Goal: Task Accomplishment & Management: Complete application form

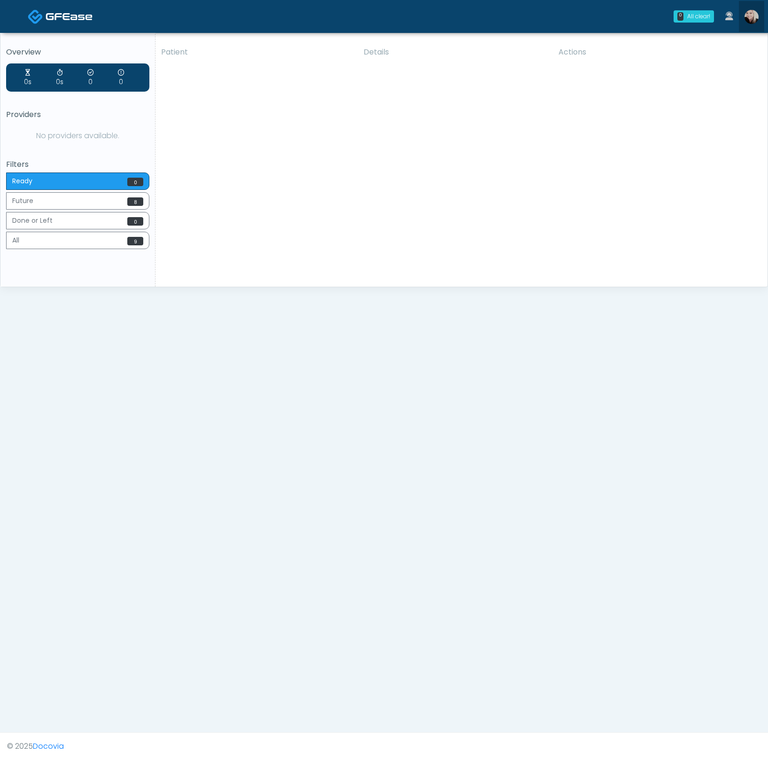
click at [750, 14] on img at bounding box center [752, 17] width 14 height 14
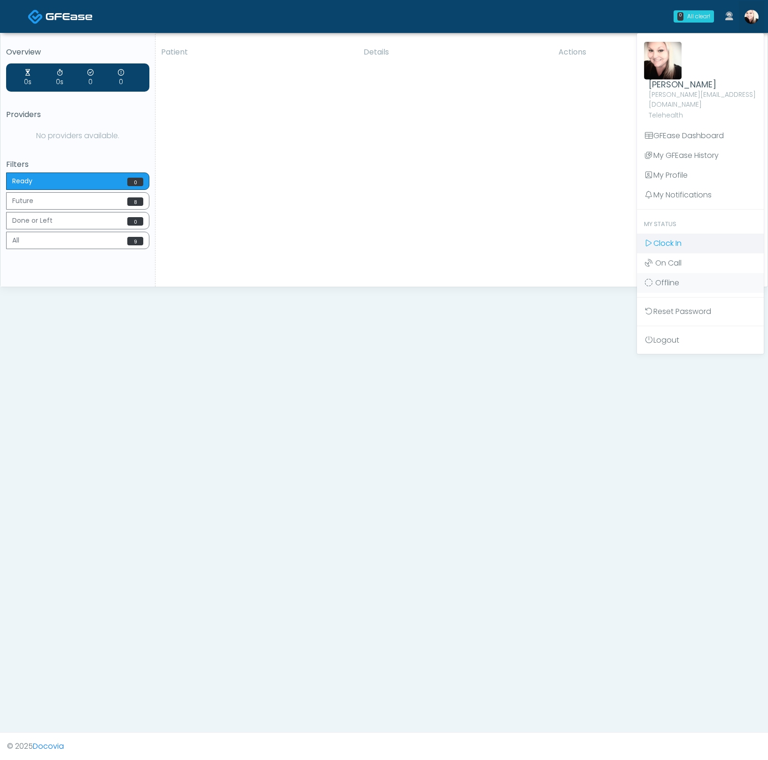
click at [671, 238] on span "Clock In" at bounding box center [668, 243] width 28 height 11
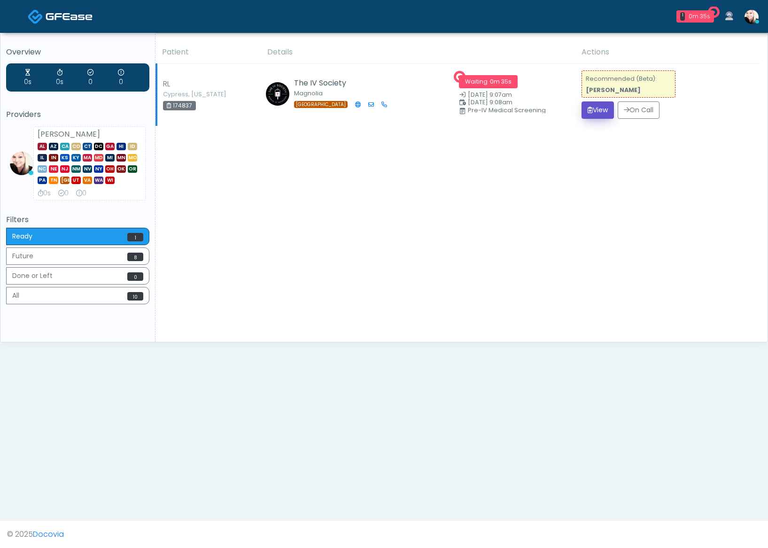
click at [587, 114] on button "View" at bounding box center [598, 109] width 32 height 17
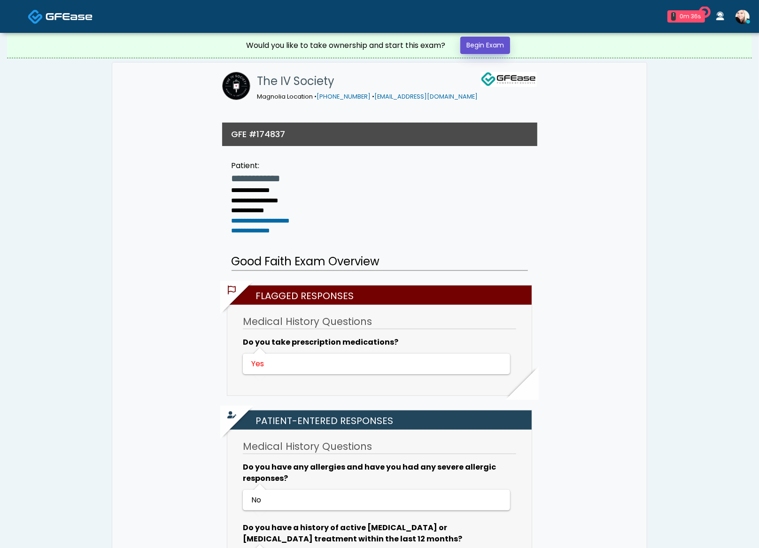
click at [491, 40] on link "Begin Exam" at bounding box center [485, 45] width 50 height 17
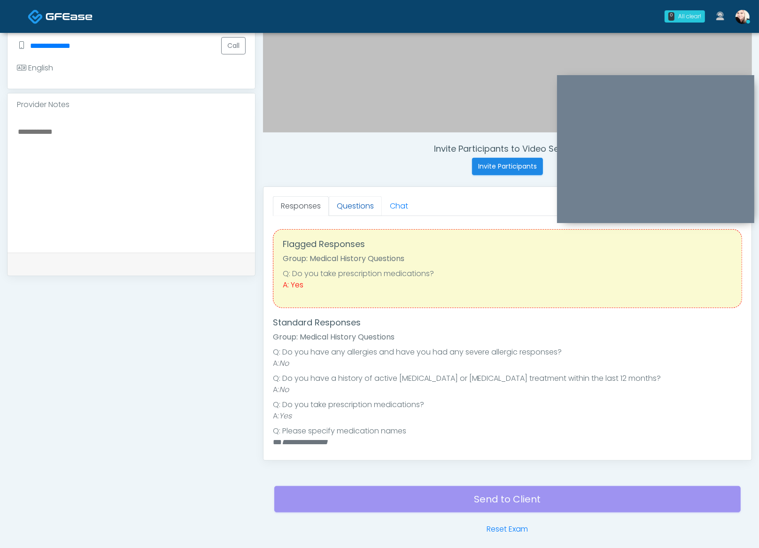
click at [353, 210] on link "Questions" at bounding box center [355, 206] width 53 height 20
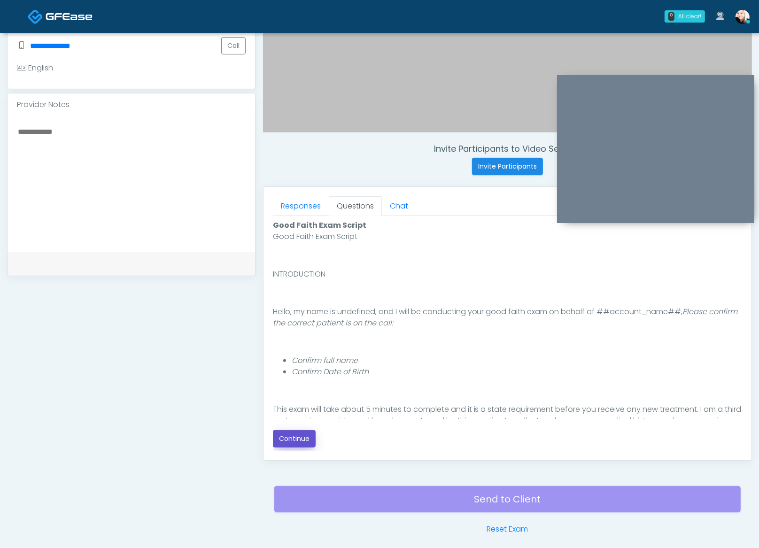
click at [307, 433] on button "Continue" at bounding box center [294, 438] width 43 height 17
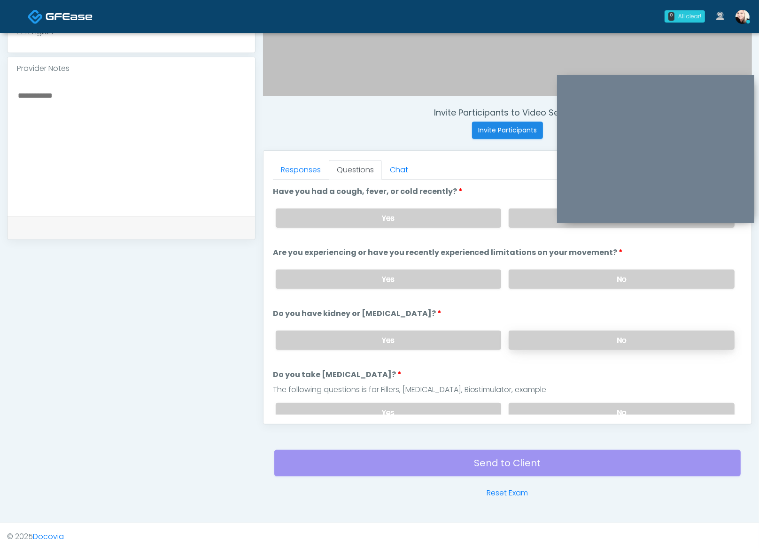
click at [607, 342] on label "No" at bounding box center [622, 340] width 226 height 19
click at [590, 408] on label "No" at bounding box center [622, 412] width 226 height 19
drag, startPoint x: 569, startPoint y: 277, endPoint x: 550, endPoint y: 252, distance: 31.5
click at [569, 276] on label "No" at bounding box center [622, 279] width 226 height 19
click at [520, 210] on label "No" at bounding box center [622, 218] width 226 height 19
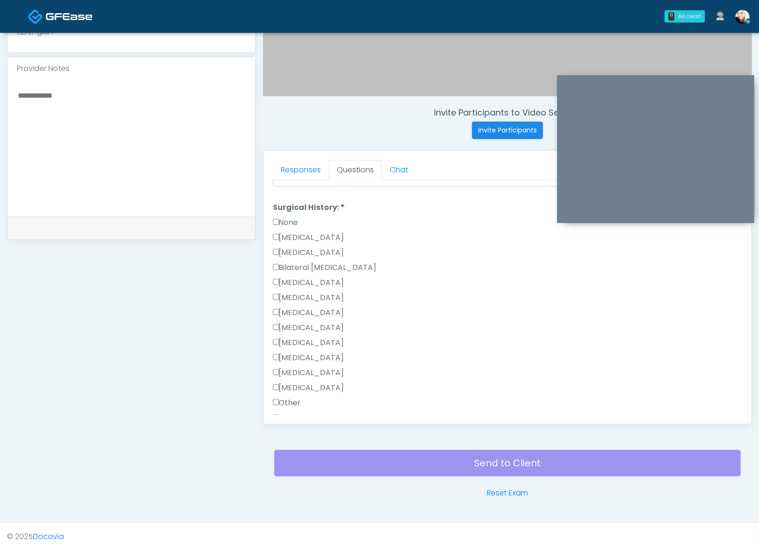
scroll to position [395, 0]
click at [280, 234] on label "None" at bounding box center [285, 239] width 25 height 11
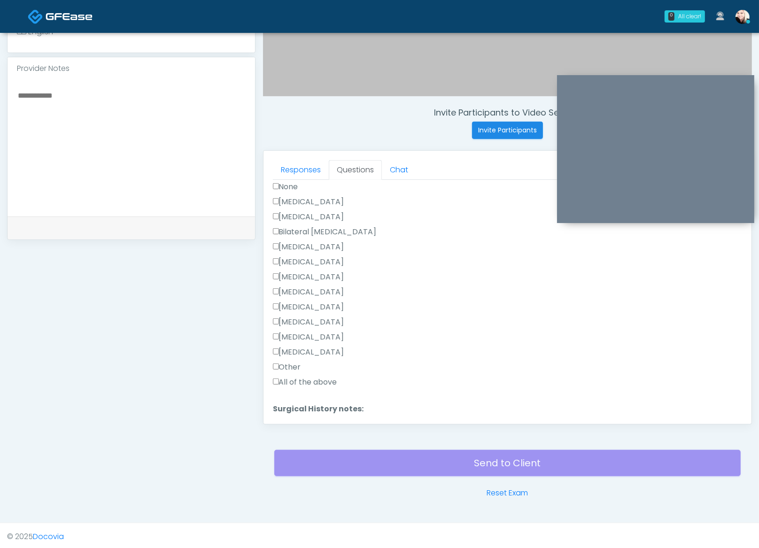
scroll to position [393, 0]
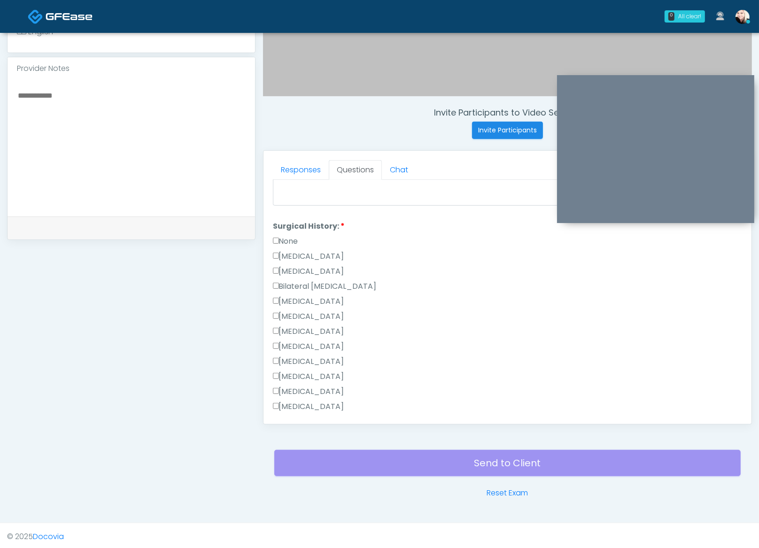
click at [284, 236] on label "None" at bounding box center [285, 241] width 25 height 11
click at [280, 266] on label "Hysterectomy" at bounding box center [308, 271] width 71 height 11
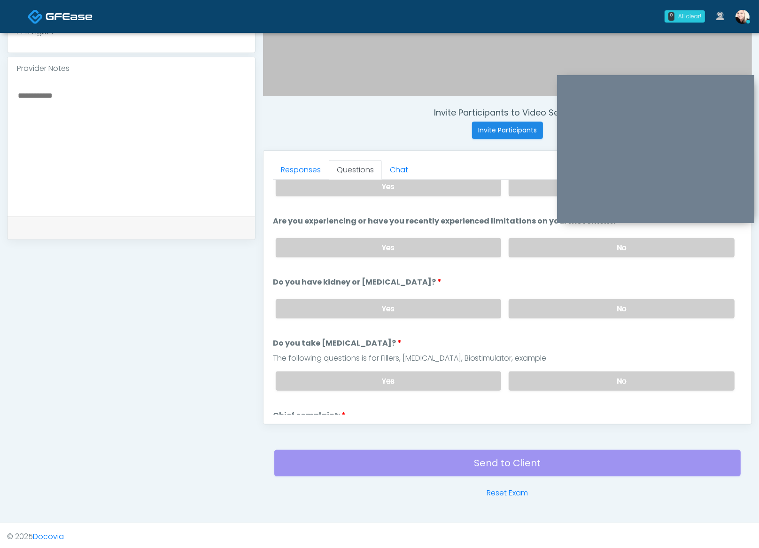
scroll to position [0, 0]
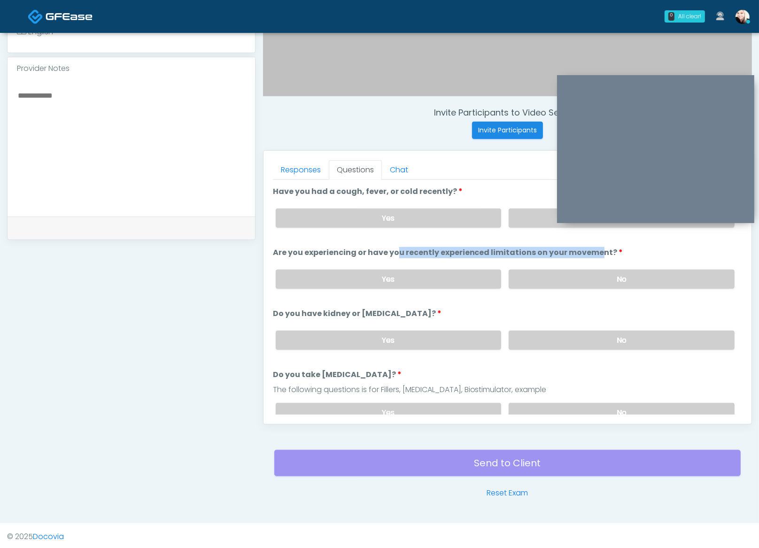
drag, startPoint x: 336, startPoint y: 250, endPoint x: 529, endPoint y: 251, distance: 193.1
click at [529, 251] on label "Are you experiencing or have you recently experienced limitations on your movem…" at bounding box center [448, 252] width 351 height 11
click at [532, 251] on label "Are you experiencing or have you recently experienced limitations on your movem…" at bounding box center [448, 252] width 351 height 11
click at [409, 209] on label "Yes" at bounding box center [389, 218] width 226 height 19
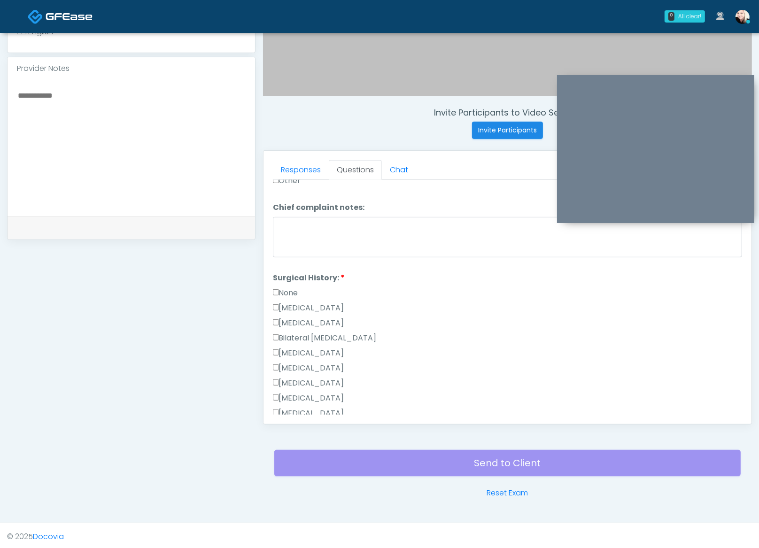
scroll to position [520, 0]
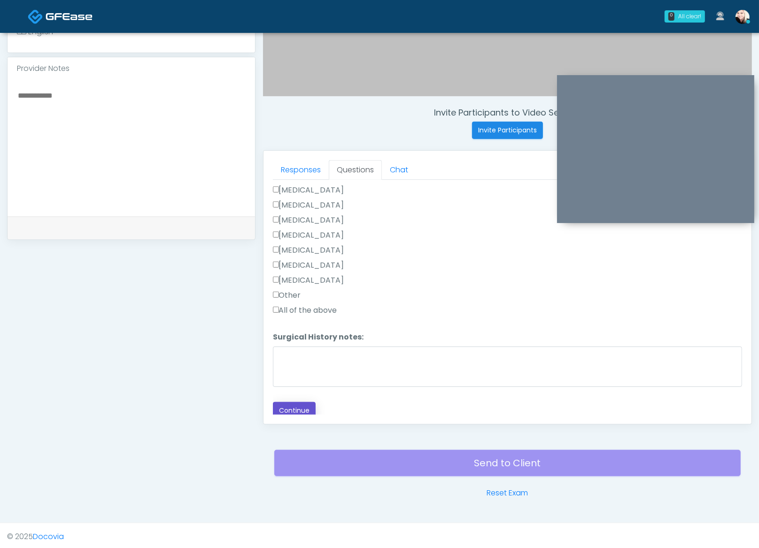
click at [293, 408] on button "Continue" at bounding box center [294, 410] width 43 height 17
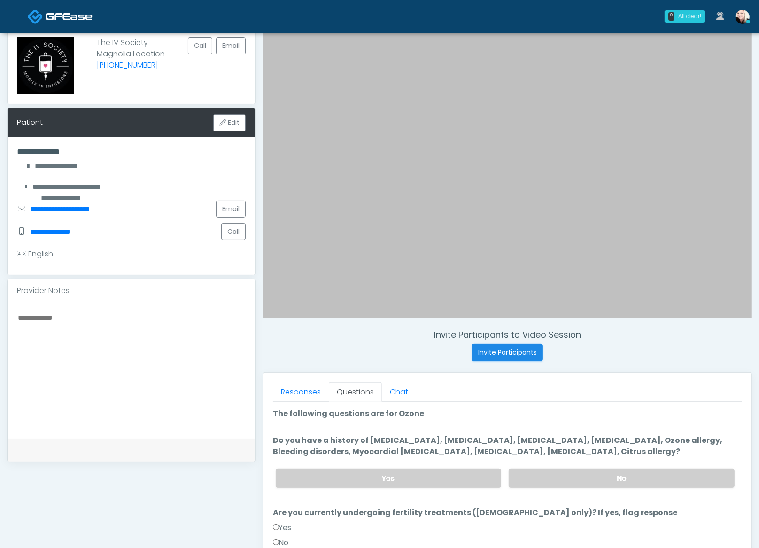
scroll to position [122, 0]
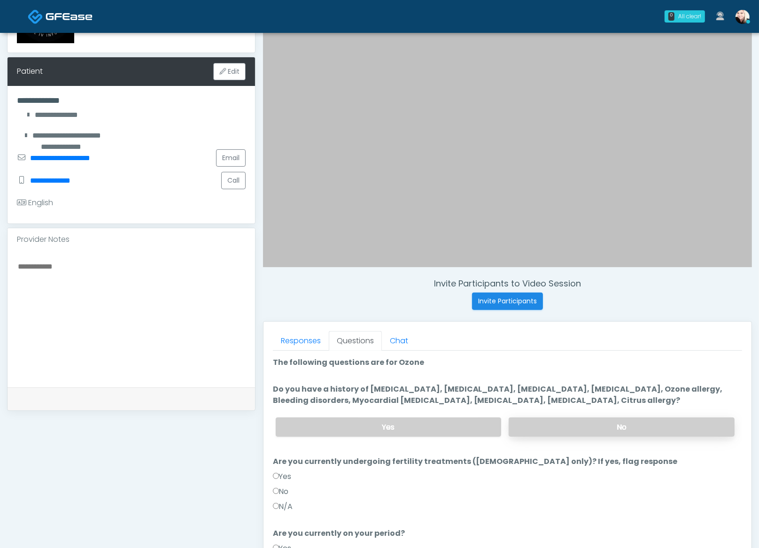
click at [579, 428] on label "No" at bounding box center [622, 427] width 226 height 19
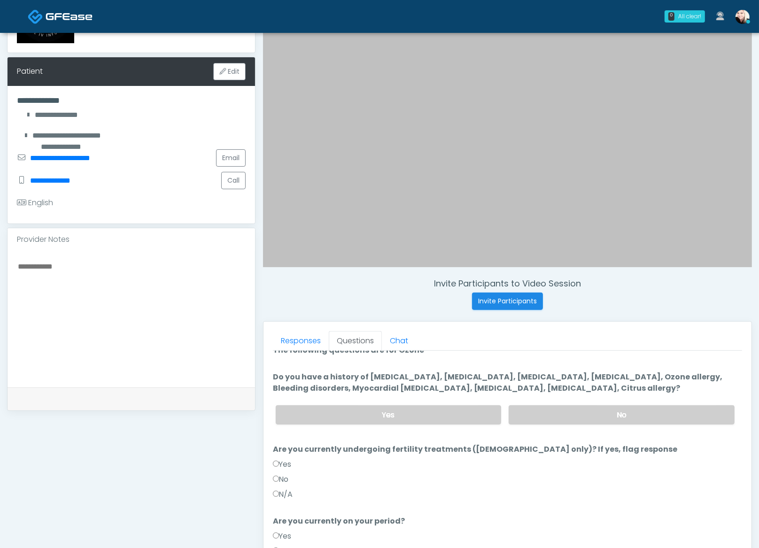
scroll to position [29, 0]
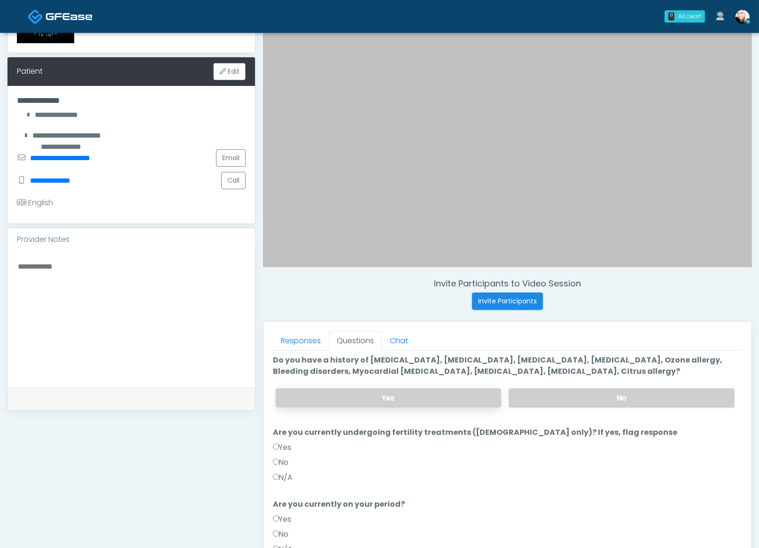
click at [457, 389] on label "Yes" at bounding box center [389, 398] width 226 height 19
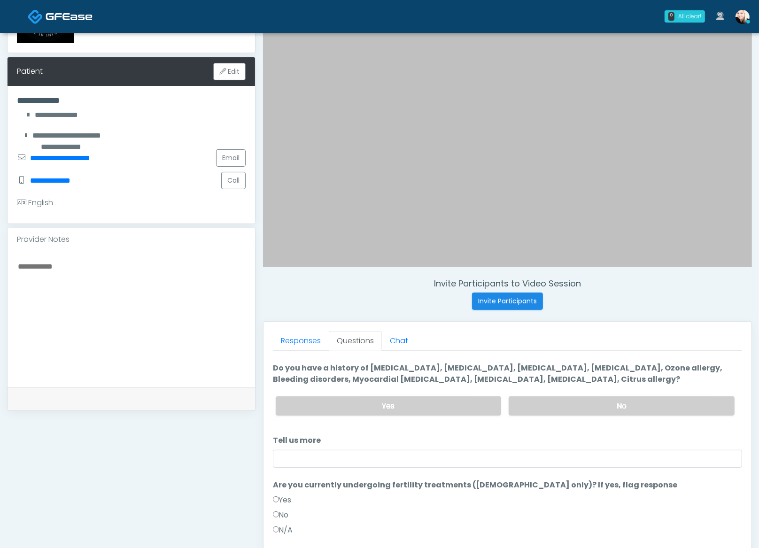
scroll to position [0, 0]
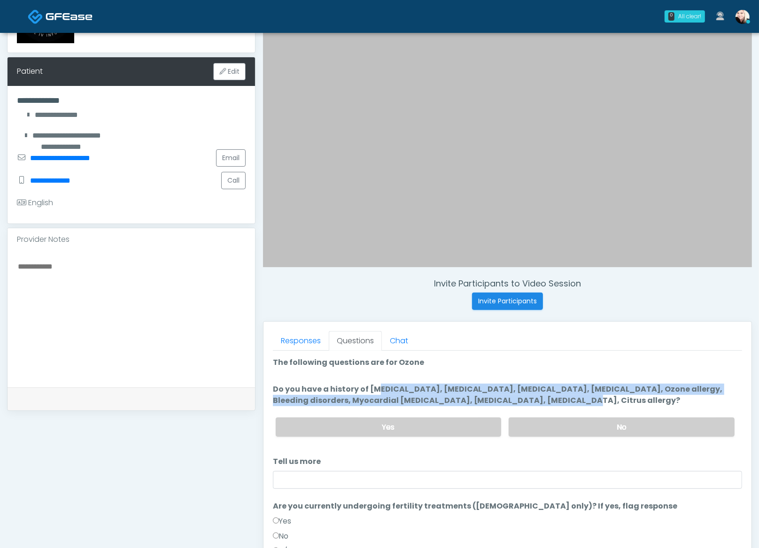
drag, startPoint x: 324, startPoint y: 389, endPoint x: 490, endPoint y: 394, distance: 165.9
click at [490, 394] on label "Do you have a history of Hyperthyroidism, Hypotension, Hypocalcemia, Hypoglycem…" at bounding box center [507, 395] width 469 height 23
click at [491, 394] on label "Do you have a history of Hyperthyroidism, Hypotension, Hypocalcemia, Hypoglycem…" at bounding box center [507, 395] width 469 height 23
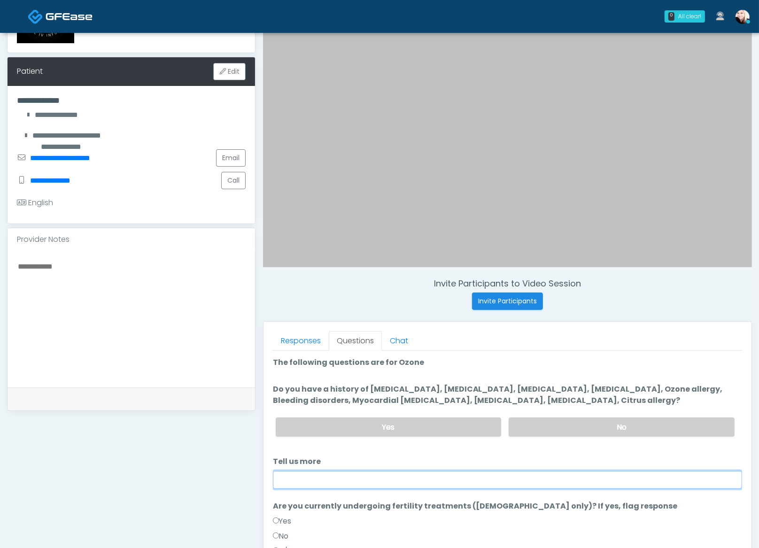
click at [348, 471] on input "Tell us more" at bounding box center [507, 480] width 469 height 18
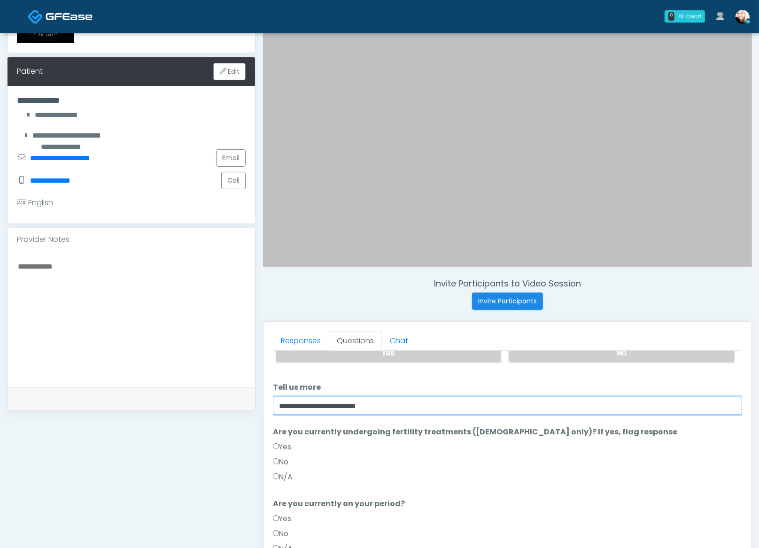
scroll to position [98, 0]
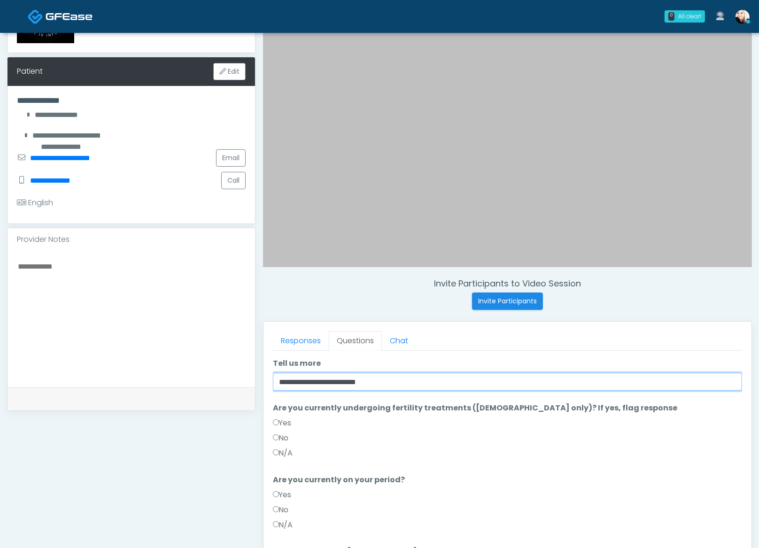
type input "**********"
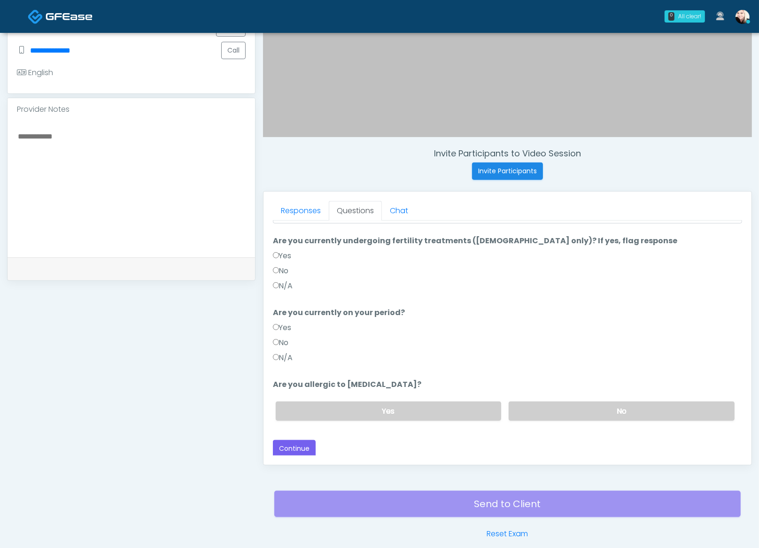
scroll to position [285, 0]
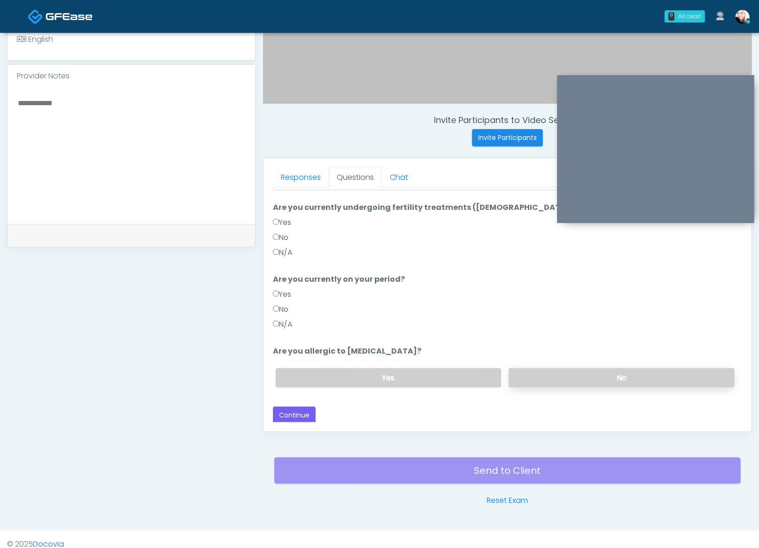
drag, startPoint x: 628, startPoint y: 366, endPoint x: 526, endPoint y: 371, distance: 102.1
click at [628, 368] on label "No" at bounding box center [622, 377] width 226 height 19
click at [305, 411] on button "Continue" at bounding box center [294, 415] width 43 height 17
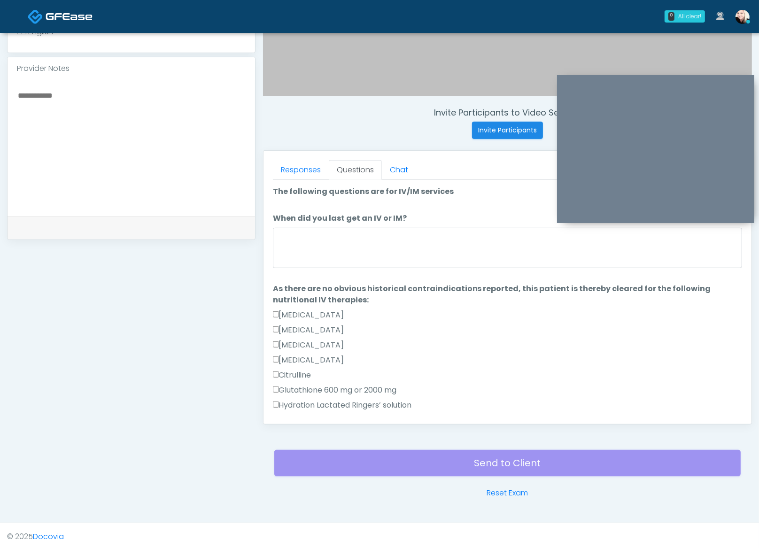
scroll to position [596, 0]
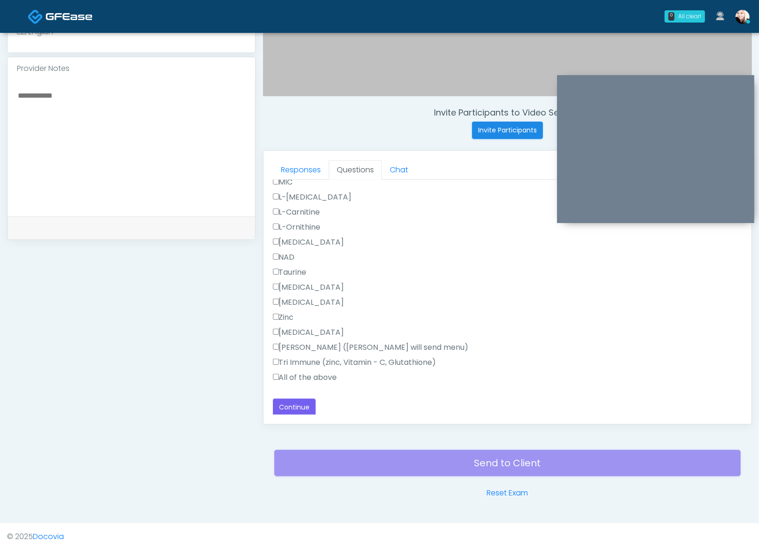
click at [288, 373] on label "All of the above" at bounding box center [305, 377] width 64 height 11
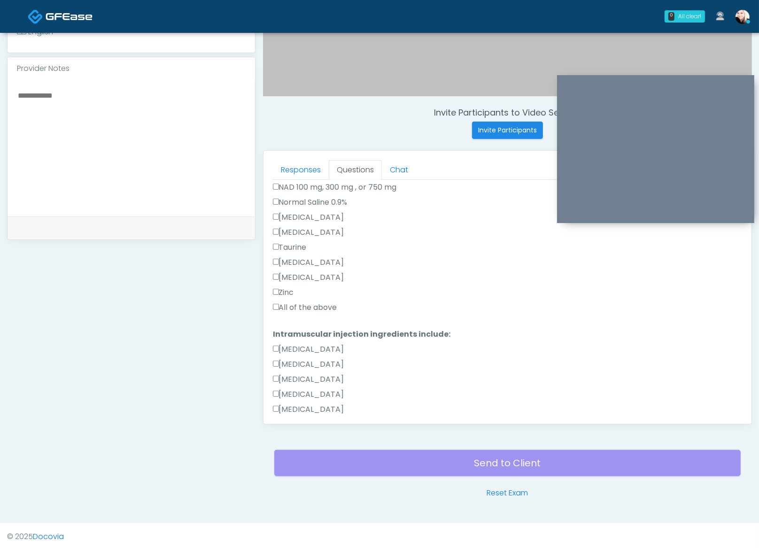
click at [282, 308] on label "All of the above" at bounding box center [305, 307] width 64 height 11
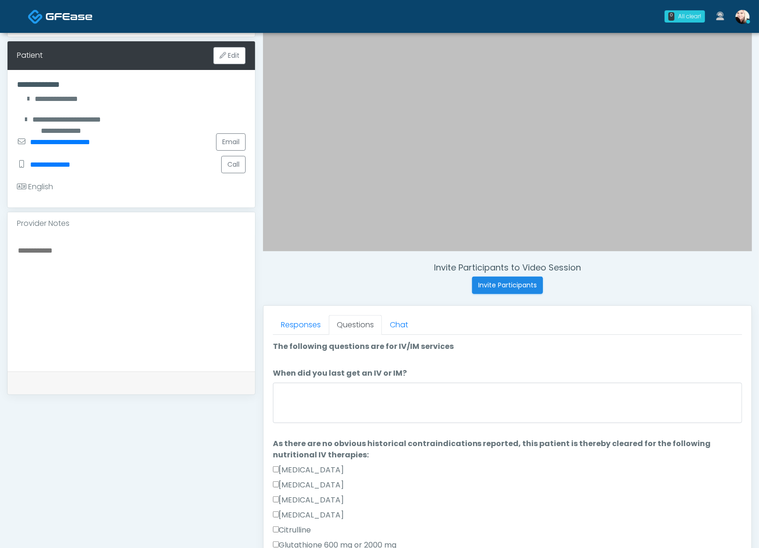
scroll to position [139, 0]
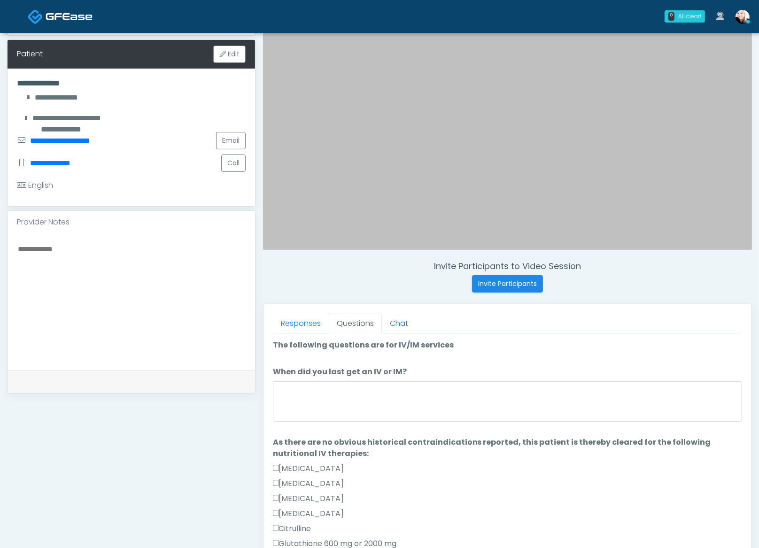
click at [315, 371] on label "When did you last get an IV or IM?" at bounding box center [340, 371] width 134 height 11
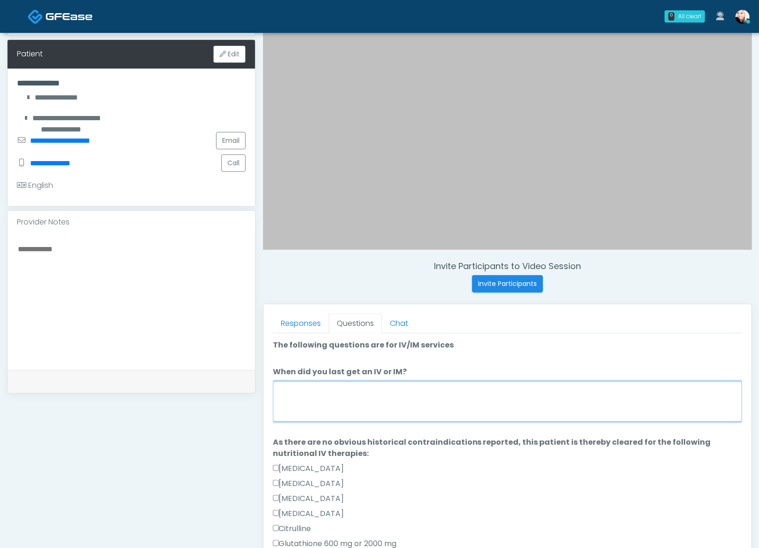
click at [315, 382] on textarea "When did you last get an IV or IM?" at bounding box center [507, 402] width 469 height 40
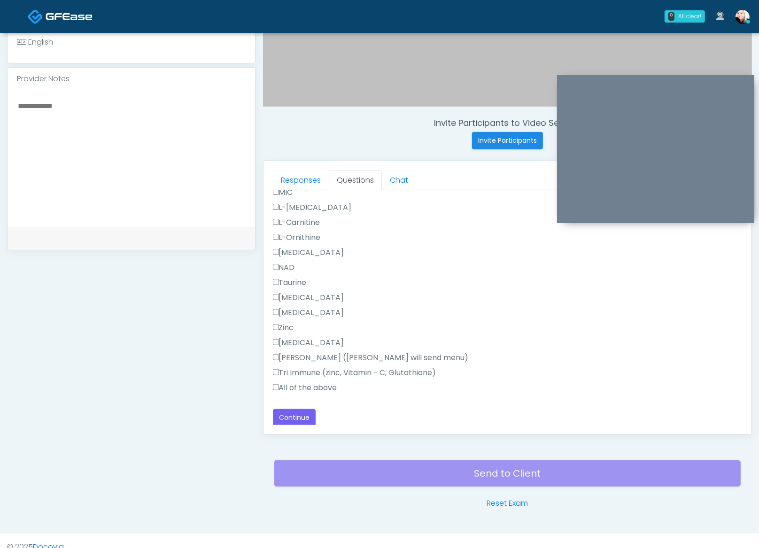
scroll to position [293, 0]
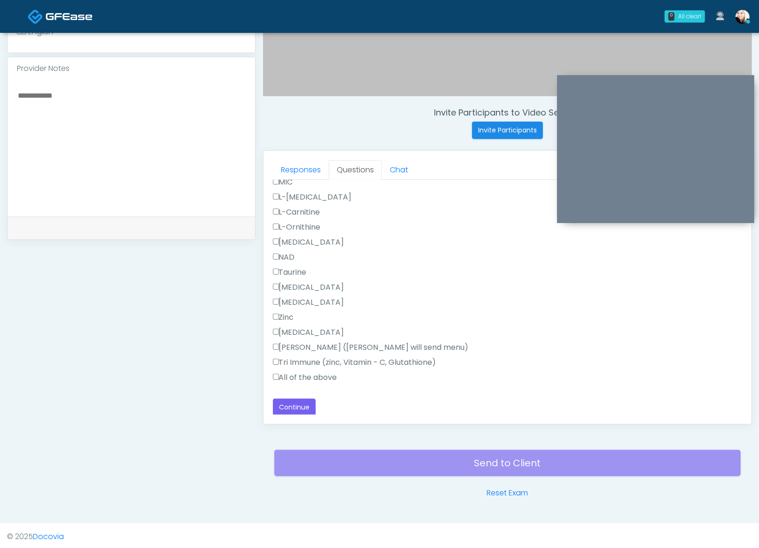
type textarea "**********"
click at [290, 389] on div "**********" at bounding box center [507, 3] width 469 height 826
click at [293, 399] on button "Continue" at bounding box center [294, 407] width 43 height 17
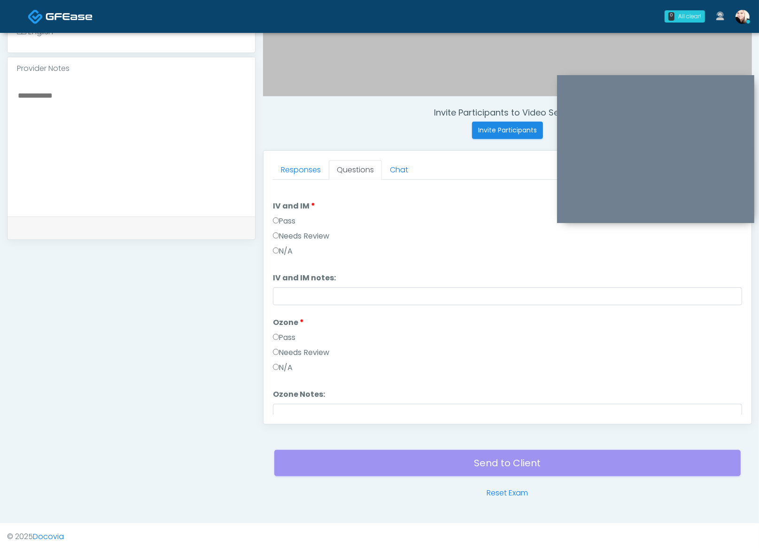
scroll to position [0, 0]
click at [272, 337] on div "Responses Questions Chat Good Faith Exam Script Good Faith Exam Script INTRODUC…" at bounding box center [508, 287] width 488 height 273
click at [281, 353] on label "Needs Review" at bounding box center [301, 355] width 57 height 11
click at [279, 218] on label "Pass" at bounding box center [284, 223] width 23 height 11
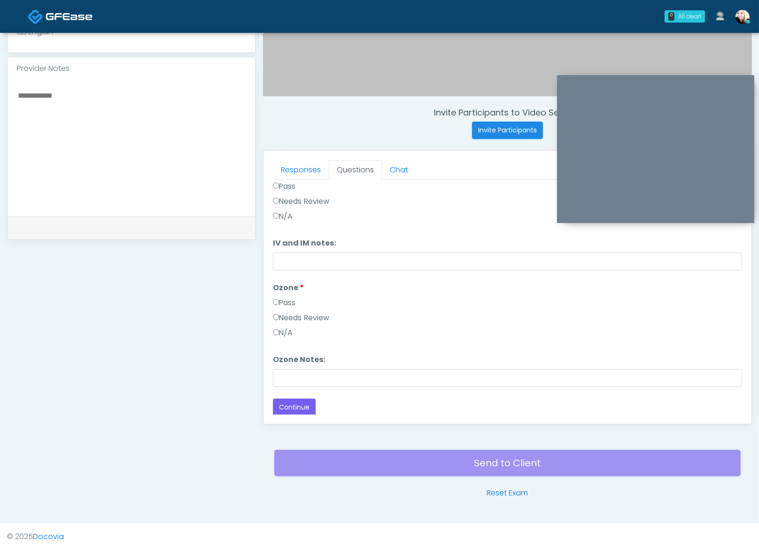
scroll to position [38, 0]
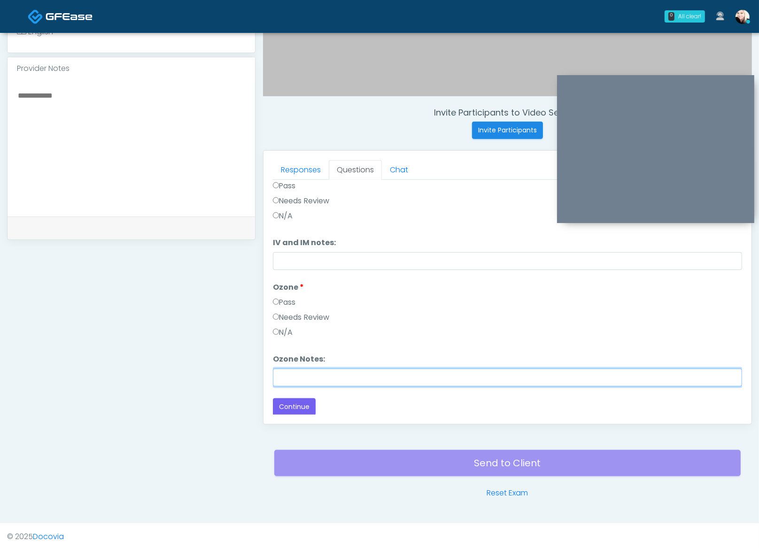
click at [329, 380] on input "Ozone Notes:" at bounding box center [507, 378] width 469 height 18
type input "*"
drag, startPoint x: 329, startPoint y: 376, endPoint x: 463, endPoint y: 380, distance: 134.0
click at [458, 381] on input "**********" at bounding box center [507, 378] width 469 height 18
click at [467, 379] on input "**********" at bounding box center [507, 378] width 469 height 18
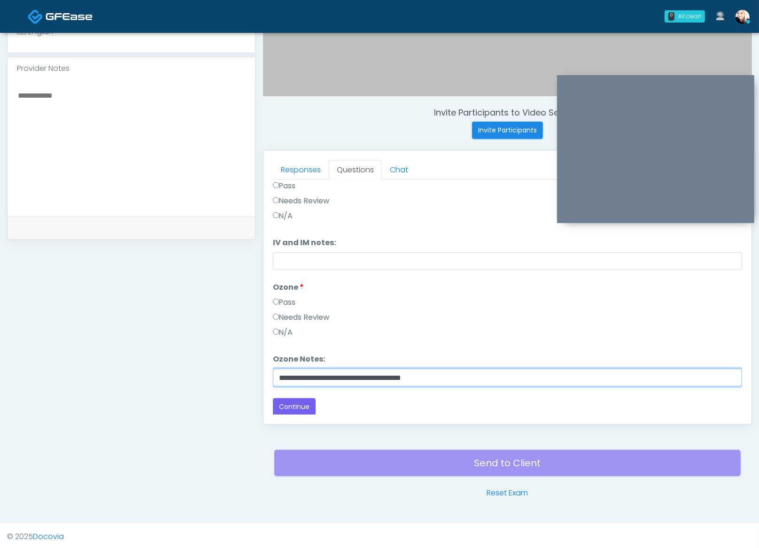
drag, startPoint x: 466, startPoint y: 377, endPoint x: 214, endPoint y: 367, distance: 252.0
click at [214, 367] on div "**********" at bounding box center [379, 140] width 745 height 717
drag, startPoint x: 385, startPoint y: 377, endPoint x: 389, endPoint y: 374, distance: 5.5
click at [385, 377] on input "**********" at bounding box center [507, 378] width 469 height 18
drag, startPoint x: 441, startPoint y: 374, endPoint x: 291, endPoint y: 370, distance: 149.9
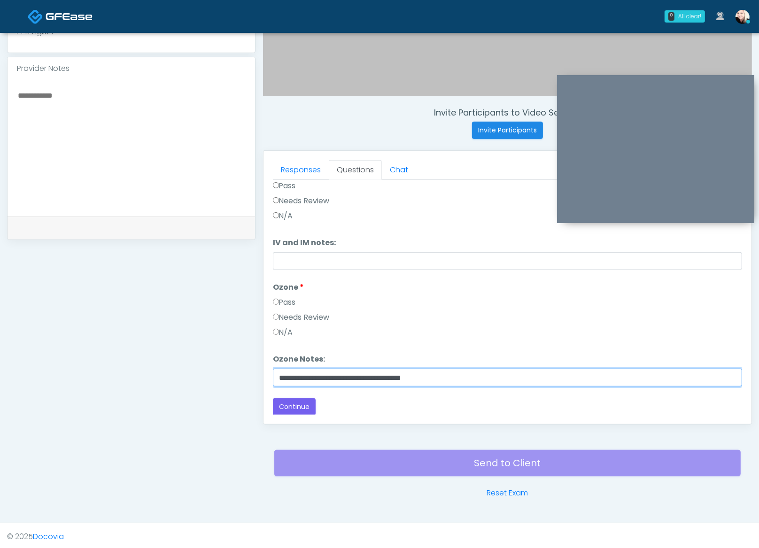
click at [291, 370] on input "**********" at bounding box center [507, 378] width 469 height 18
click at [286, 372] on input "**********" at bounding box center [507, 378] width 469 height 18
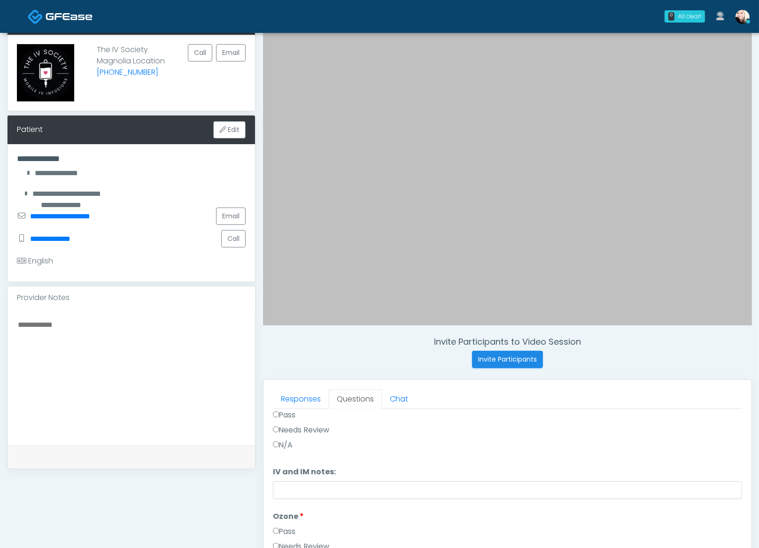
scroll to position [293, 0]
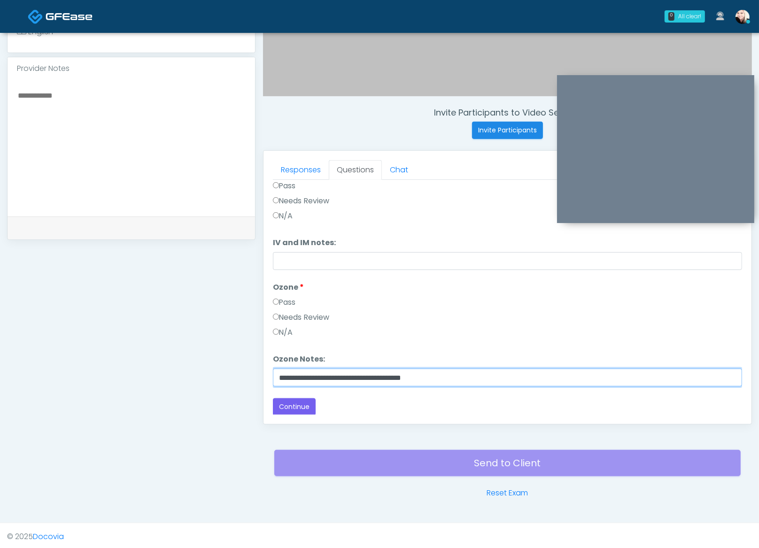
type input "**********"
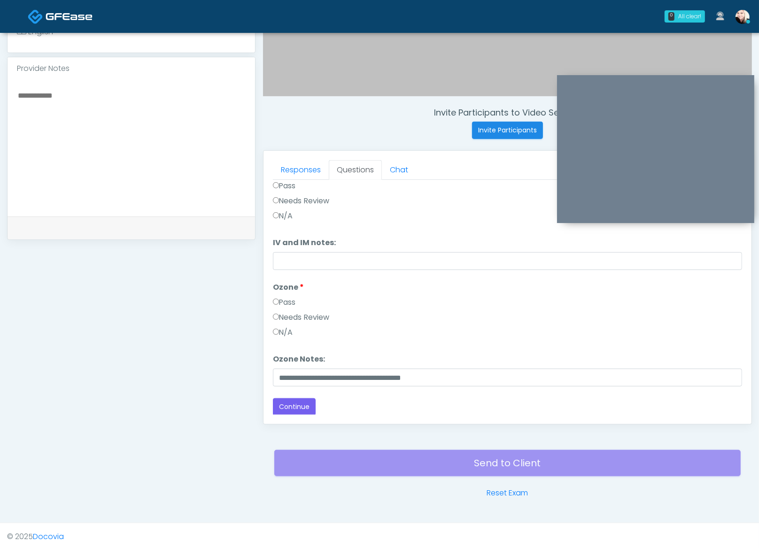
click at [368, 411] on div "Back Continue" at bounding box center [507, 406] width 469 height 17
click at [294, 398] on button "Continue" at bounding box center [294, 406] width 43 height 17
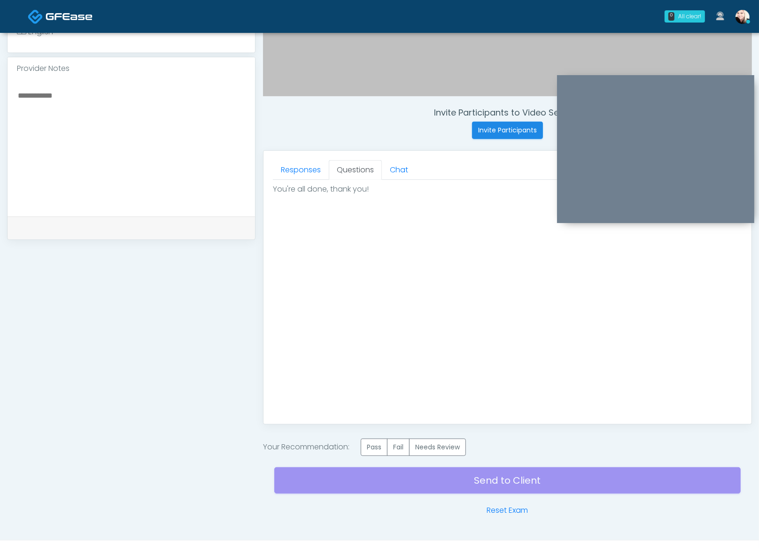
scroll to position [0, 0]
click at [373, 450] on label "Pass" at bounding box center [374, 447] width 27 height 17
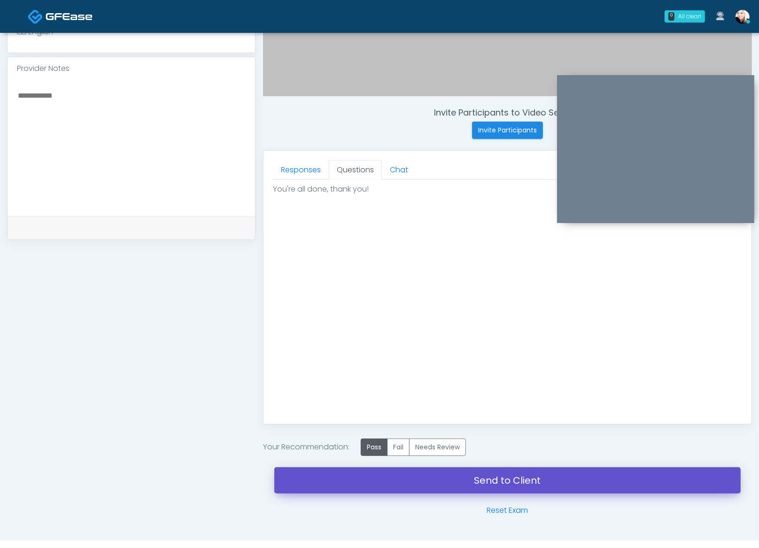
click at [509, 475] on link "Send to Client" at bounding box center [507, 480] width 467 height 26
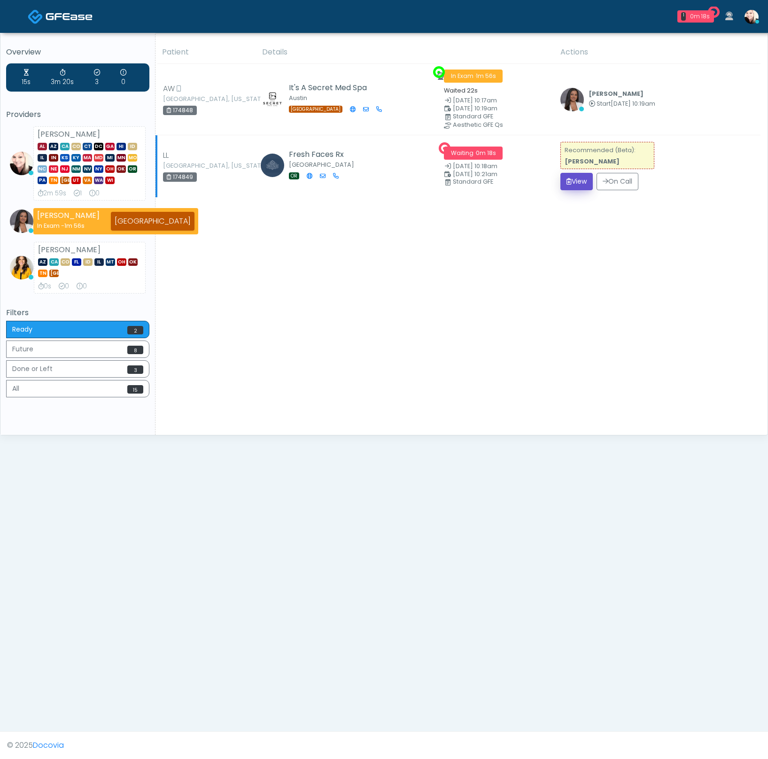
click at [567, 182] on icon "submit" at bounding box center [569, 181] width 5 height 7
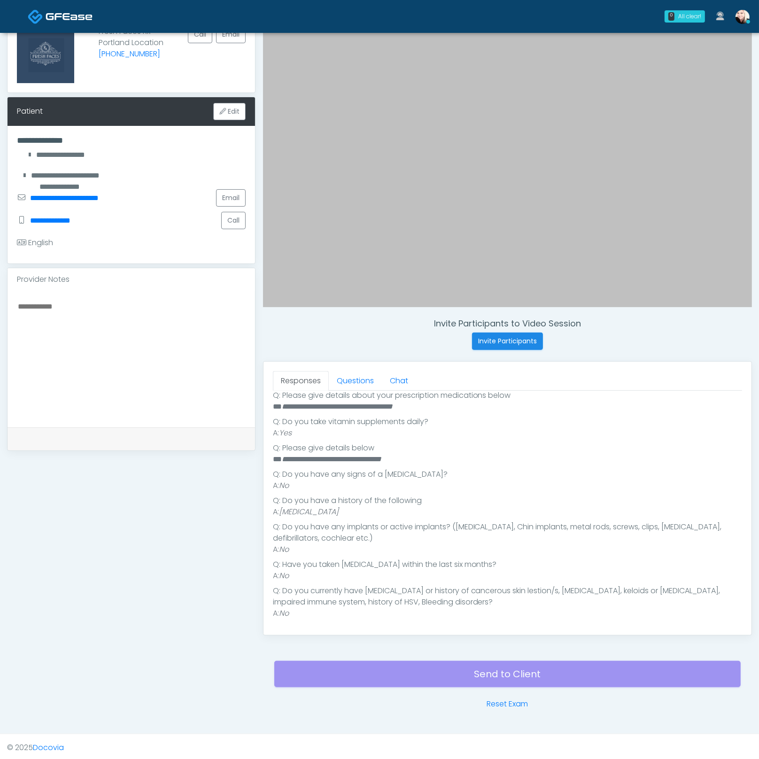
scroll to position [264, 0]
click at [363, 372] on link "Questions" at bounding box center [355, 381] width 53 height 20
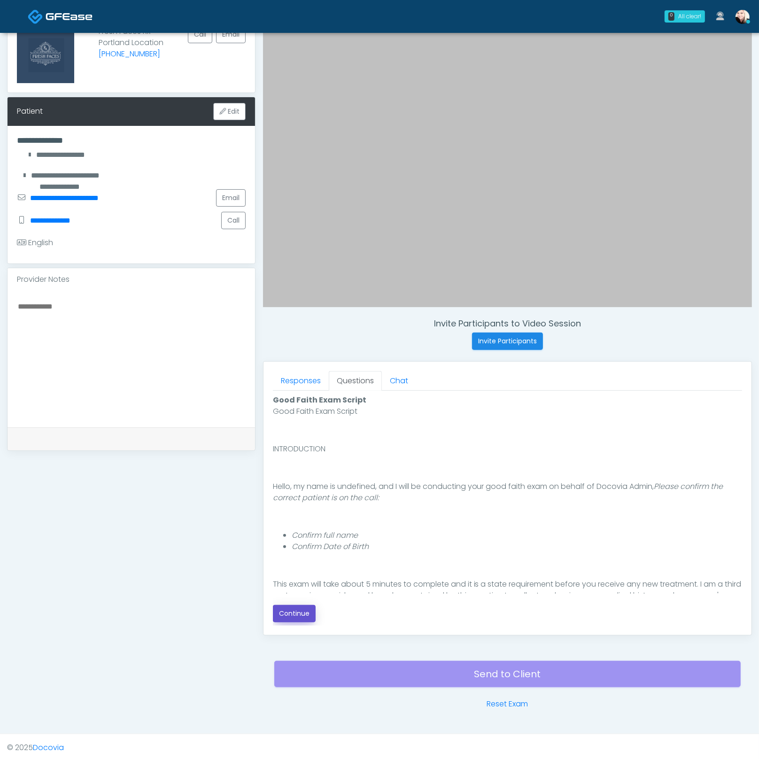
click at [298, 609] on button "Continue" at bounding box center [294, 613] width 43 height 17
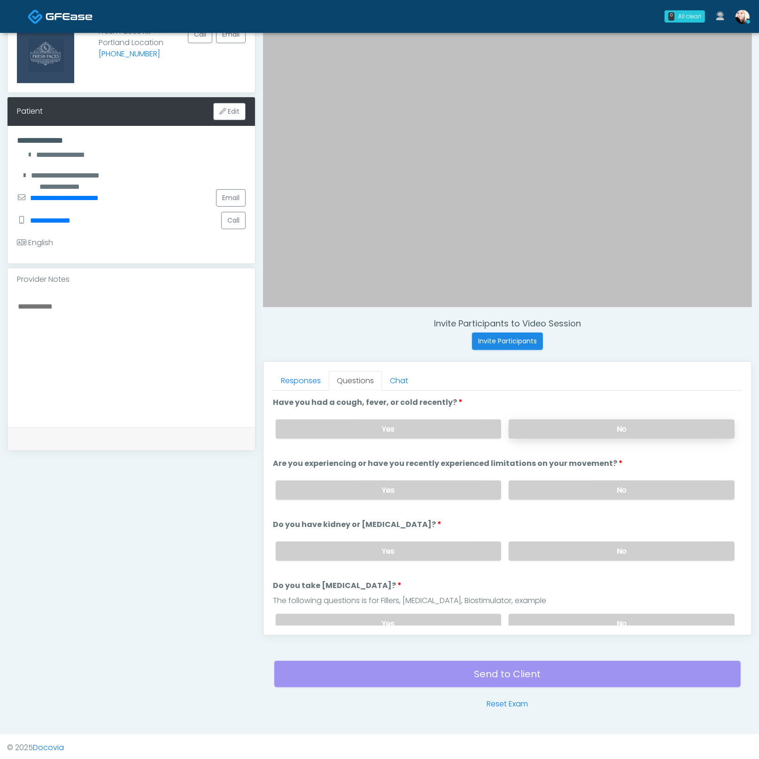
click at [578, 423] on label "No" at bounding box center [622, 429] width 226 height 19
click at [574, 481] on label "No" at bounding box center [622, 490] width 226 height 19
click at [577, 561] on div "Yes No" at bounding box center [505, 551] width 474 height 34
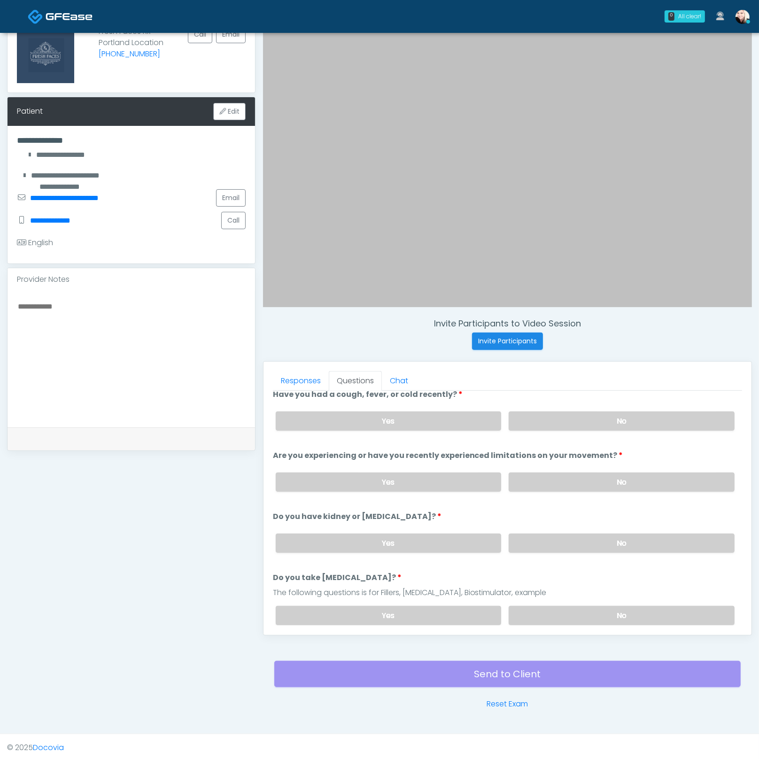
scroll to position [18, 0]
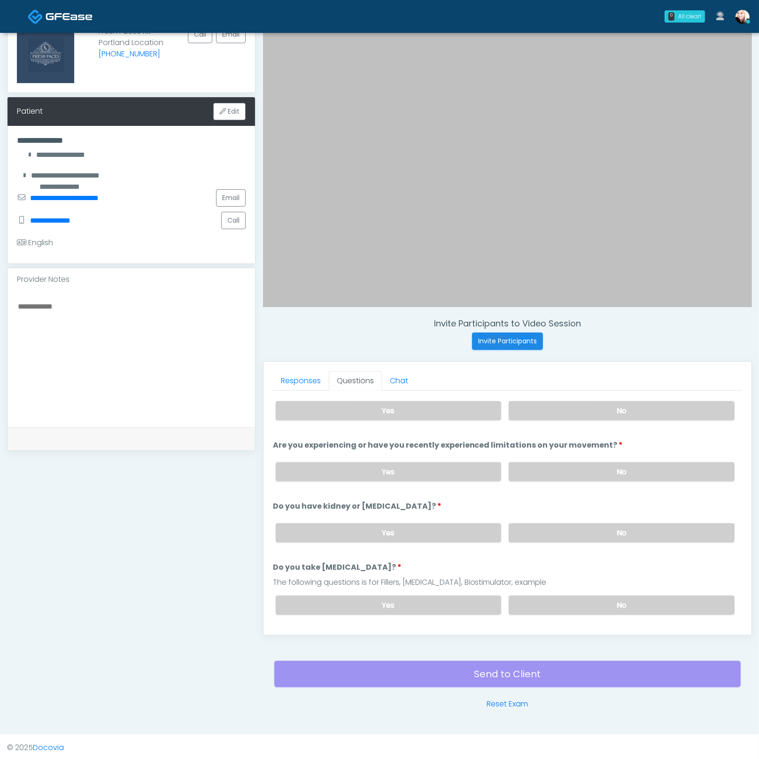
click at [587, 578] on div "The following questions is for Fillers, Botox, Biostimulator, example" at bounding box center [507, 582] width 469 height 11
click at [596, 599] on label "No" at bounding box center [622, 605] width 226 height 19
click at [564, 528] on label "No" at bounding box center [622, 532] width 226 height 19
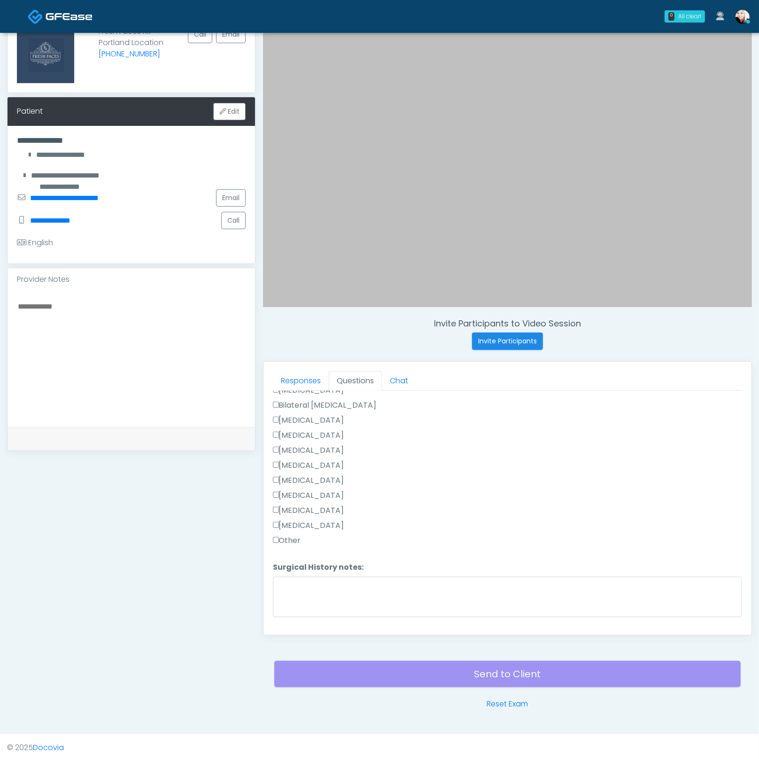
scroll to position [568, 0]
click at [291, 522] on div "Tonsillectomy" at bounding box center [507, 520] width 469 height 15
drag, startPoint x: 288, startPoint y: 529, endPoint x: 309, endPoint y: 563, distance: 39.8
click at [288, 529] on label "Other" at bounding box center [287, 533] width 28 height 11
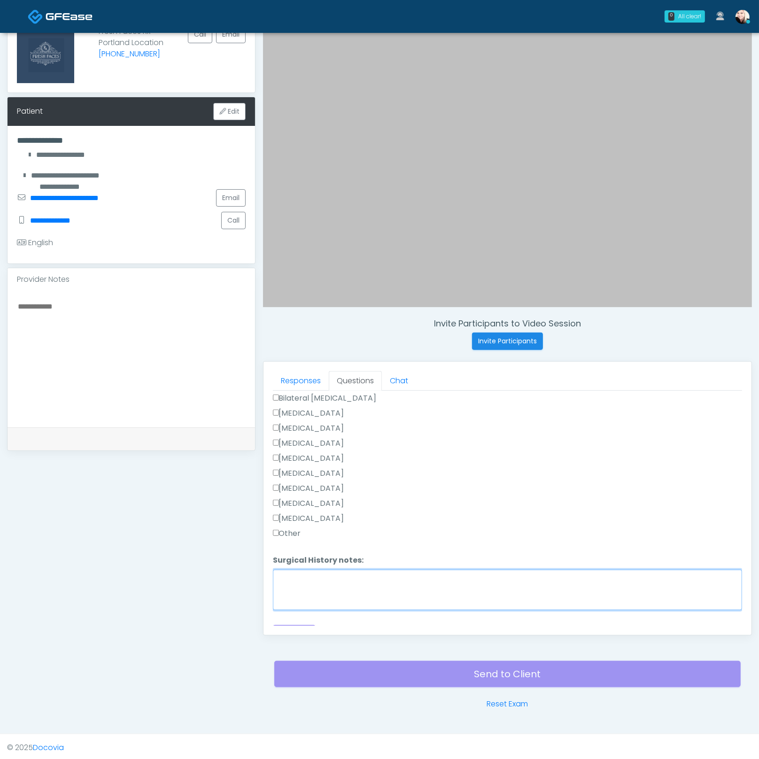
click at [312, 571] on textarea "Surgical History notes:" at bounding box center [507, 590] width 469 height 40
type textarea "****"
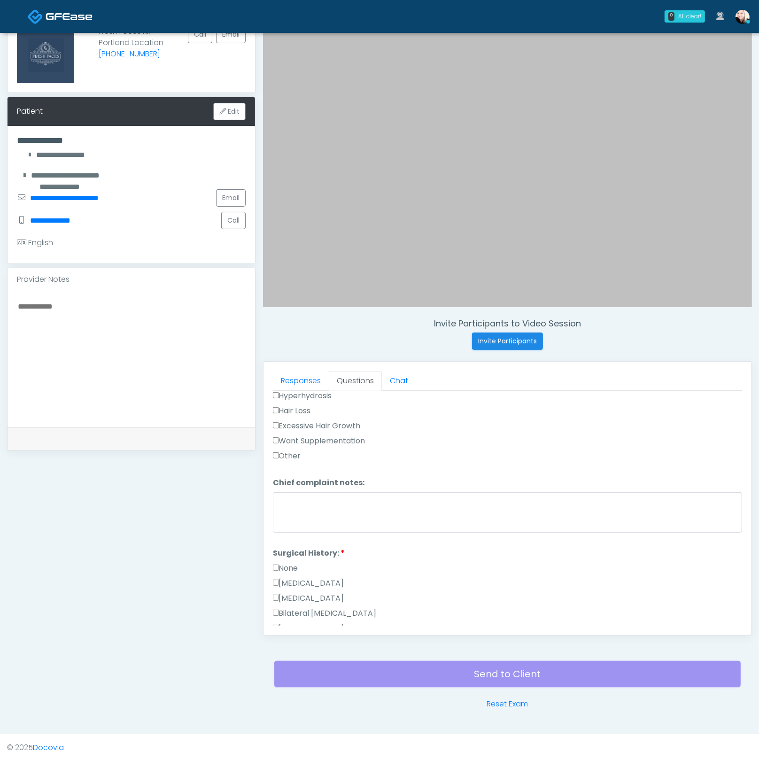
scroll to position [265, 0]
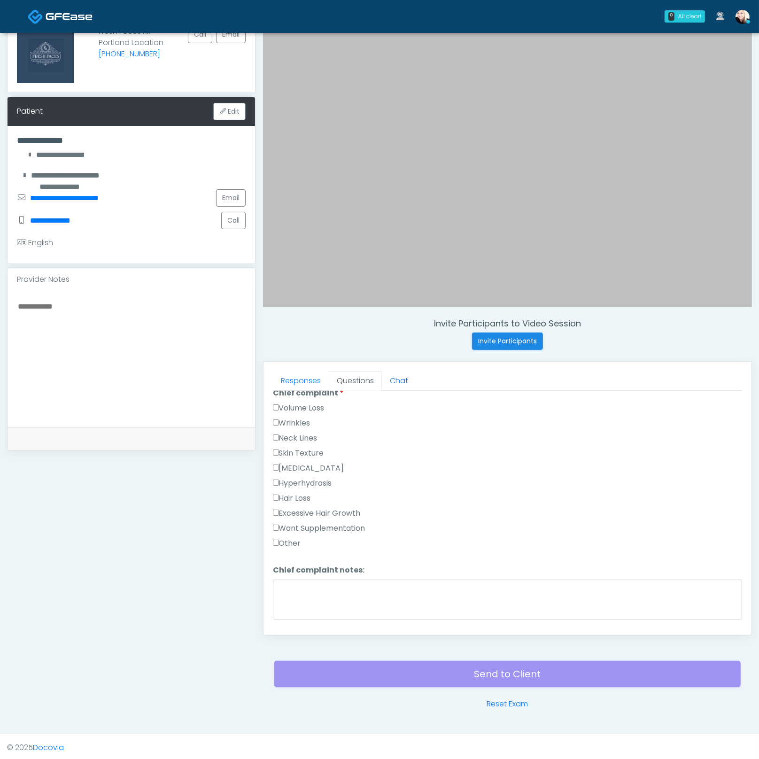
click at [280, 421] on label "Wrinkles" at bounding box center [292, 423] width 38 height 11
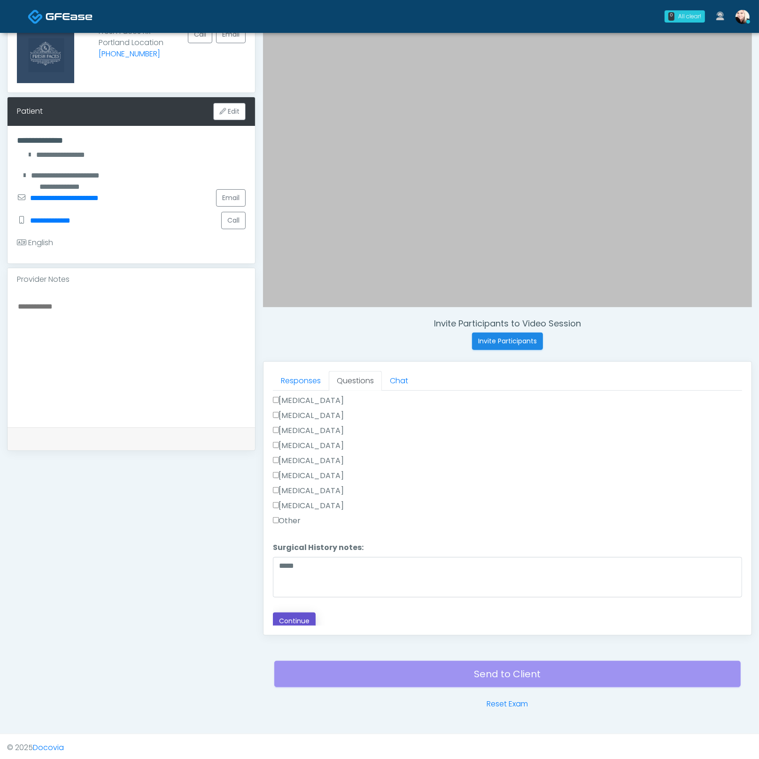
click at [294, 613] on button "Continue" at bounding box center [294, 621] width 43 height 17
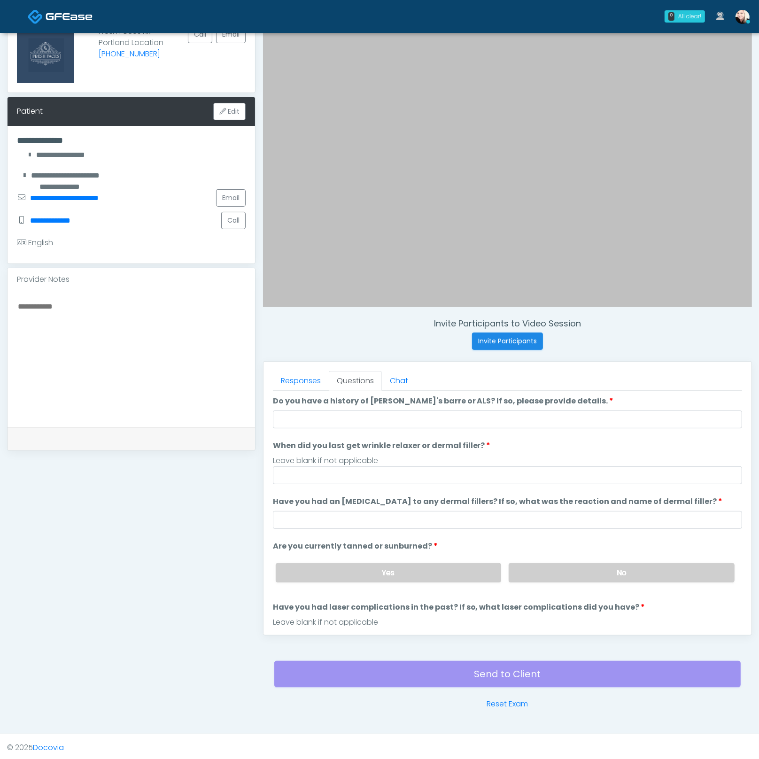
scroll to position [0, 0]
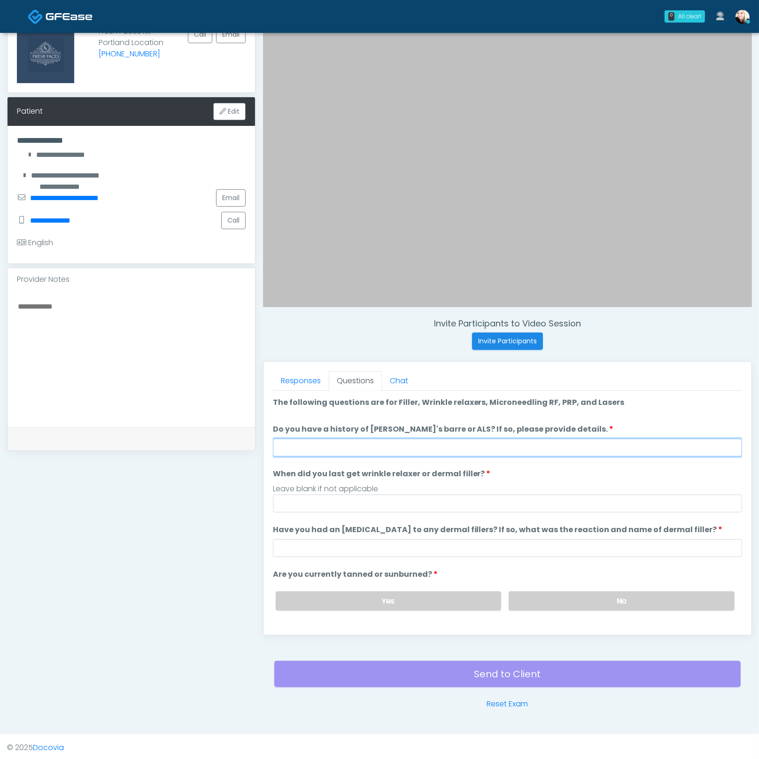
click at [304, 444] on input "Do you have a history of Guillain's barre or ALS? If so, please provide details." at bounding box center [507, 448] width 469 height 18
type input "****"
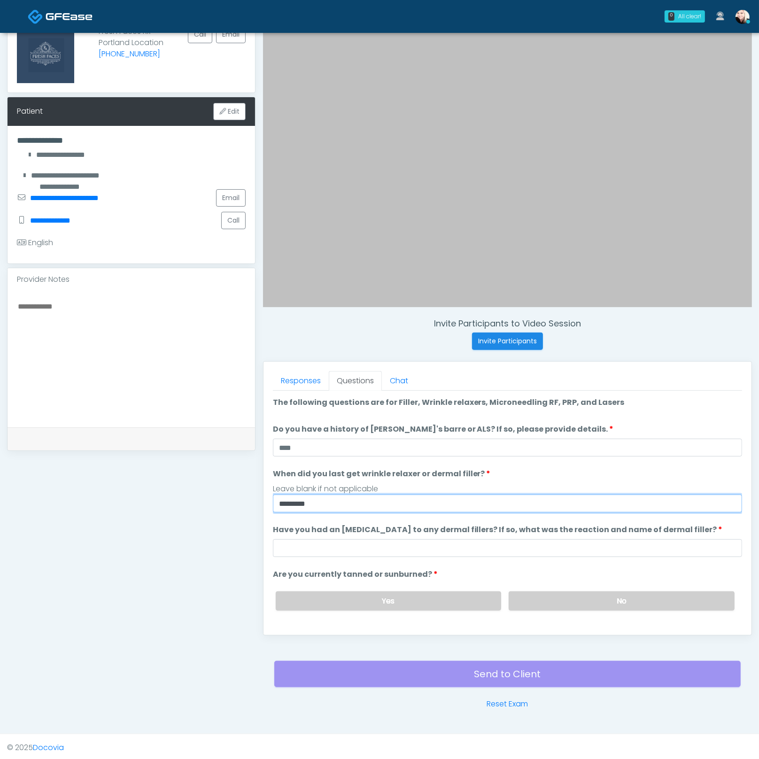
type input "********"
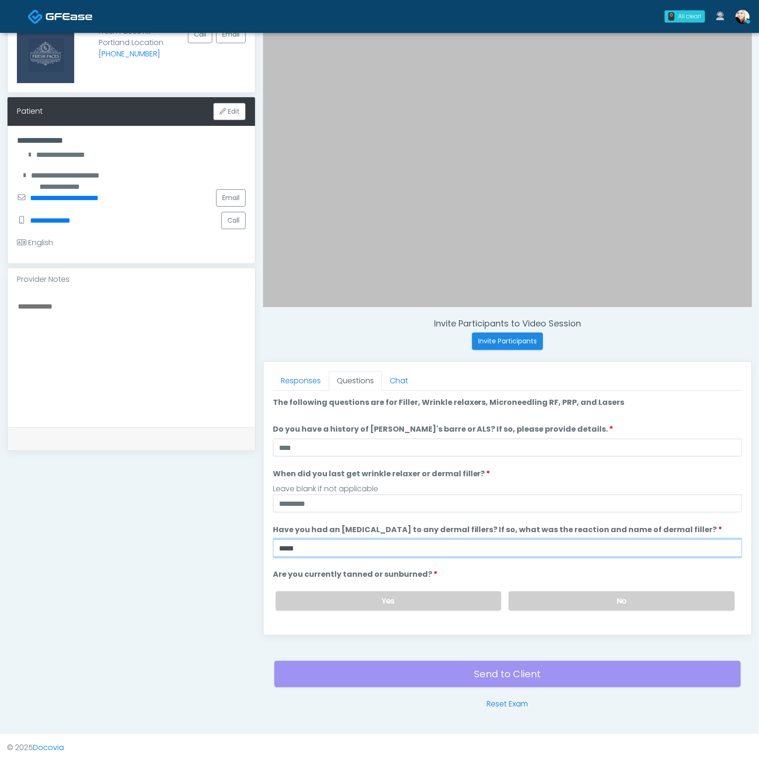
type input "****"
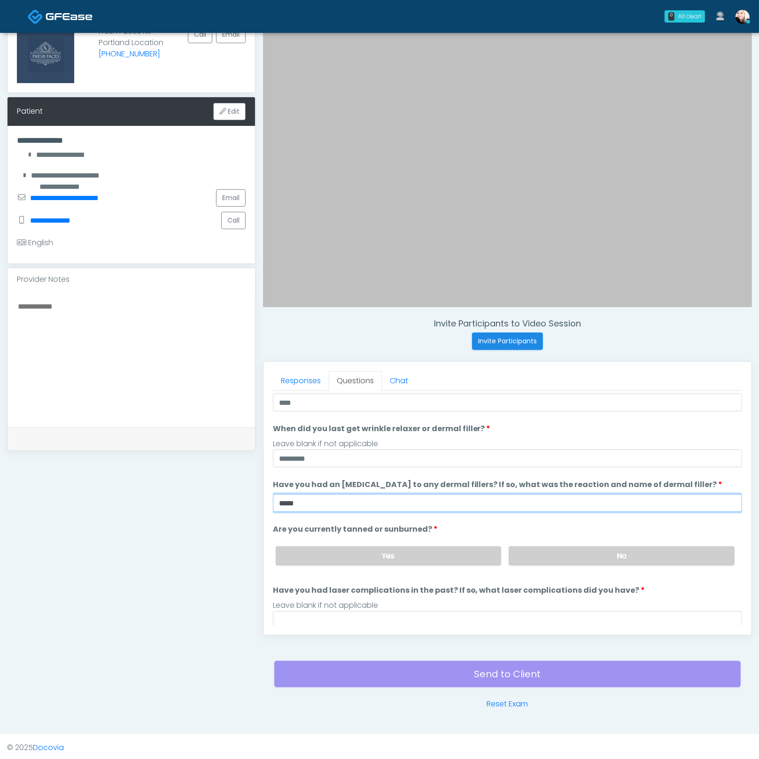
scroll to position [76, 0]
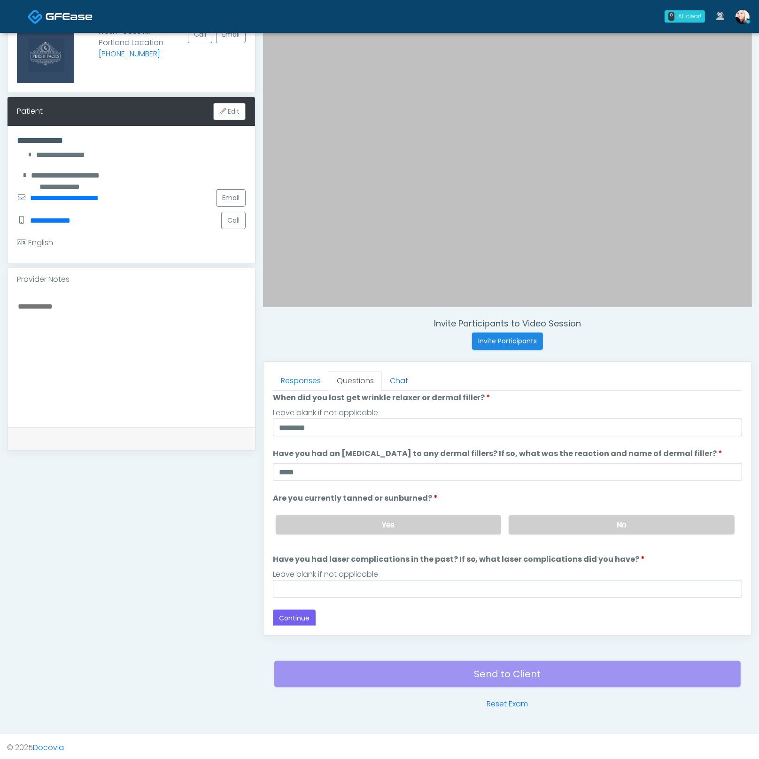
drag, startPoint x: 563, startPoint y: 522, endPoint x: 515, endPoint y: 545, distance: 53.0
click at [563, 522] on label "No" at bounding box center [622, 524] width 226 height 19
click at [407, 588] on input "Have you had laser complications in the past? If so, what laser complications d…" at bounding box center [507, 589] width 469 height 18
type input "****"
click at [293, 612] on button "Continue" at bounding box center [294, 618] width 43 height 17
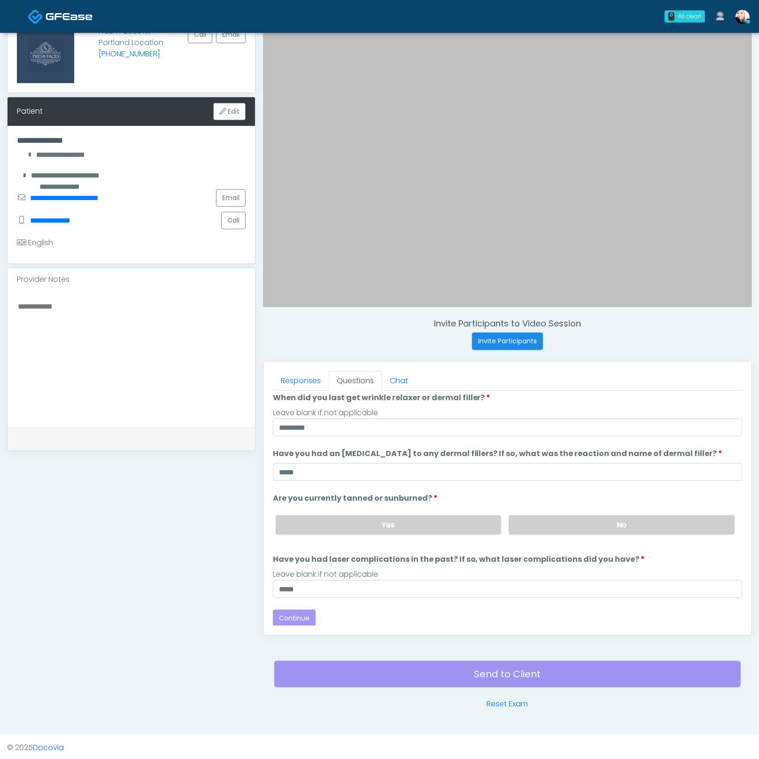
scroll to position [0, 0]
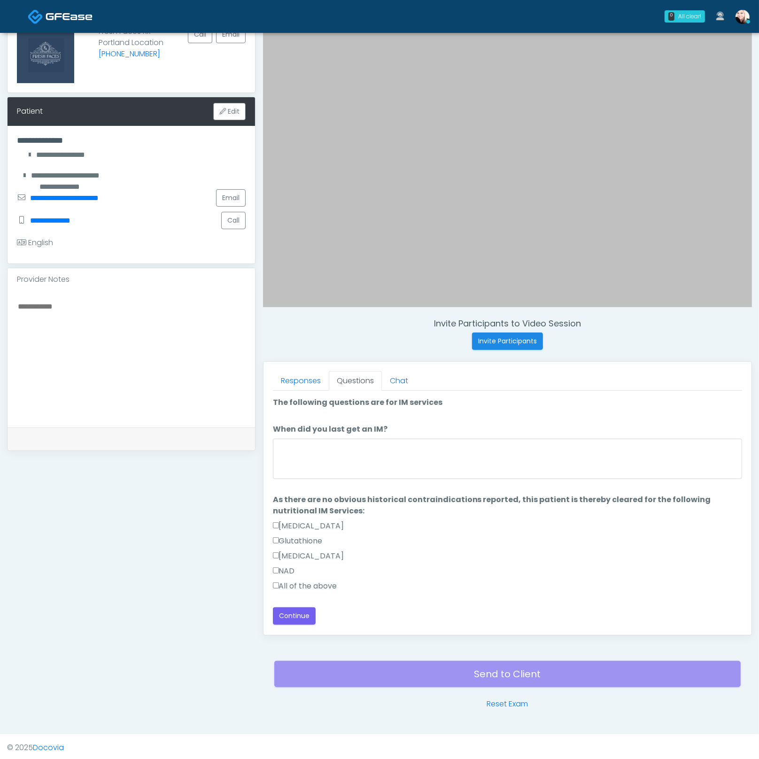
click at [286, 582] on label "All of the above" at bounding box center [305, 586] width 64 height 11
click at [296, 480] on div at bounding box center [507, 461] width 469 height 44
click at [303, 456] on textarea "When did you last get an IM?" at bounding box center [507, 459] width 469 height 40
type textarea "****"
click at [286, 608] on button "Continue" at bounding box center [294, 616] width 43 height 17
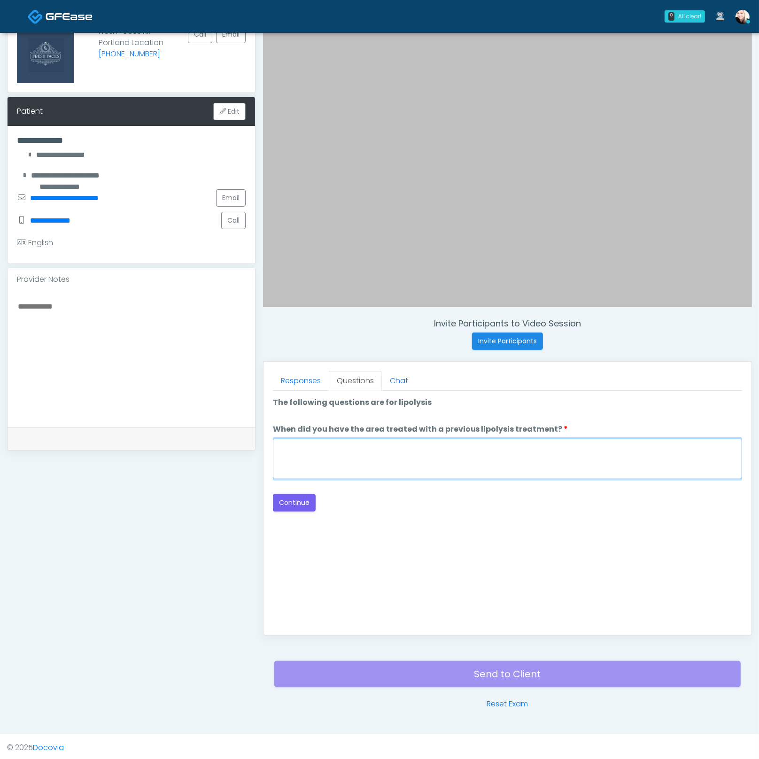
click at [453, 465] on textarea "When did you have the area treated with a previous lipolysis treatment?" at bounding box center [507, 459] width 469 height 40
type textarea "****"
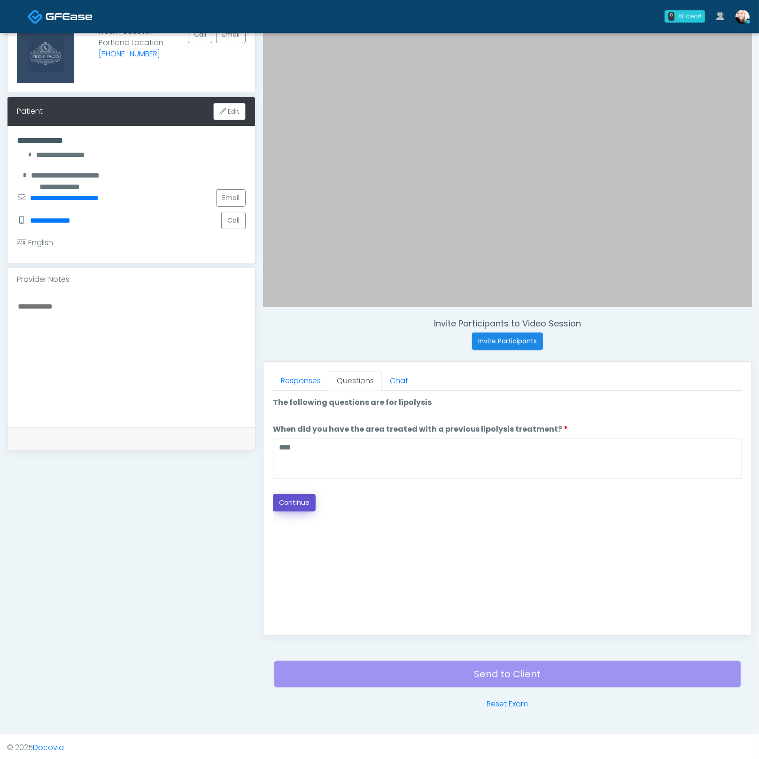
click at [292, 503] on button "Continue" at bounding box center [294, 502] width 43 height 17
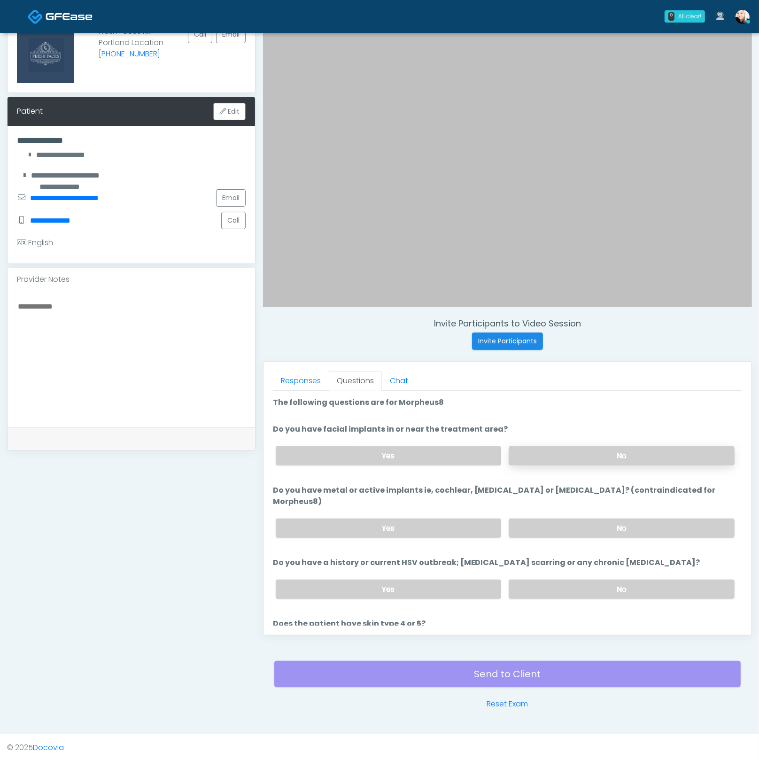
click at [559, 453] on label "No" at bounding box center [622, 455] width 226 height 19
click at [550, 519] on label "No" at bounding box center [622, 528] width 226 height 19
click at [573, 586] on div "Yes No" at bounding box center [505, 589] width 474 height 34
click at [569, 580] on label "No" at bounding box center [622, 589] width 226 height 19
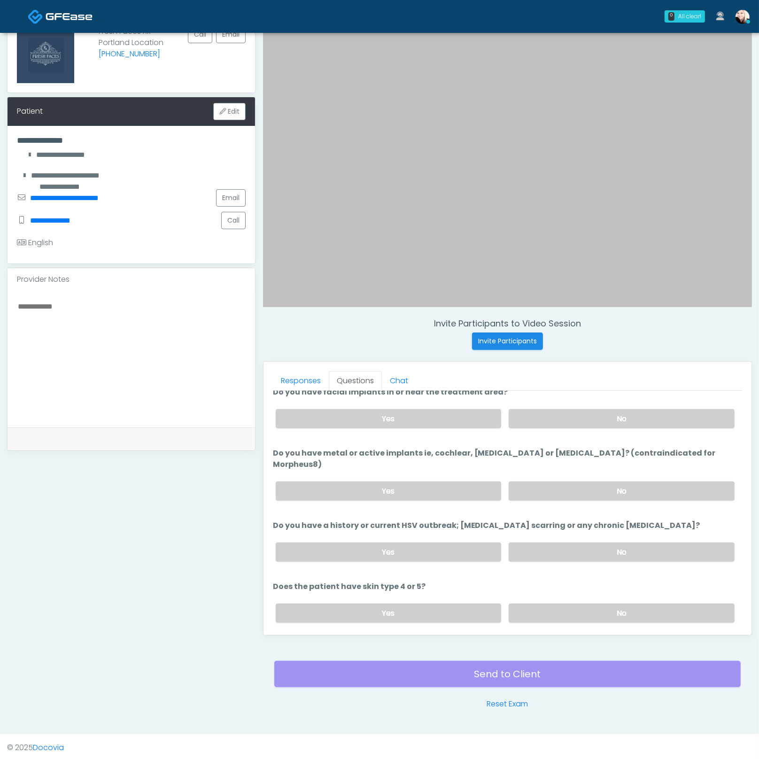
scroll to position [87, 0]
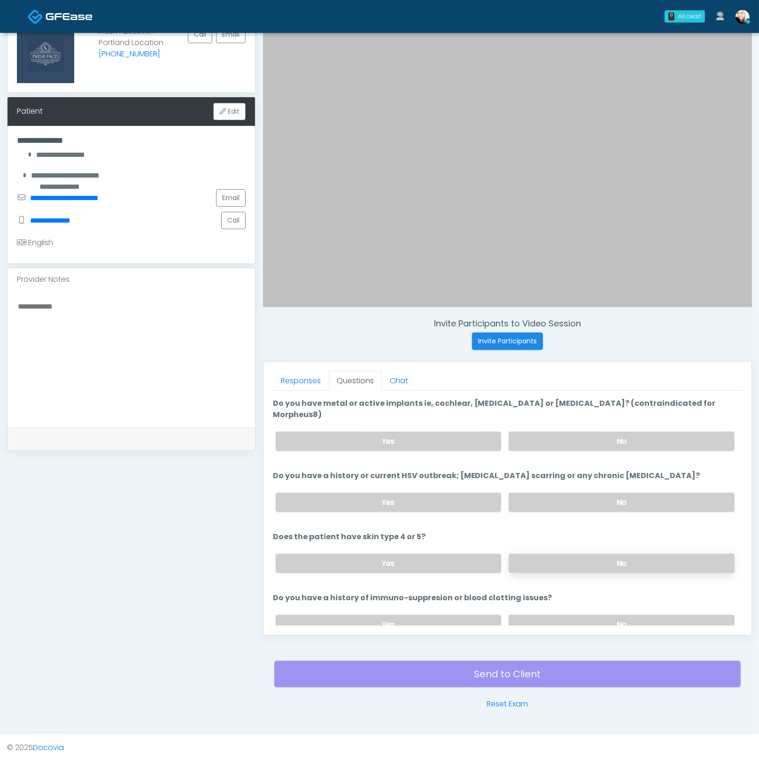
click at [577, 554] on label "No" at bounding box center [622, 563] width 226 height 19
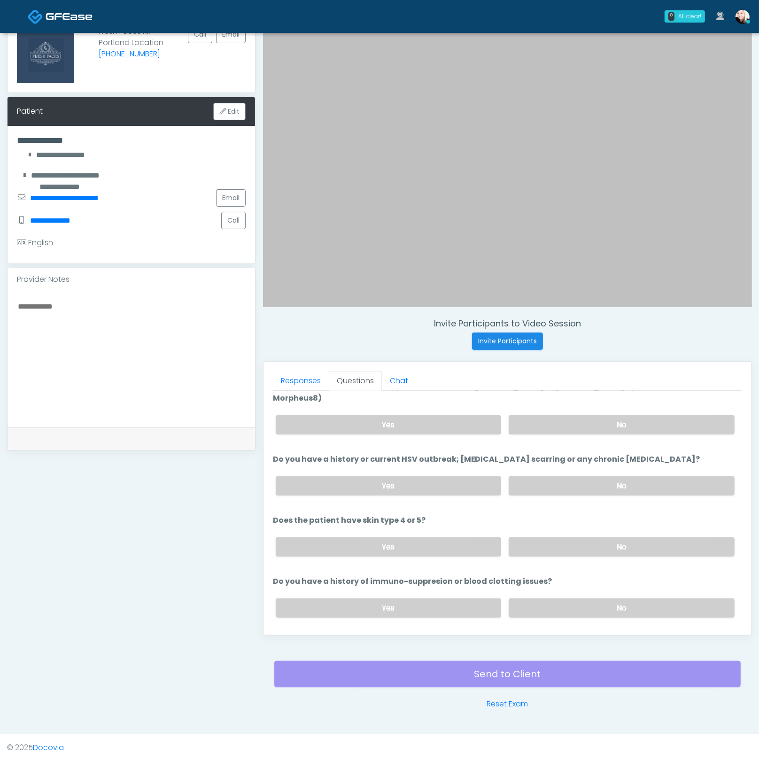
scroll to position [117, 0]
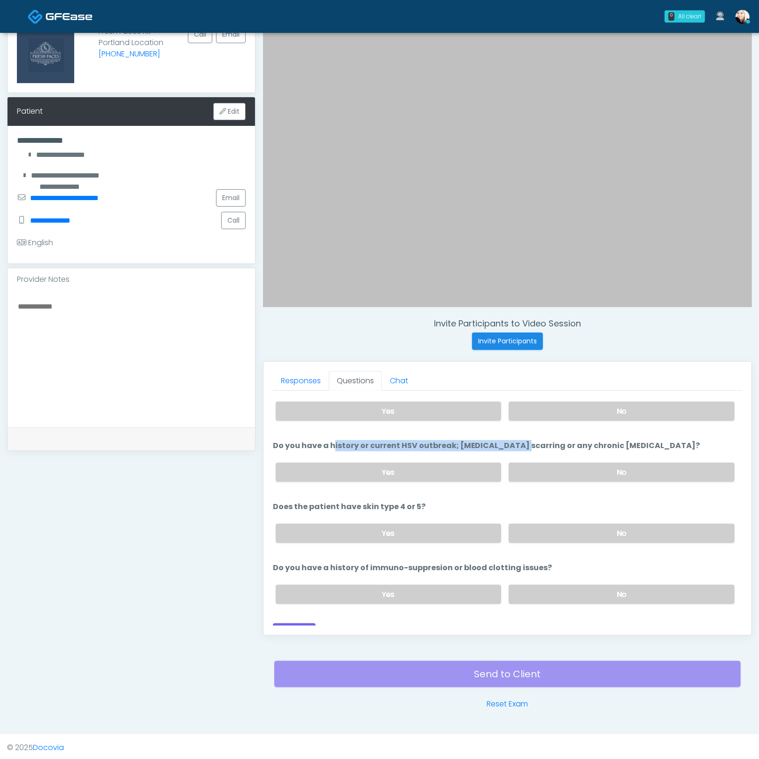
drag, startPoint x: 455, startPoint y: 428, endPoint x: 630, endPoint y: 423, distance: 175.3
click at [624, 422] on ol "The following questions are for Morpheus8 The following questions are for Morph…" at bounding box center [507, 446] width 469 height 332
drag, startPoint x: 638, startPoint y: 433, endPoint x: 392, endPoint y: 431, distance: 245.7
click at [408, 440] on li "Do you have a history or current HSV outbreak; keloid scarring or any chronic s…" at bounding box center [507, 464] width 469 height 49
click at [396, 463] on label "Yes" at bounding box center [389, 472] width 226 height 19
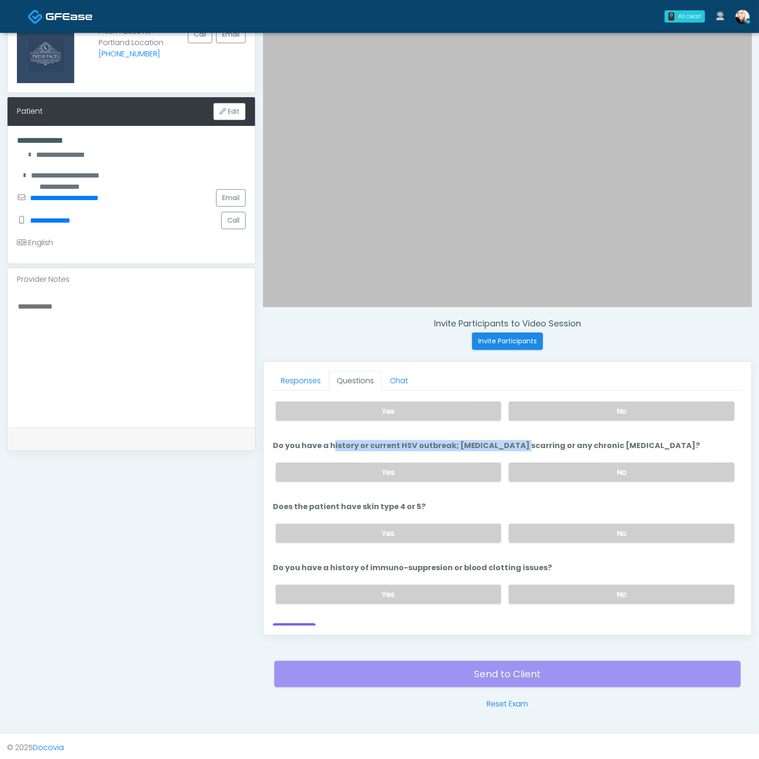
drag, startPoint x: 557, startPoint y: 584, endPoint x: 478, endPoint y: 593, distance: 79.9
click at [557, 585] on label "No" at bounding box center [622, 594] width 226 height 19
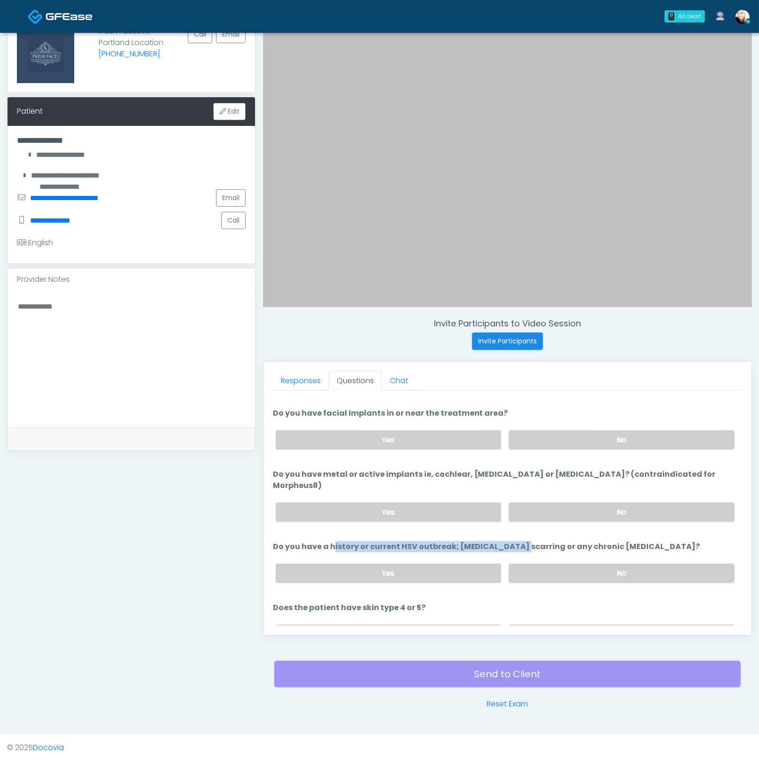
scroll to position [24, 0]
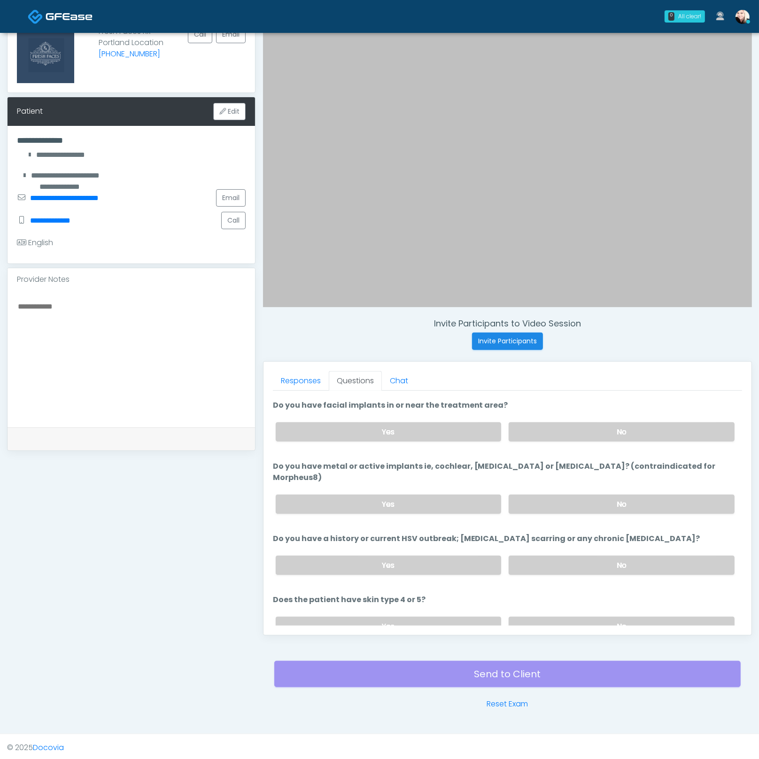
click at [66, 330] on textarea at bounding box center [131, 357] width 229 height 115
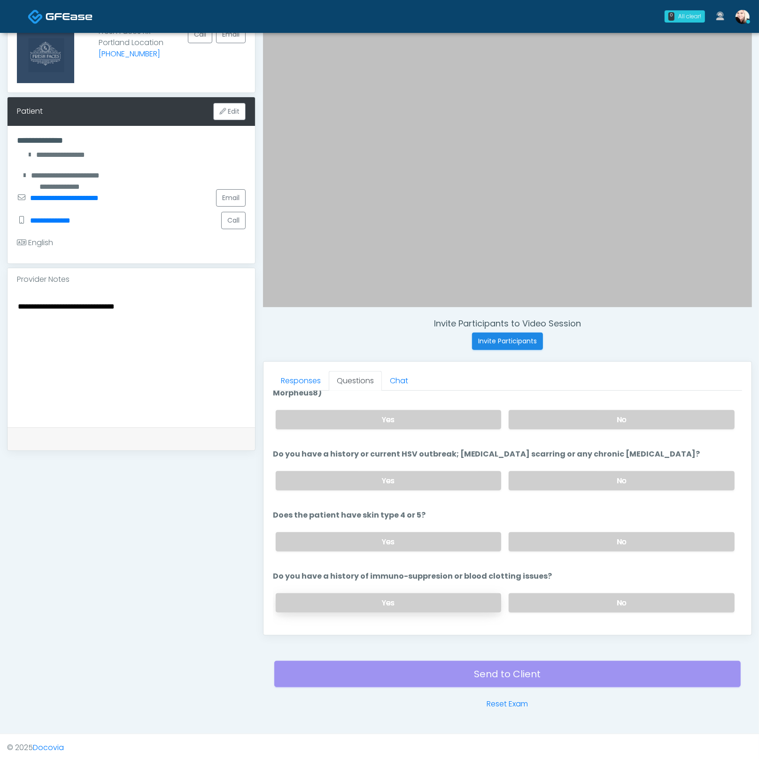
scroll to position [117, 0]
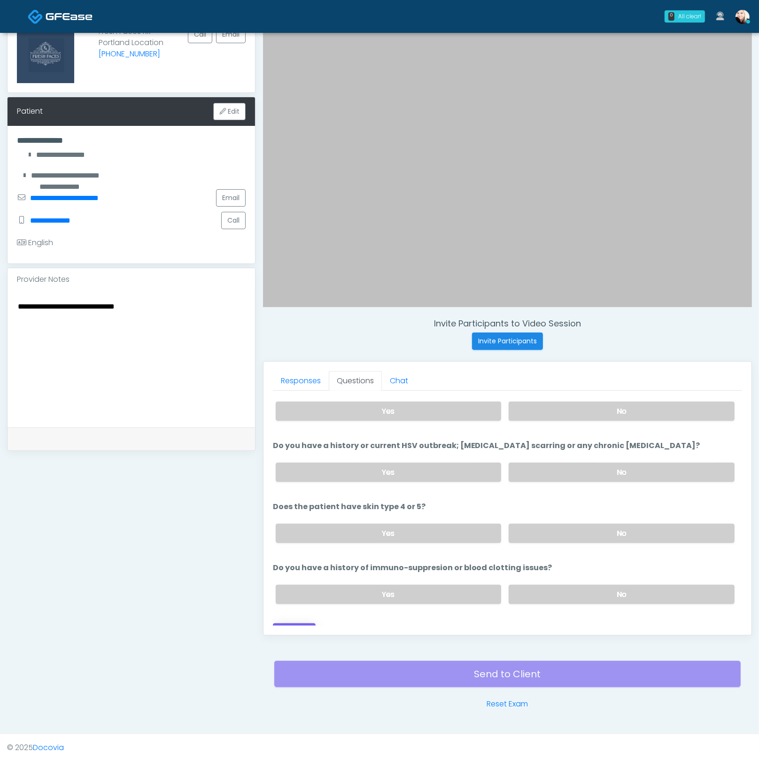
type textarea "**********"
click at [294, 623] on button "Continue" at bounding box center [294, 631] width 43 height 17
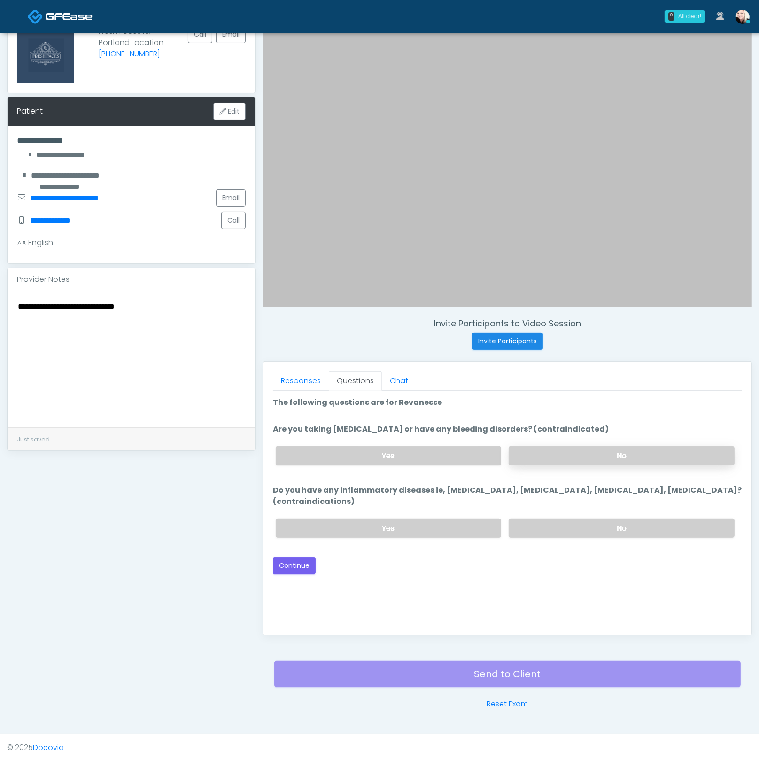
click at [549, 447] on label "No" at bounding box center [622, 455] width 226 height 19
click at [544, 524] on label "No" at bounding box center [622, 528] width 226 height 19
click at [307, 565] on button "Continue" at bounding box center [294, 565] width 43 height 17
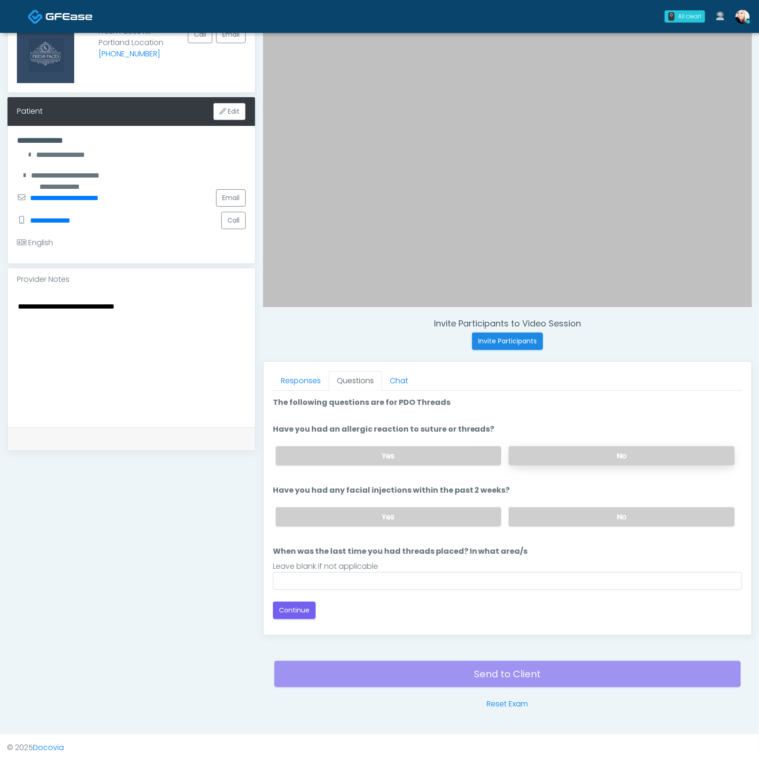
click at [541, 456] on label "No" at bounding box center [622, 455] width 226 height 19
click at [532, 519] on label "No" at bounding box center [622, 516] width 226 height 19
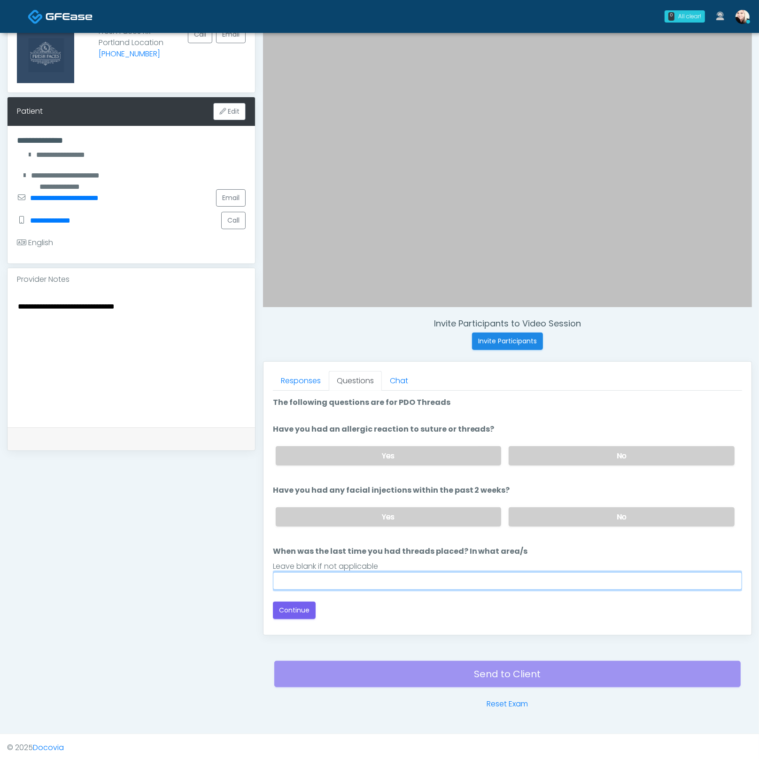
click at [328, 572] on input "When was the last time you had threads placed? In what area/s" at bounding box center [507, 581] width 469 height 18
type input "****"
click at [300, 602] on button "Continue" at bounding box center [294, 610] width 43 height 17
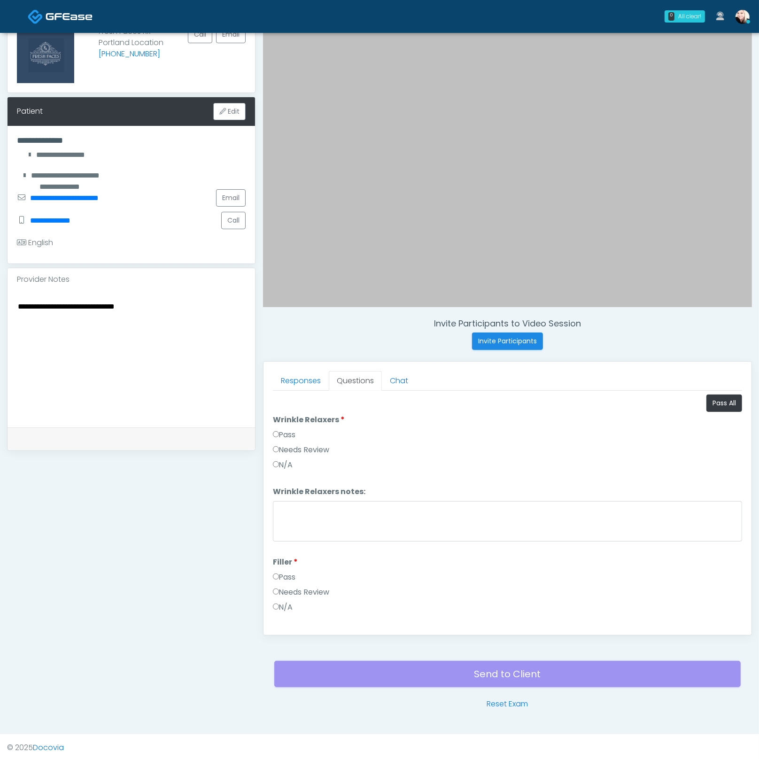
click at [286, 427] on li "Wrinkle Relaxers Wrinkle Relaxers Pass Needs Review N/A" at bounding box center [507, 444] width 469 height 60
drag, startPoint x: 279, startPoint y: 575, endPoint x: 279, endPoint y: 541, distance: 33.8
click at [279, 575] on label "Pass" at bounding box center [284, 577] width 23 height 11
click at [280, 434] on label "Pass" at bounding box center [284, 434] width 23 height 11
click at [715, 405] on button "Pass All" at bounding box center [725, 403] width 36 height 17
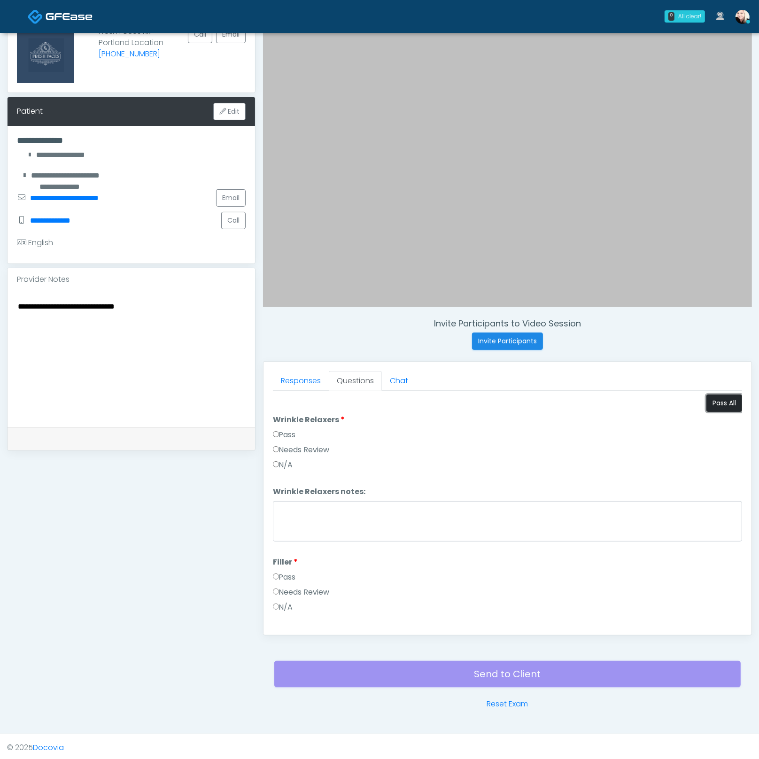
click at [708, 401] on button "Pass All" at bounding box center [725, 403] width 36 height 17
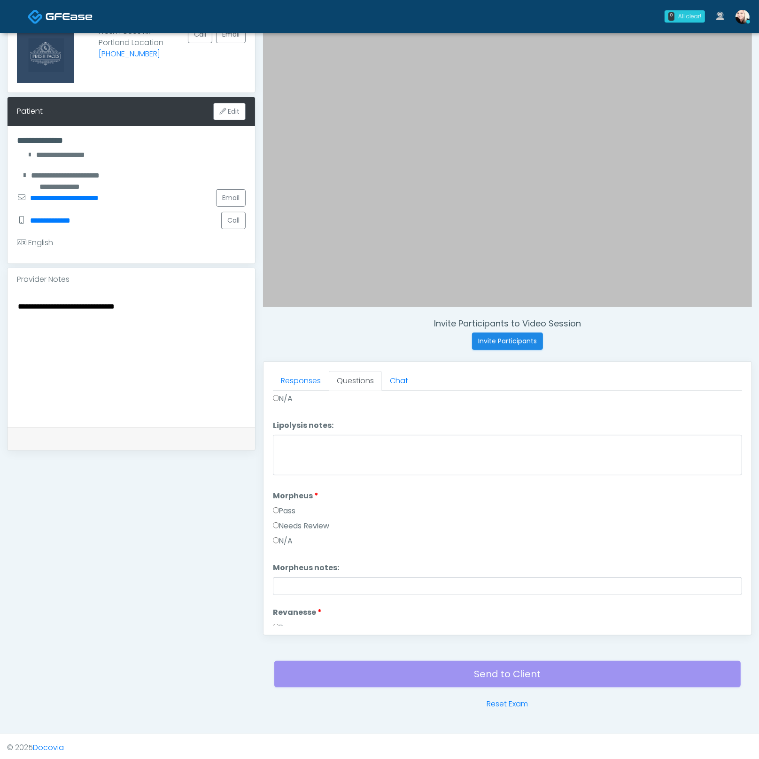
scroll to position [779, 0]
drag, startPoint x: 299, startPoint y: 517, endPoint x: 306, endPoint y: 568, distance: 51.3
click at [299, 520] on label "Needs Review" at bounding box center [301, 525] width 57 height 11
click at [308, 576] on input "Morpheus notes:" at bounding box center [507, 585] width 469 height 18
drag, startPoint x: 283, startPoint y: 582, endPoint x: 250, endPoint y: 574, distance: 33.4
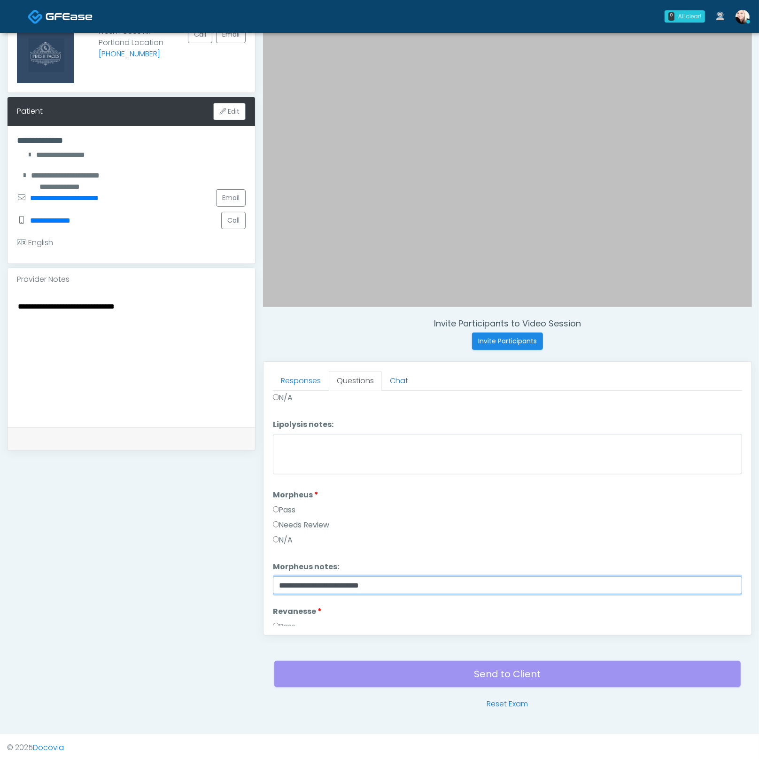
click at [250, 574] on div "**********" at bounding box center [379, 351] width 745 height 717
type input "**********"
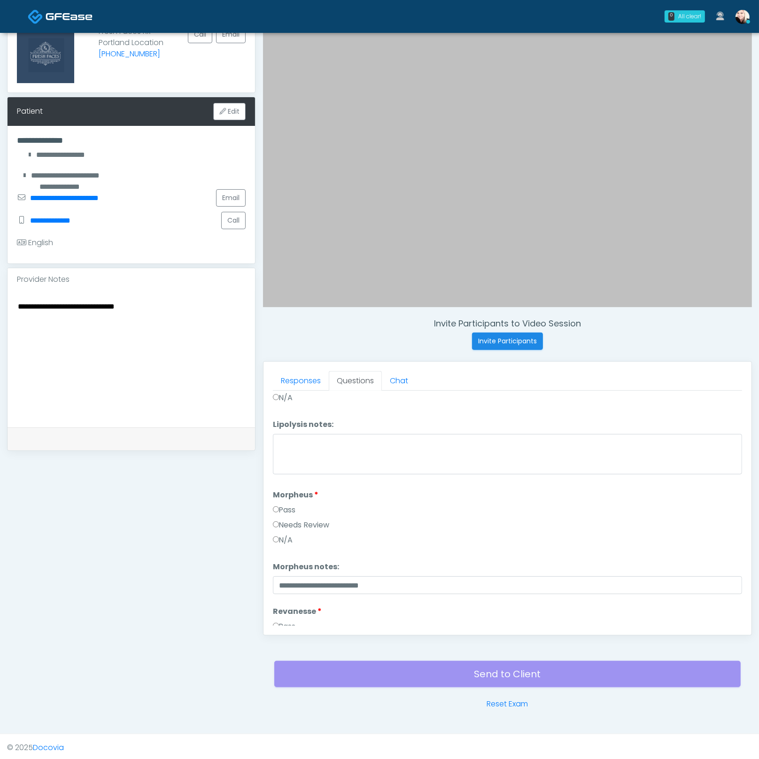
click at [169, 319] on textarea "**********" at bounding box center [131, 357] width 229 height 115
drag, startPoint x: 161, startPoint y: 310, endPoint x: -33, endPoint y: 291, distance: 195.0
click at [0, 291] on html "0 All clear! All clear! Cynthia Petersen In Exam - 4m 44s OR Anjali Nandakumar …" at bounding box center [379, 339] width 759 height 843
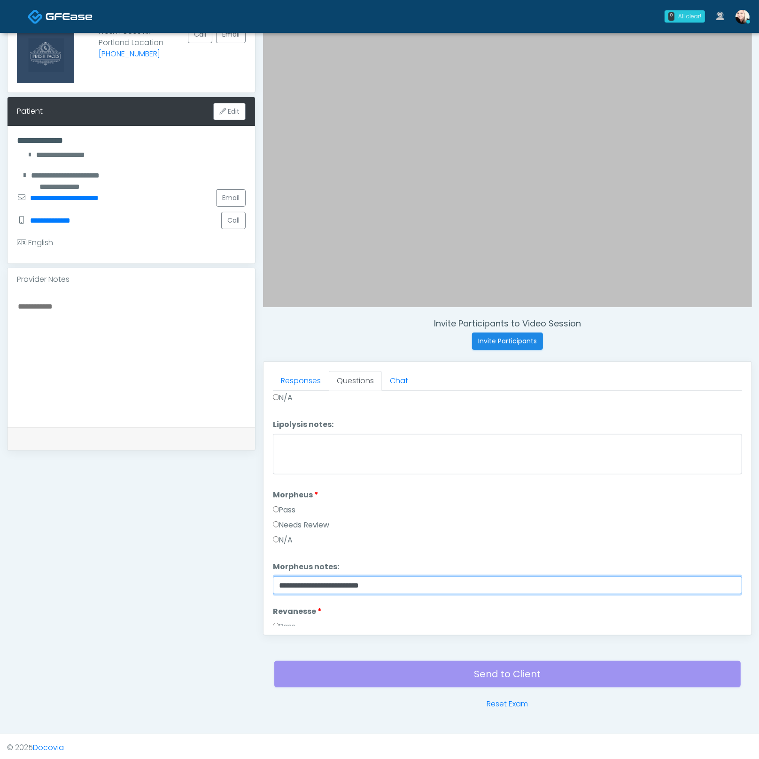
click at [413, 581] on input "**********" at bounding box center [507, 585] width 469 height 18
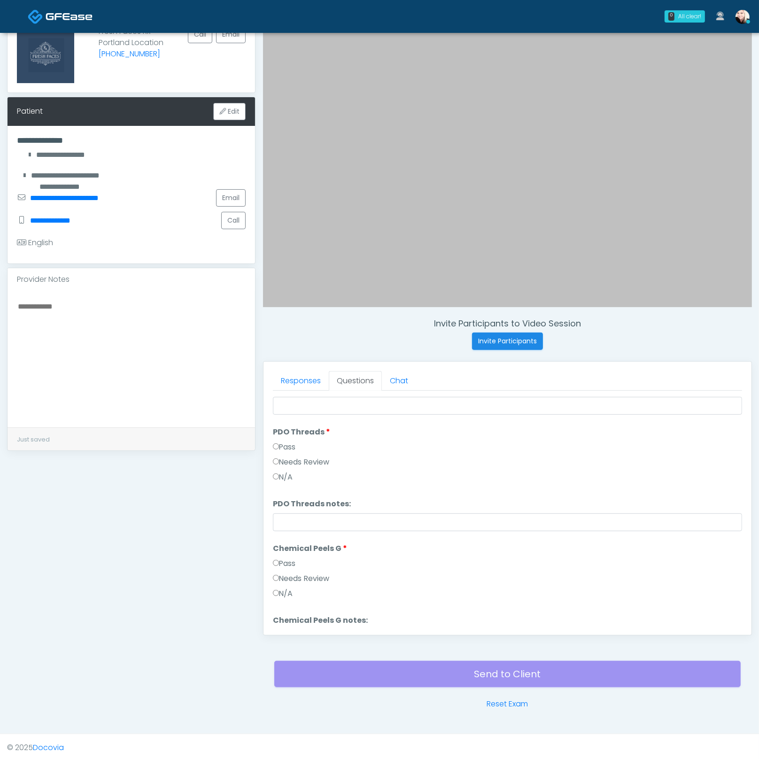
scroll to position [1588, 0]
type input "**********"
click at [280, 616] on button "Continue" at bounding box center [294, 621] width 43 height 17
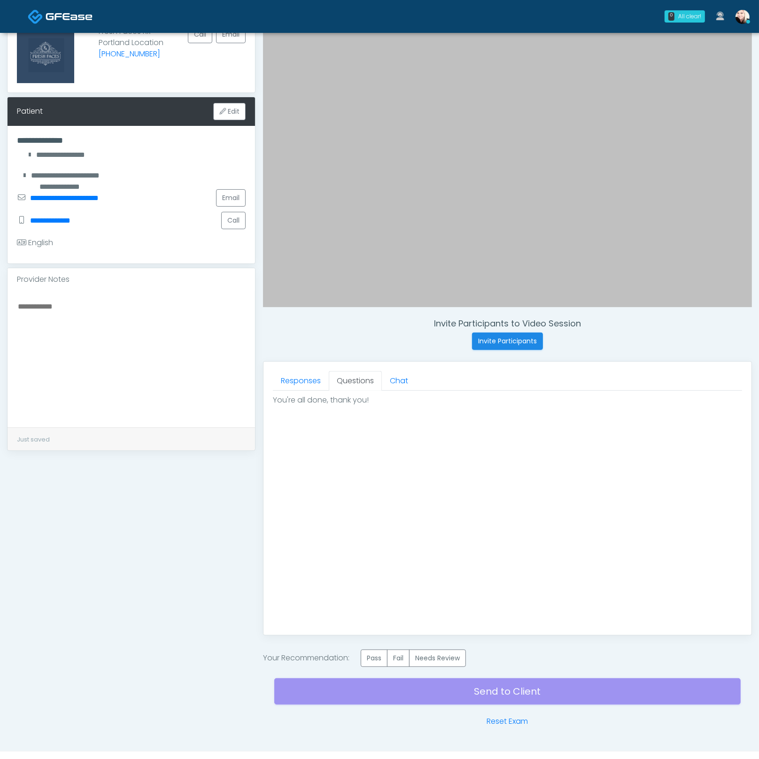
scroll to position [0, 0]
click at [380, 659] on label "Pass" at bounding box center [374, 658] width 27 height 17
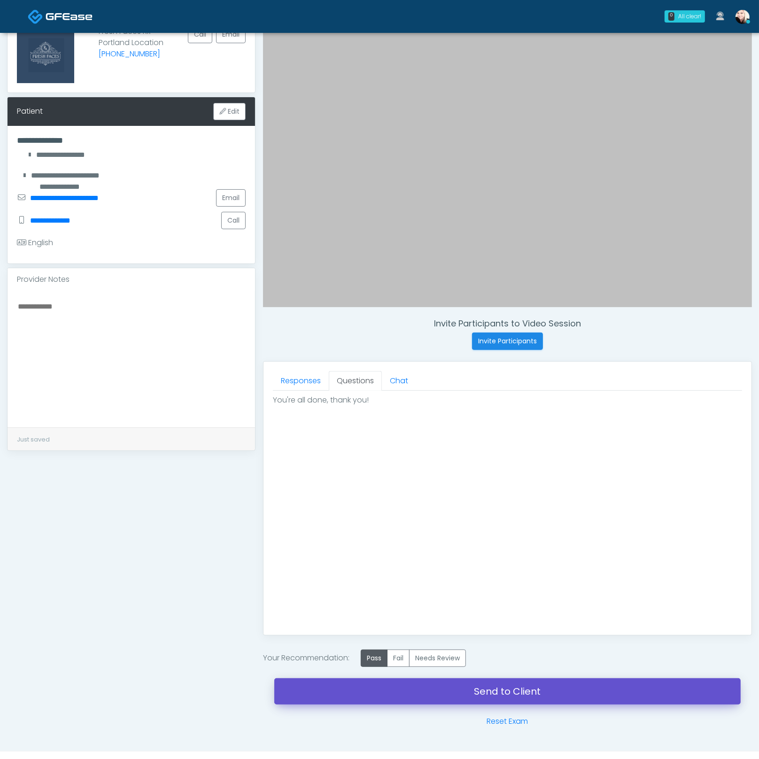
click at [503, 685] on link "Send to Client" at bounding box center [507, 691] width 467 height 26
click at [523, 687] on link "Send to Client" at bounding box center [507, 691] width 467 height 26
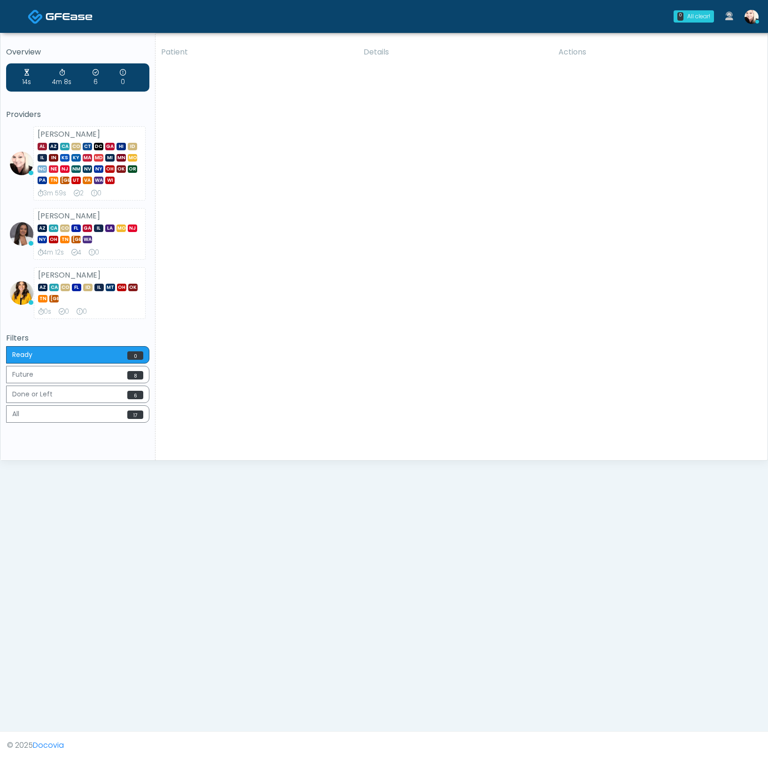
click at [347, 177] on div "Patient Details Actions MF [GEOGRAPHIC_DATA], [US_STATE] 174850 The DRIPBaR - […" at bounding box center [458, 251] width 605 height 420
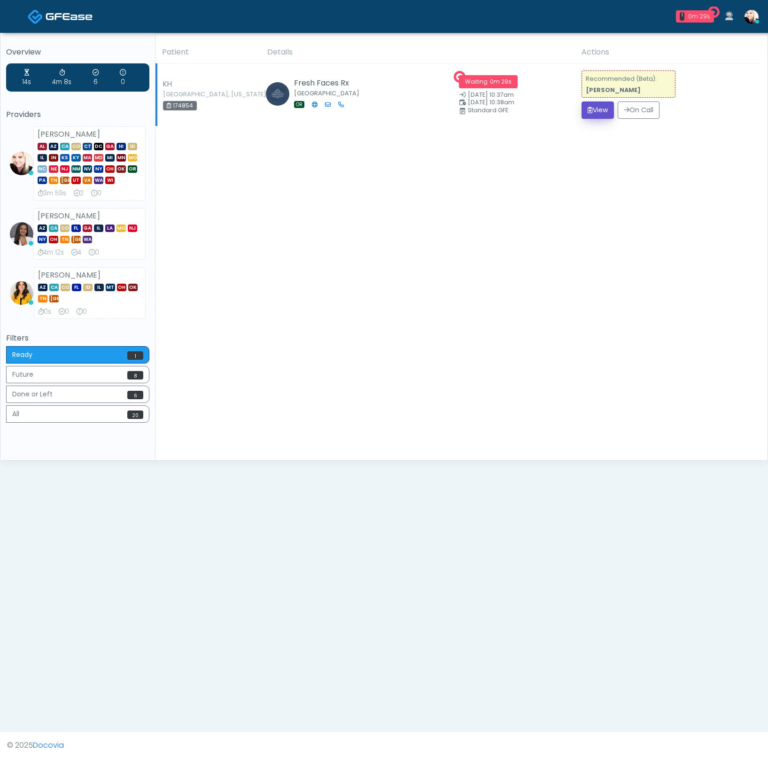
click at [597, 110] on button "View" at bounding box center [598, 109] width 32 height 17
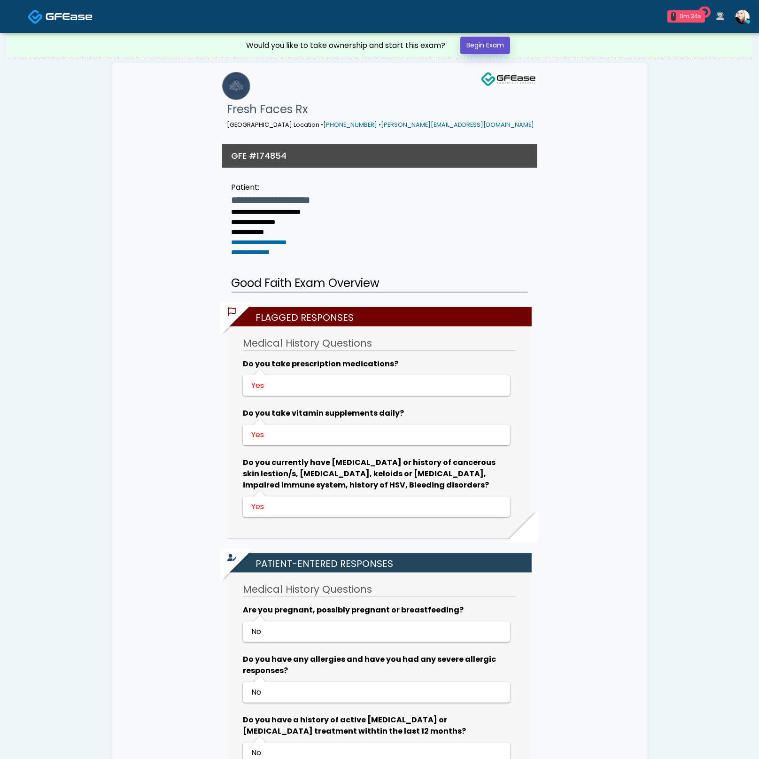
click at [481, 44] on link "Begin Exam" at bounding box center [485, 45] width 50 height 17
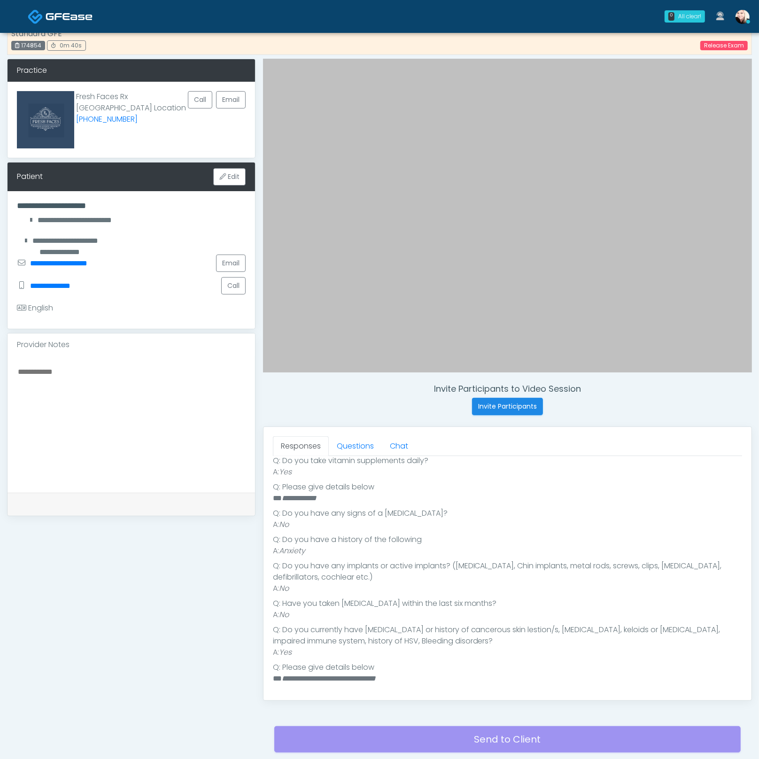
scroll to position [19, 0]
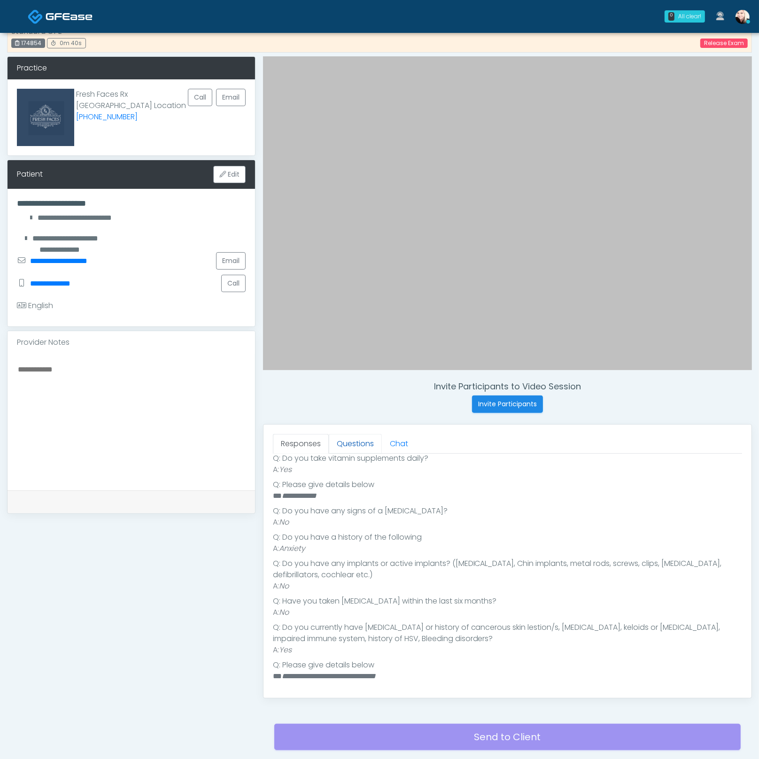
click at [362, 447] on link "Questions" at bounding box center [355, 444] width 53 height 20
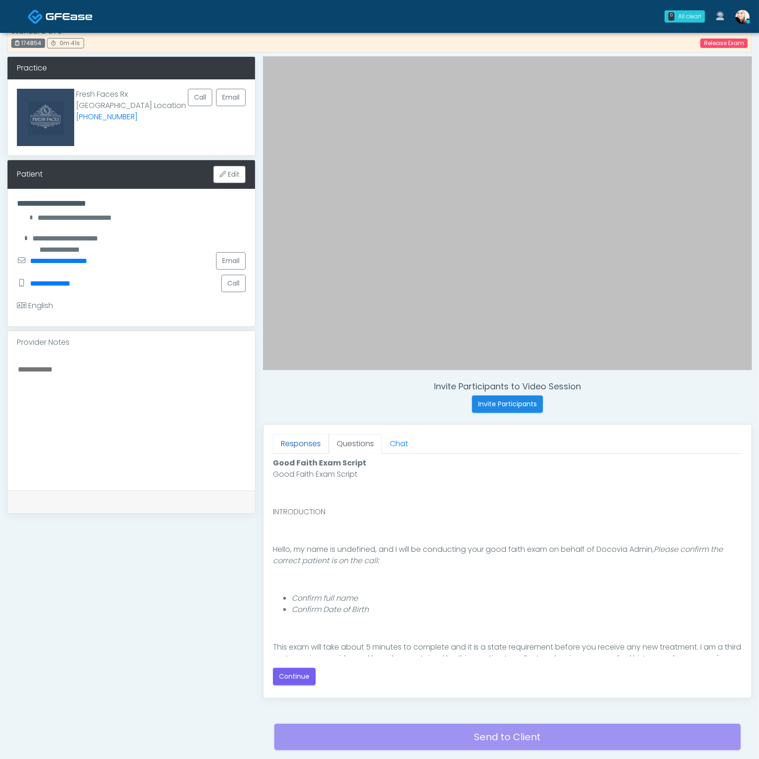
scroll to position [0, 0]
click at [299, 677] on button "Continue" at bounding box center [294, 676] width 43 height 17
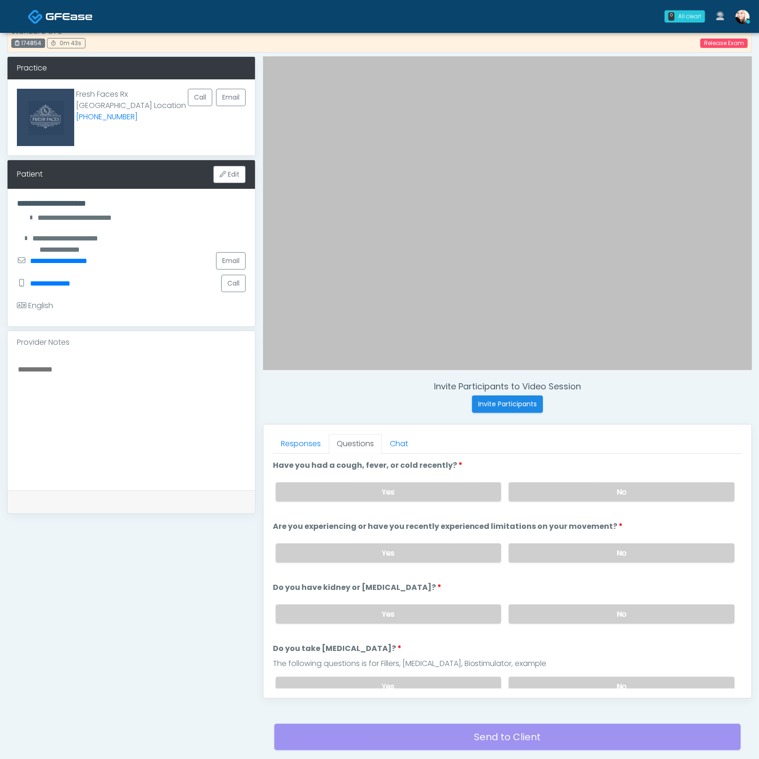
scroll to position [82, 0]
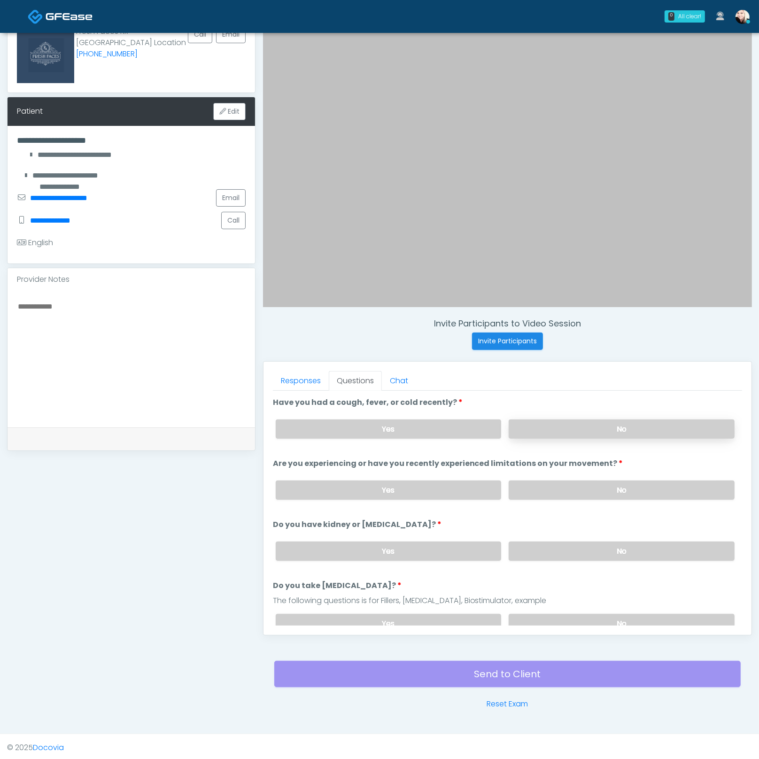
click at [522, 430] on label "No" at bounding box center [622, 429] width 226 height 19
click at [535, 488] on label "No" at bounding box center [622, 490] width 226 height 19
click at [545, 555] on label "No" at bounding box center [622, 551] width 226 height 19
click at [572, 626] on div "Responses Questions Chat Good Faith Exam Script Good Faith Exam Script INTRODUC…" at bounding box center [508, 498] width 488 height 273
click at [571, 621] on label "No" at bounding box center [622, 623] width 226 height 19
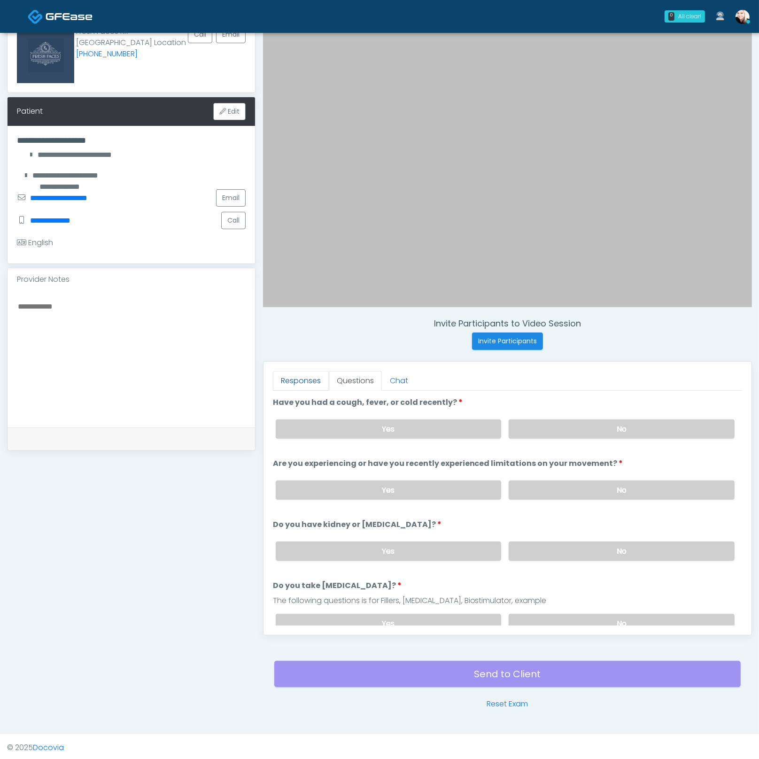
click at [307, 383] on link "Responses" at bounding box center [301, 381] width 56 height 20
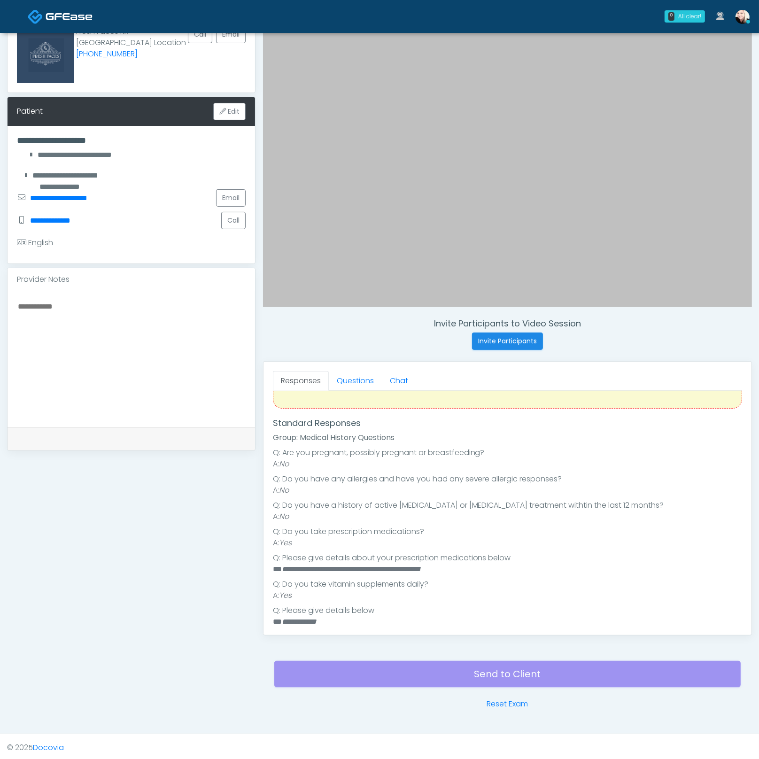
scroll to position [136, 0]
click at [354, 373] on link "Questions" at bounding box center [355, 381] width 53 height 20
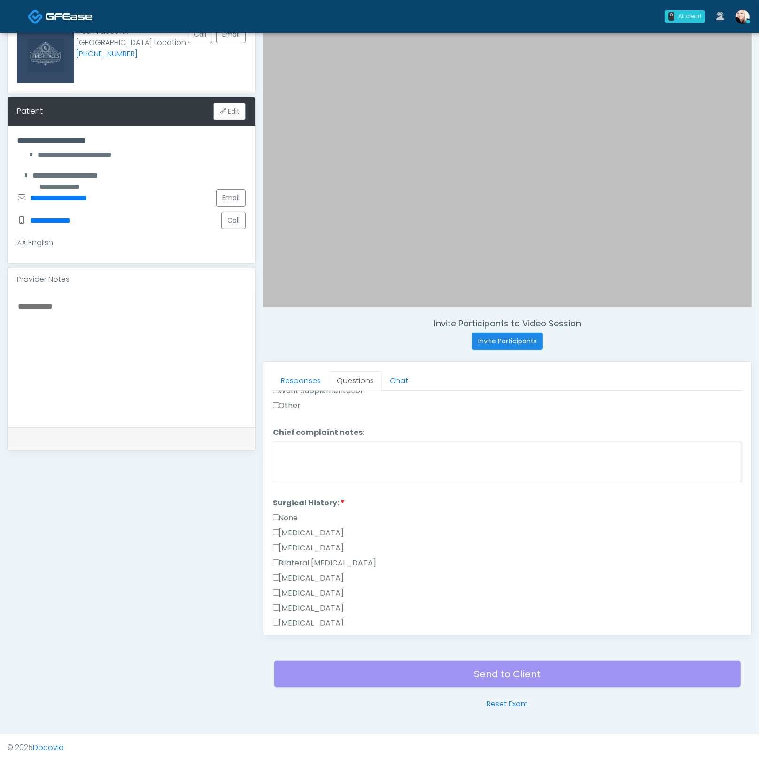
scroll to position [556, 0]
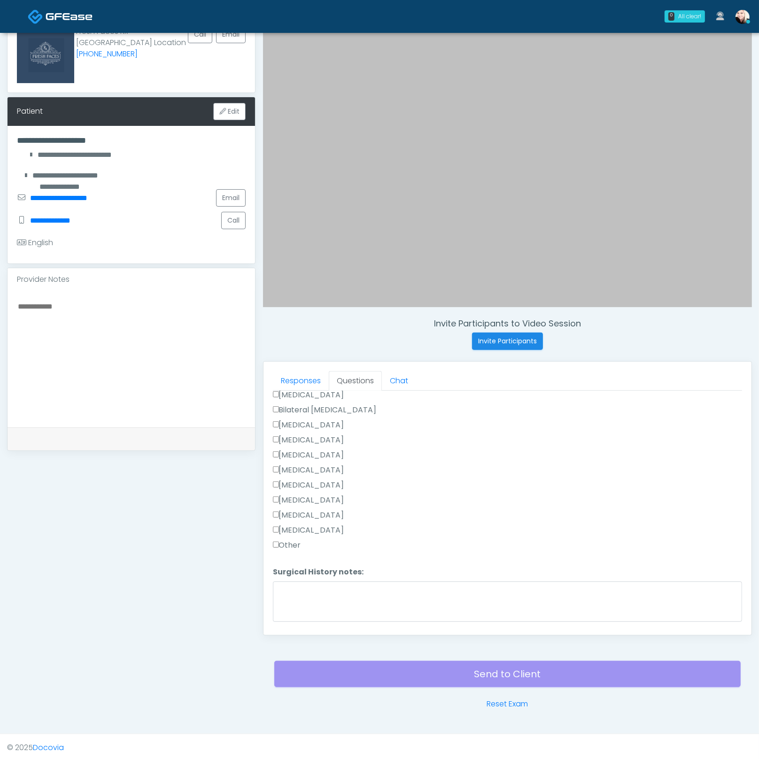
drag, startPoint x: 283, startPoint y: 535, endPoint x: 285, endPoint y: 541, distance: 6.3
click at [283, 540] on label "Other" at bounding box center [287, 545] width 28 height 11
drag, startPoint x: 288, startPoint y: 568, endPoint x: 294, endPoint y: 591, distance: 23.2
click at [288, 569] on label "Surgical History notes:" at bounding box center [318, 572] width 91 height 11
click at [288, 582] on textarea "Surgical History notes:" at bounding box center [507, 602] width 469 height 40
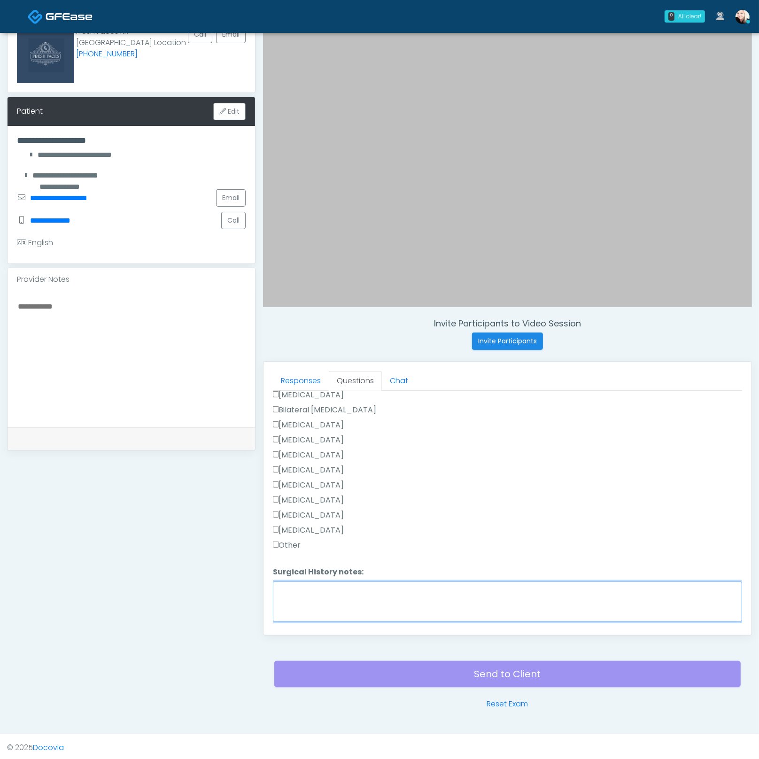
click at [297, 595] on textarea "Surgical History notes:" at bounding box center [507, 602] width 469 height 40
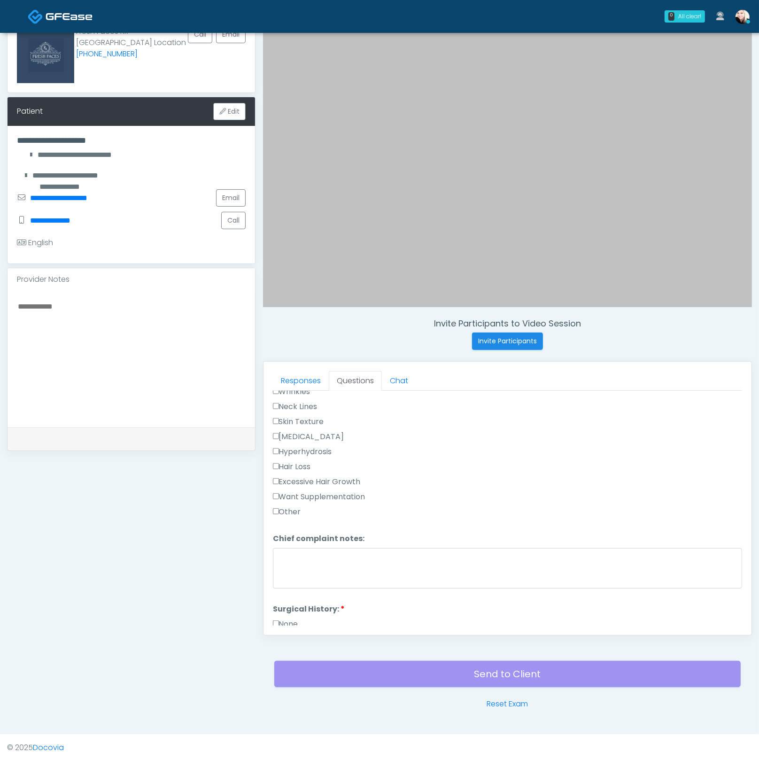
scroll to position [247, 0]
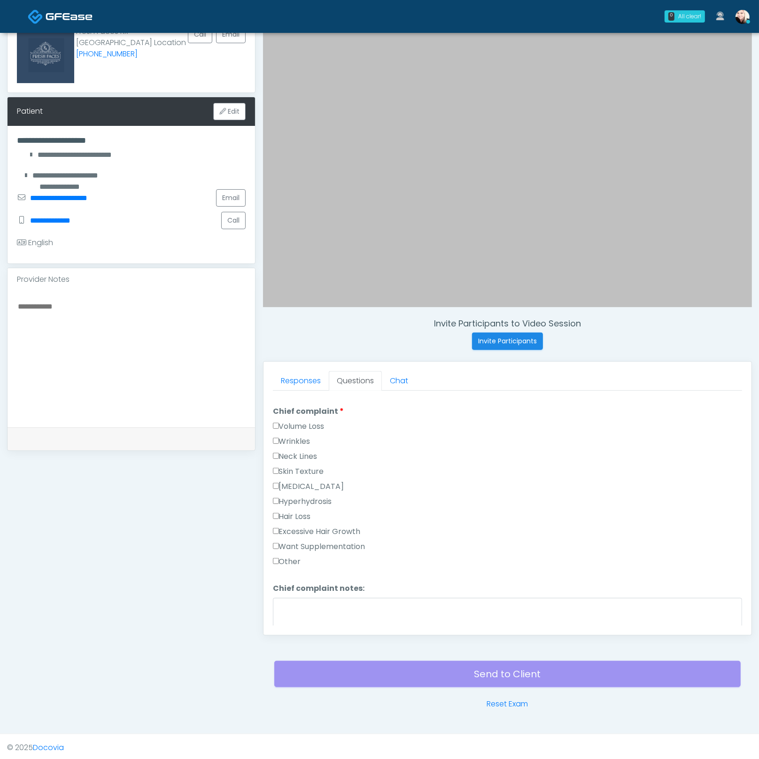
type textarea "**********"
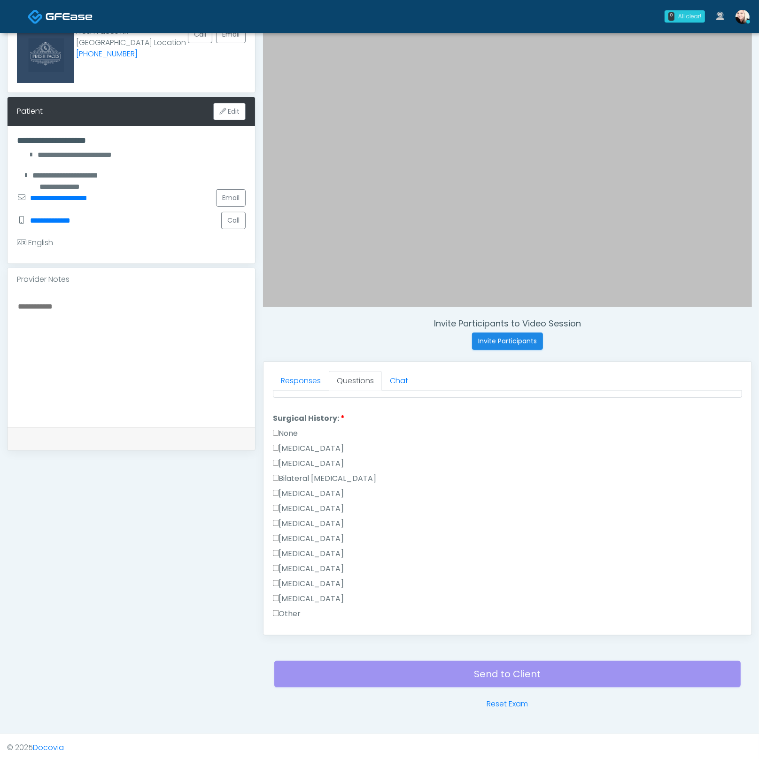
scroll to position [580, 0]
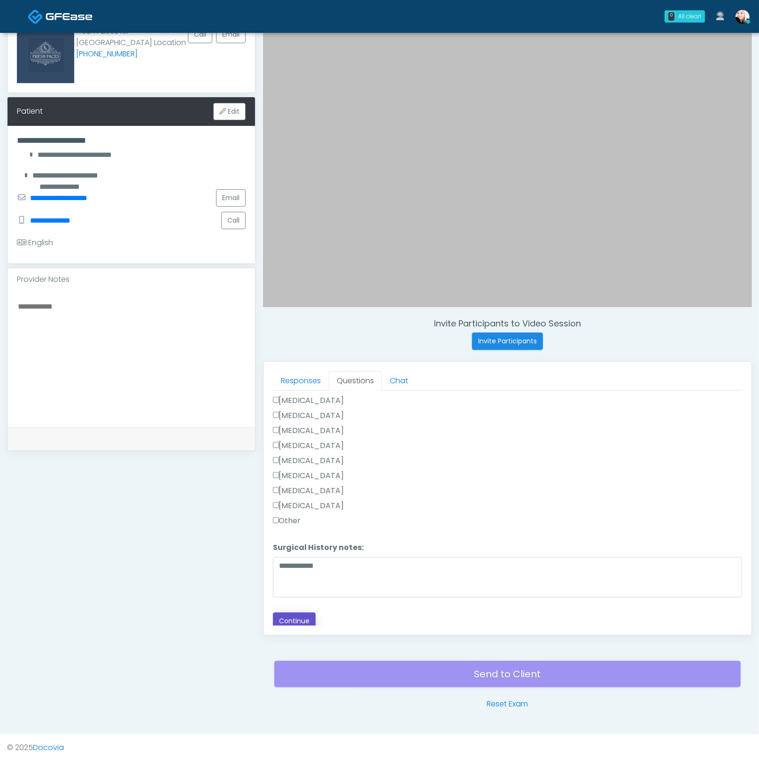
click at [290, 622] on button "Continue" at bounding box center [294, 621] width 43 height 17
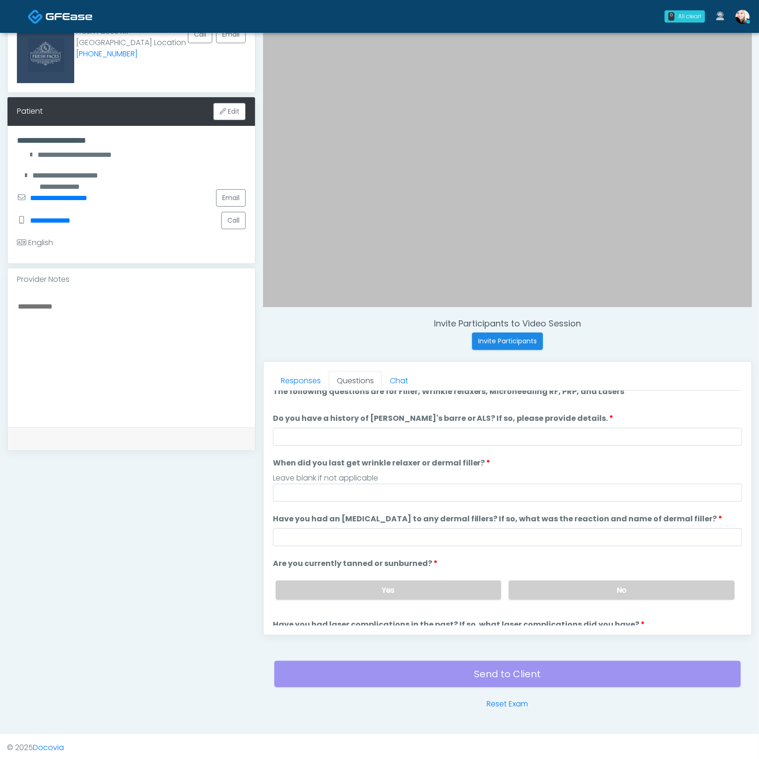
scroll to position [0, 0]
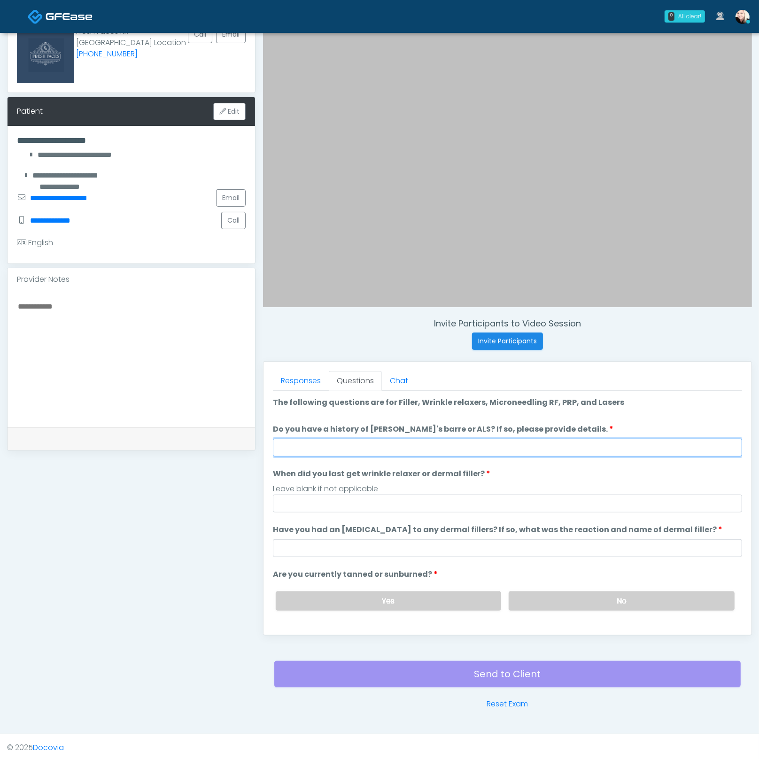
click at [314, 448] on input "Do you have a history of Guillain's barre or ALS? If so, please provide details." at bounding box center [507, 448] width 469 height 18
type input "****"
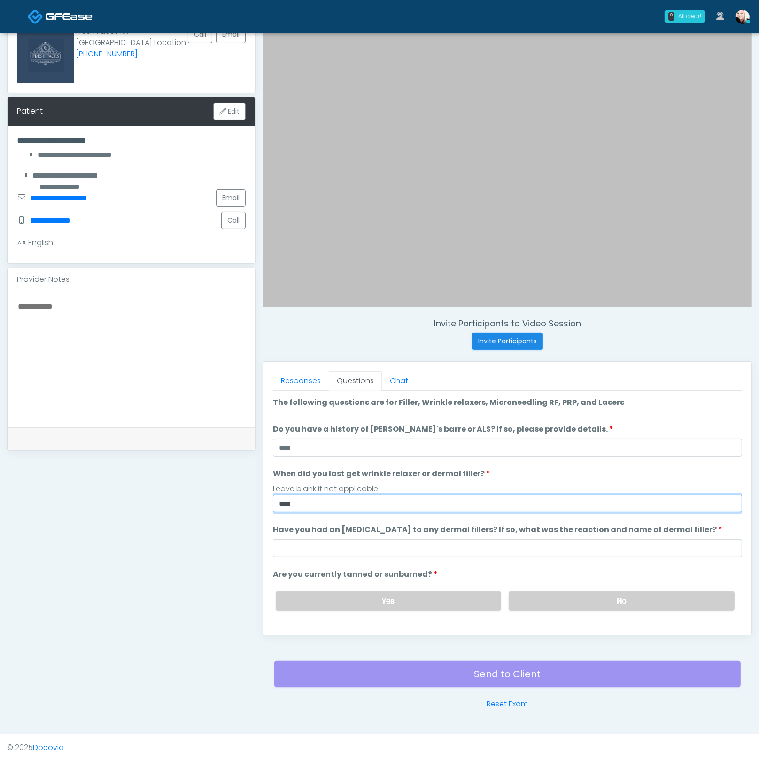
type input "****"
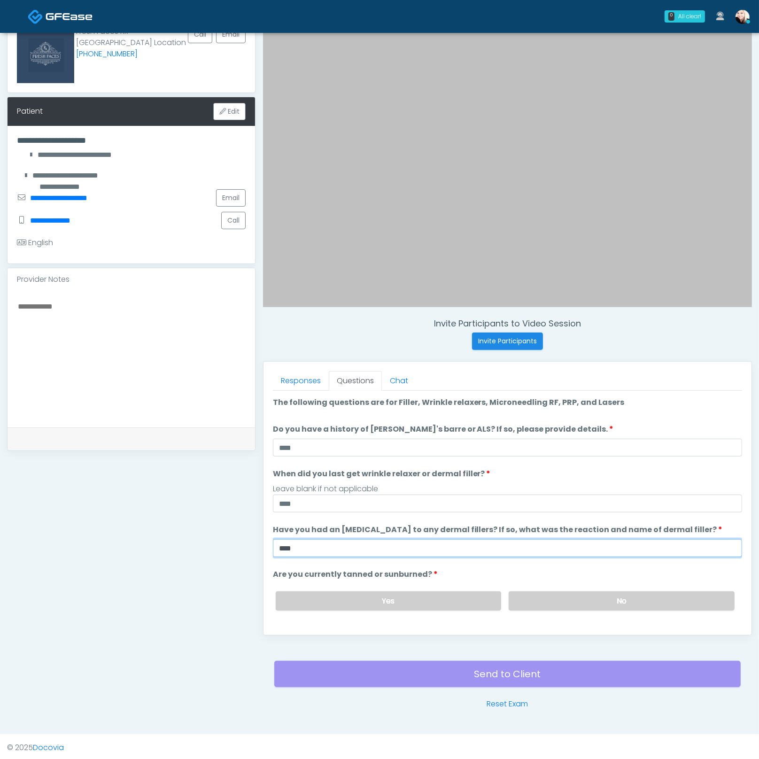
type input "****"
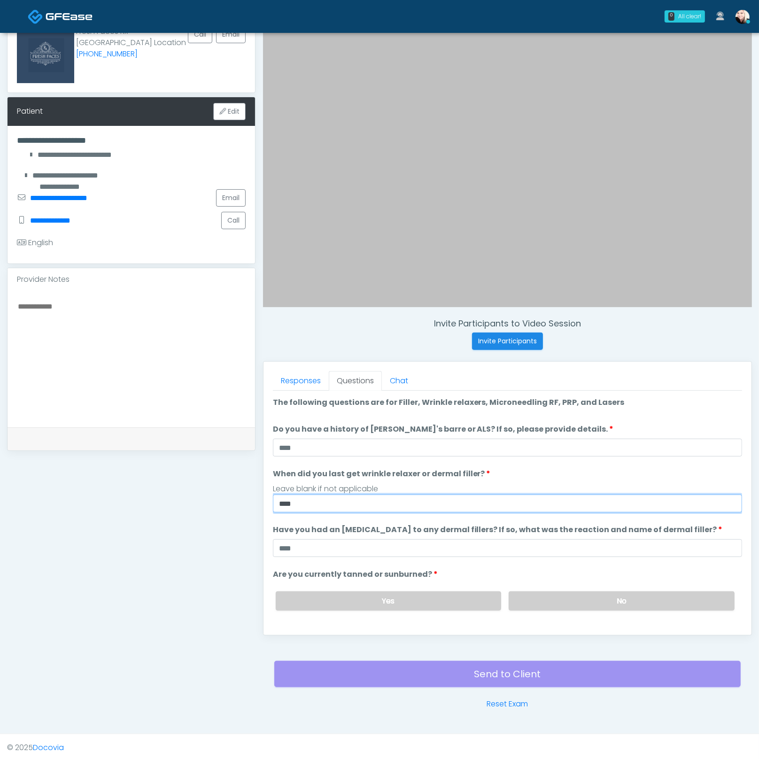
drag, startPoint x: 283, startPoint y: 499, endPoint x: 218, endPoint y: 489, distance: 66.6
click at [219, 490] on div "**********" at bounding box center [379, 351] width 745 height 717
type input "*********"
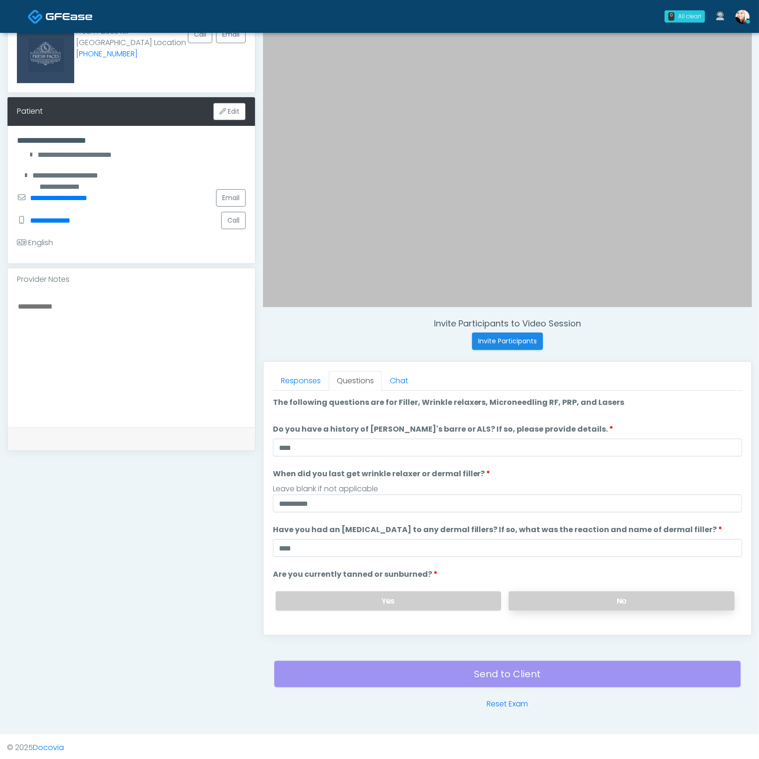
drag, startPoint x: 534, startPoint y: 605, endPoint x: 529, endPoint y: 603, distance: 5.9
click at [534, 605] on label "No" at bounding box center [622, 601] width 226 height 19
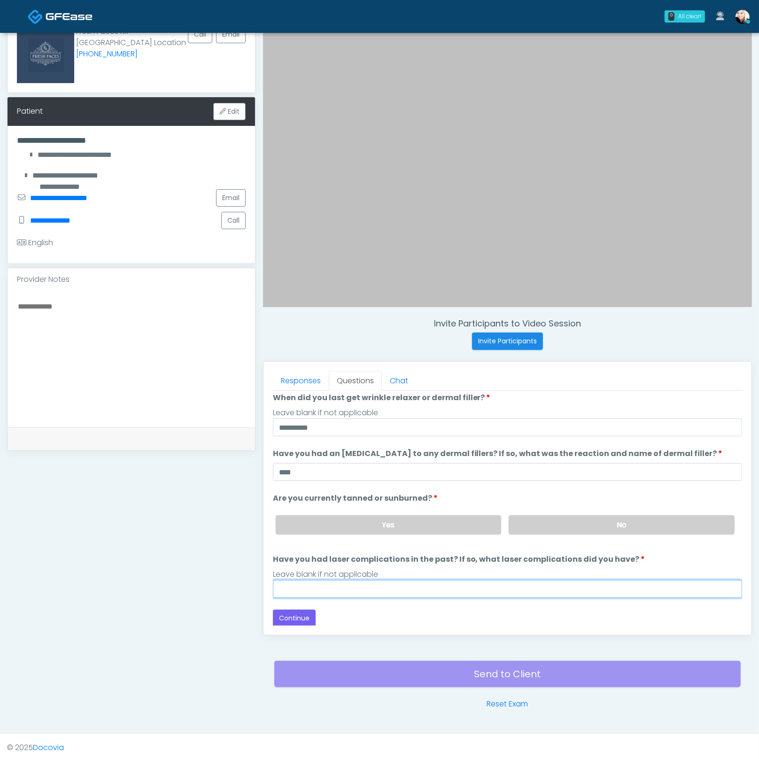
click at [370, 585] on input "Have you had laser complications in the past? If so, what laser complications d…" at bounding box center [507, 589] width 469 height 18
type input "****"
click at [290, 618] on button "Continue" at bounding box center [294, 618] width 43 height 17
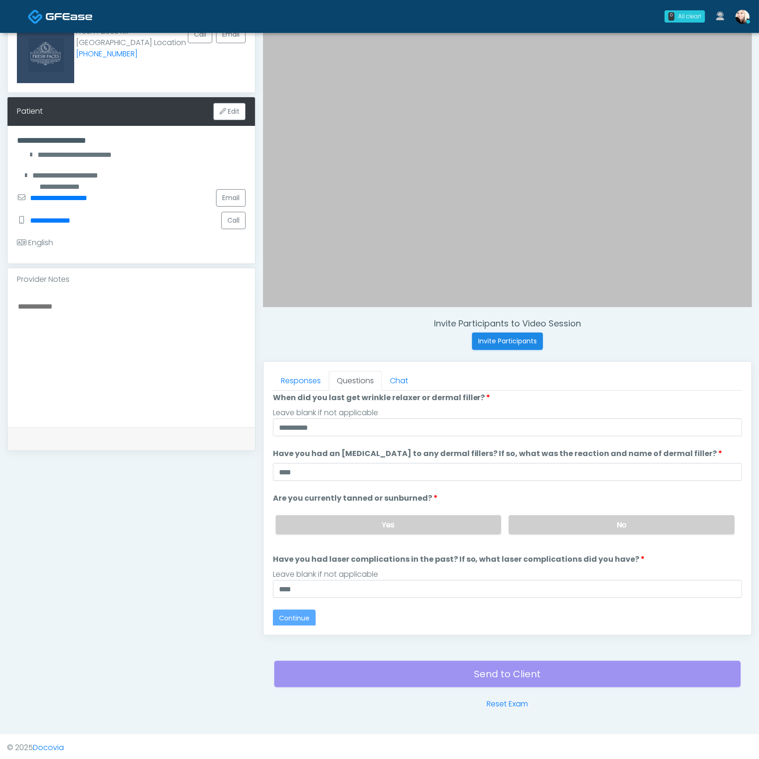
scroll to position [0, 0]
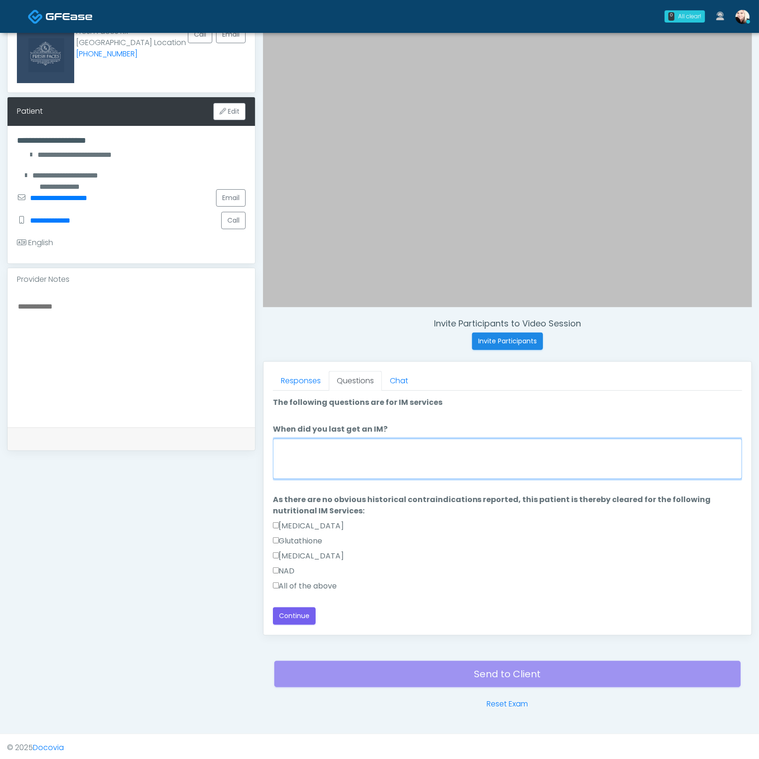
click at [420, 448] on textarea "When did you last get an IM?" at bounding box center [507, 459] width 469 height 40
click at [284, 588] on label "All of the above" at bounding box center [305, 586] width 64 height 11
click at [377, 458] on textarea "When did you last get an IM?" at bounding box center [507, 459] width 469 height 40
type textarea "*"
type textarea "****"
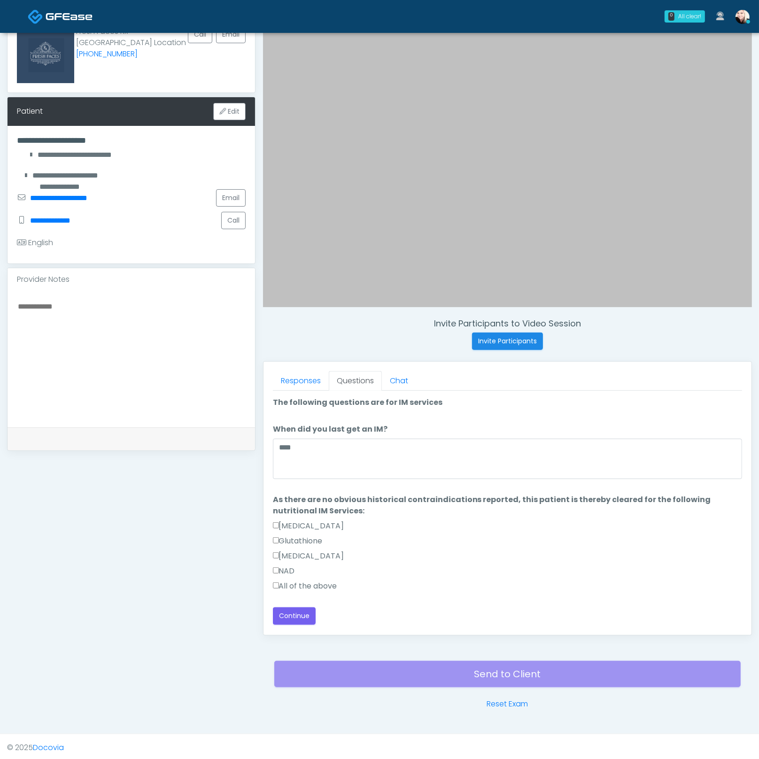
click at [293, 623] on div "Good Faith Exam Script Good Faith Exam Script INTRODUCTION Hello, my name is un…" at bounding box center [507, 508] width 469 height 235
click at [295, 615] on button "Continue" at bounding box center [294, 616] width 43 height 17
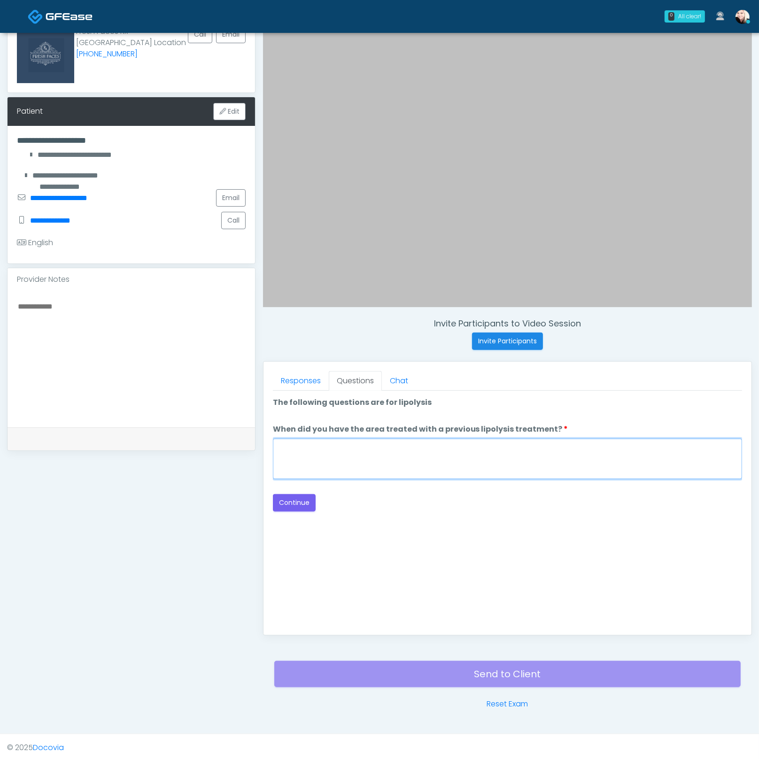
click at [409, 455] on textarea "When did you have the area treated with a previous lipolysis treatment?" at bounding box center [507, 459] width 469 height 40
type textarea "****"
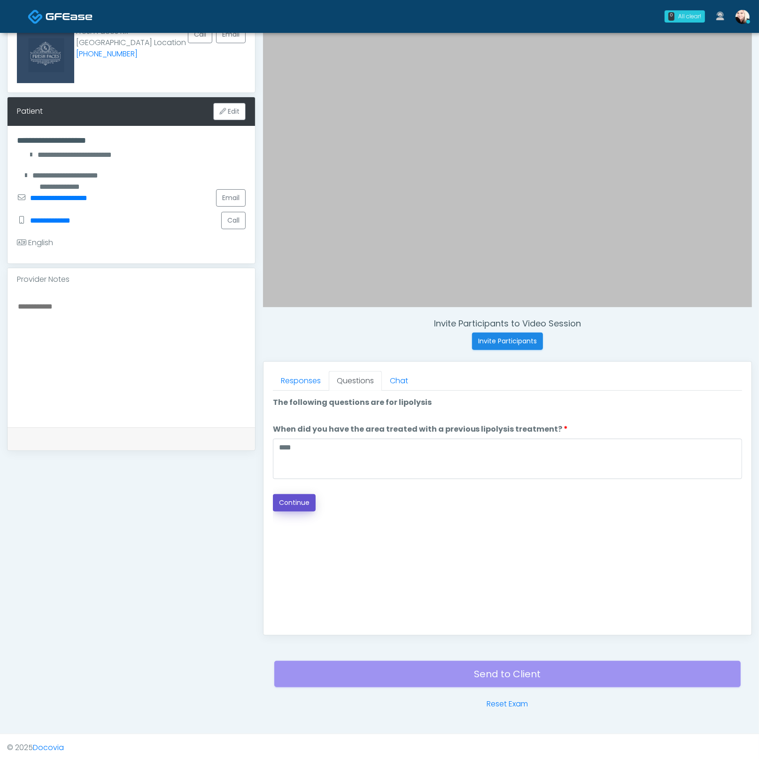
click at [284, 496] on button "Continue" at bounding box center [294, 502] width 43 height 17
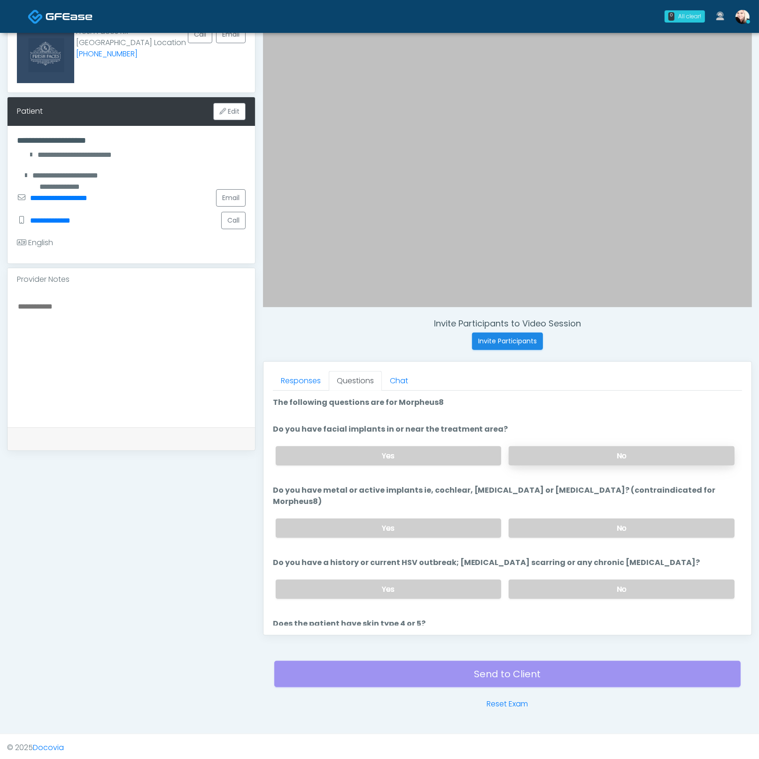
click at [563, 460] on label "No" at bounding box center [622, 455] width 226 height 19
click at [563, 519] on label "No" at bounding box center [622, 528] width 226 height 19
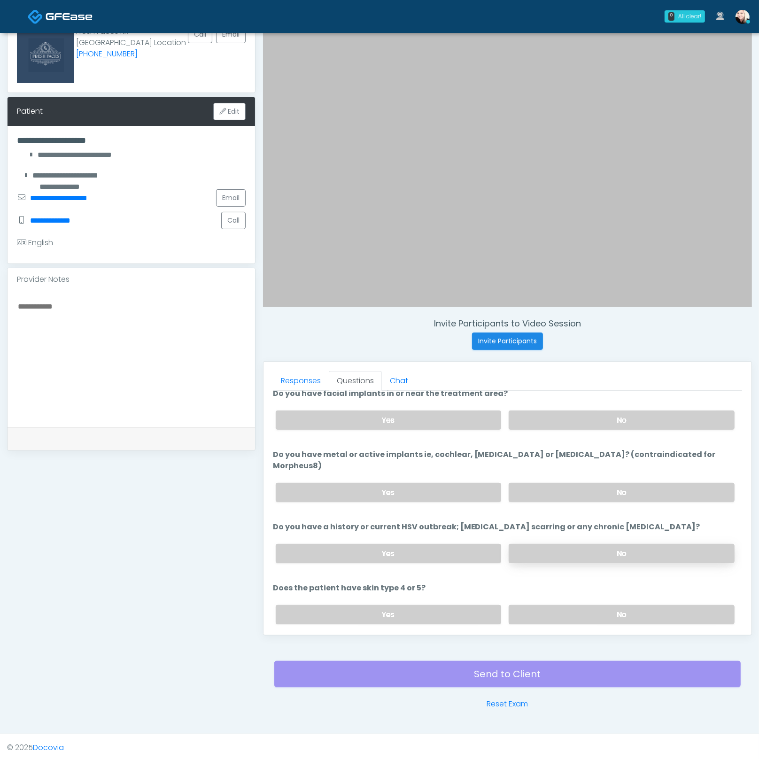
click at [560, 544] on label "No" at bounding box center [622, 553] width 226 height 19
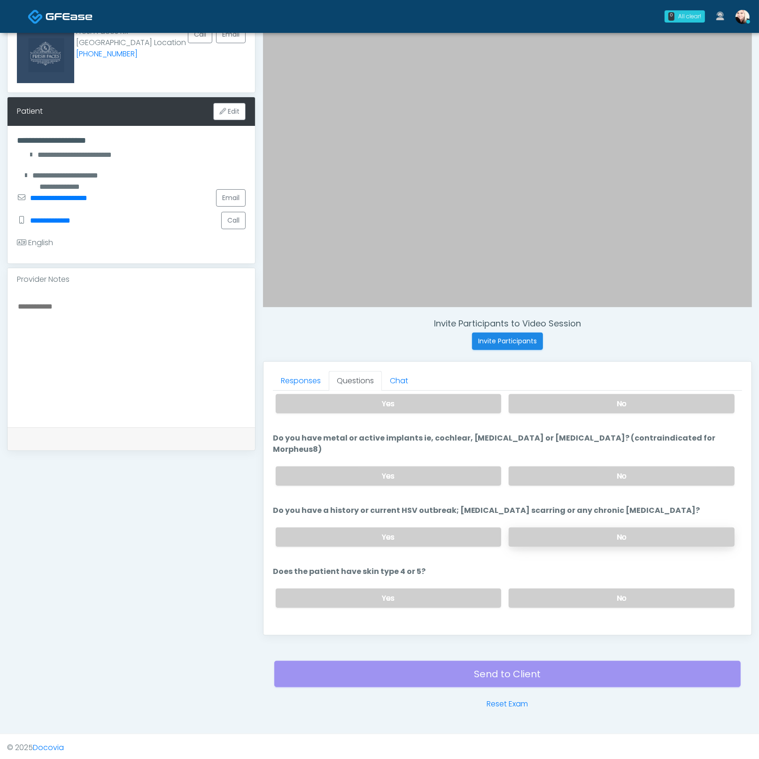
scroll to position [63, 0]
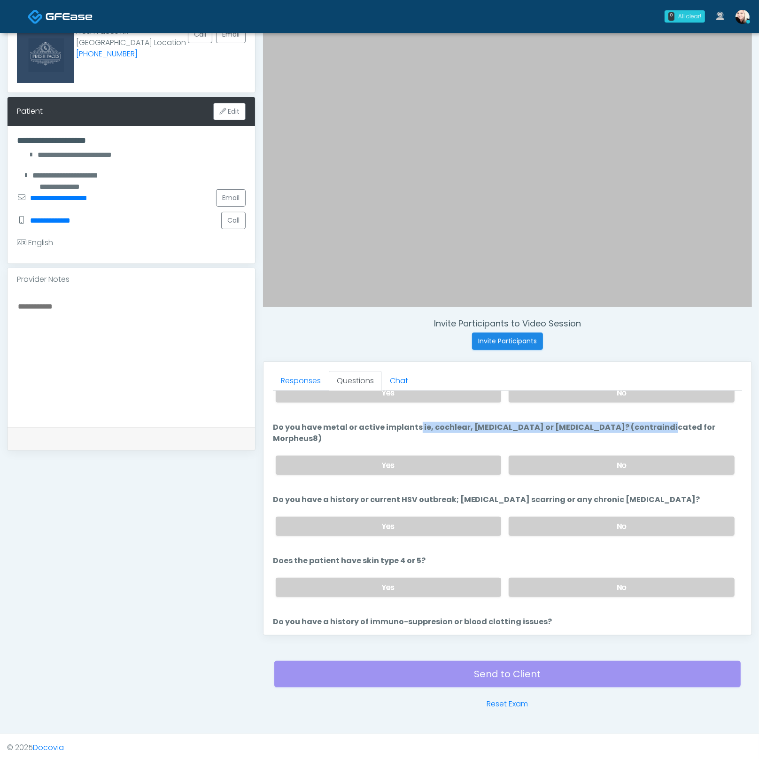
drag, startPoint x: 355, startPoint y: 425, endPoint x: 596, endPoint y: 424, distance: 240.6
click at [594, 423] on label "Do you have metal or active implants ie, cochlear, pacemaker or defibrillator? …" at bounding box center [507, 433] width 469 height 23
click at [608, 424] on label "Do you have metal or active implants ie, cochlear, pacemaker or defibrillator? …" at bounding box center [507, 433] width 469 height 23
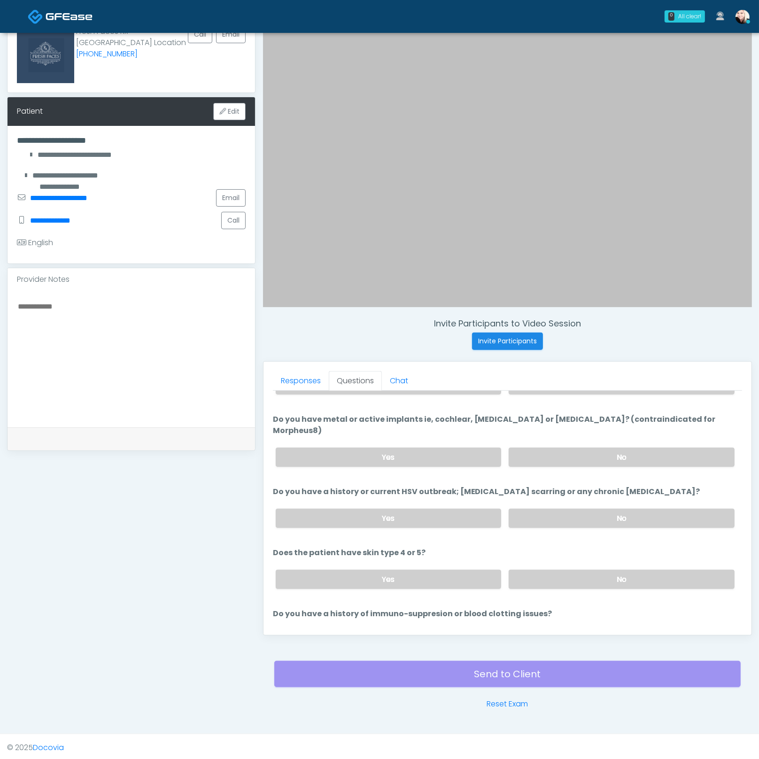
click at [568, 574] on div "Yes No" at bounding box center [505, 579] width 474 height 34
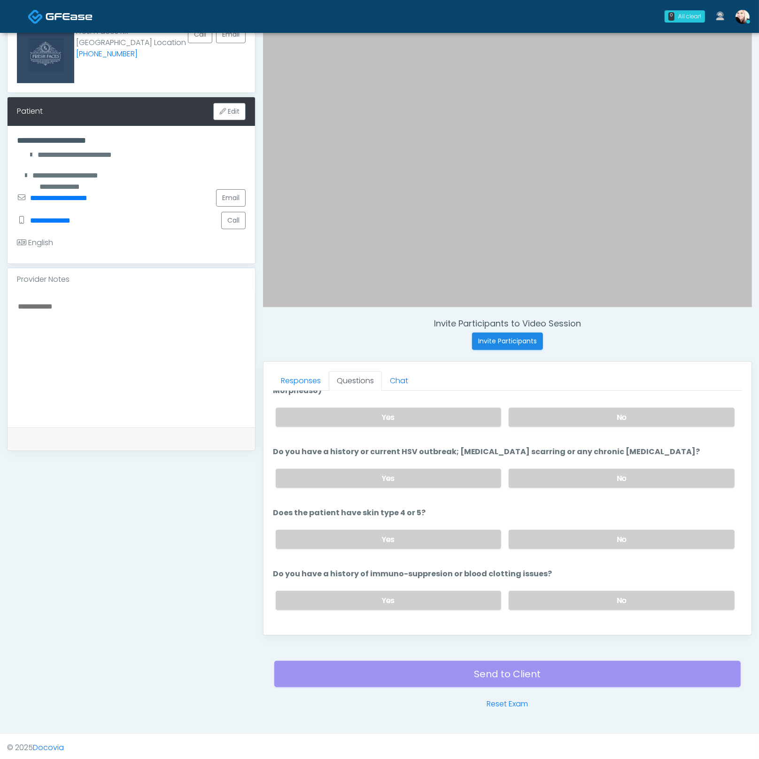
scroll to position [117, 0]
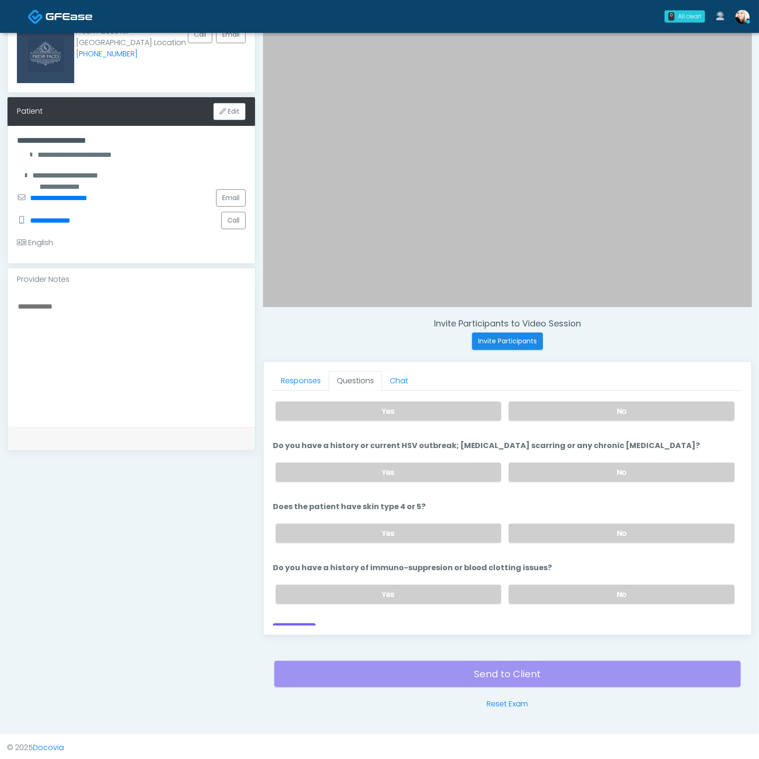
drag, startPoint x: 576, startPoint y: 578, endPoint x: 571, endPoint y: 535, distance: 43.5
click at [577, 585] on label "No" at bounding box center [622, 594] width 226 height 19
click at [563, 524] on label "No" at bounding box center [622, 533] width 226 height 19
drag, startPoint x: 315, startPoint y: 428, endPoint x: 599, endPoint y: 424, distance: 283.8
click at [567, 422] on ol "The following questions are for Morpheus8 The following questions are for Morph…" at bounding box center [507, 446] width 469 height 332
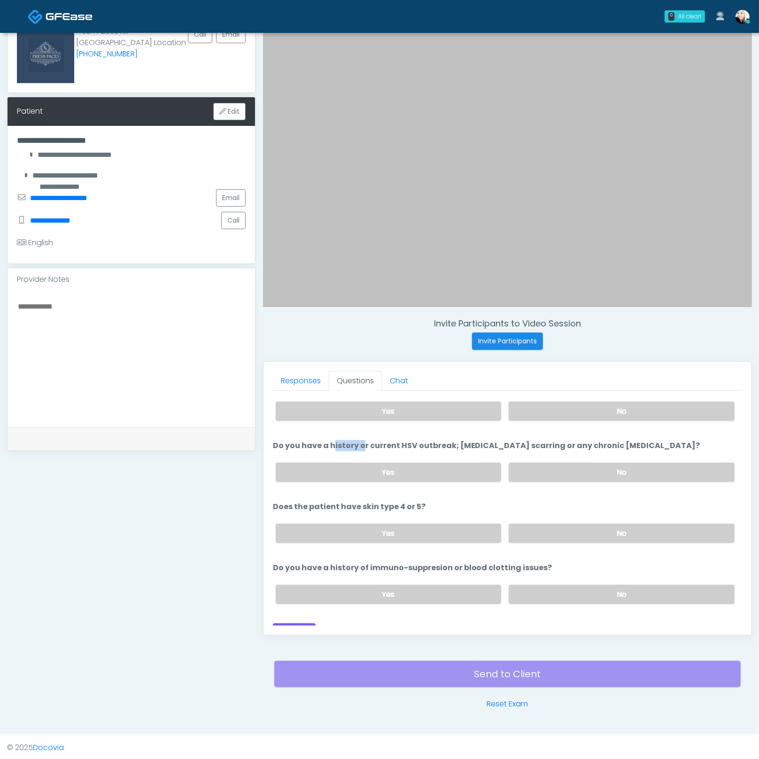
drag, startPoint x: 641, startPoint y: 430, endPoint x: 400, endPoint y: 432, distance: 241.5
click at [401, 440] on li "Do you have a history or current HSV outbreak; keloid scarring or any chronic s…" at bounding box center [507, 464] width 469 height 49
click at [397, 440] on label "Do you have a history or current HSV outbreak; keloid scarring or any chronic s…" at bounding box center [487, 445] width 428 height 11
drag, startPoint x: 400, startPoint y: 432, endPoint x: 628, endPoint y: 433, distance: 228.3
click at [615, 440] on label "Do you have a history or current HSV outbreak; keloid scarring or any chronic s…" at bounding box center [487, 445] width 428 height 11
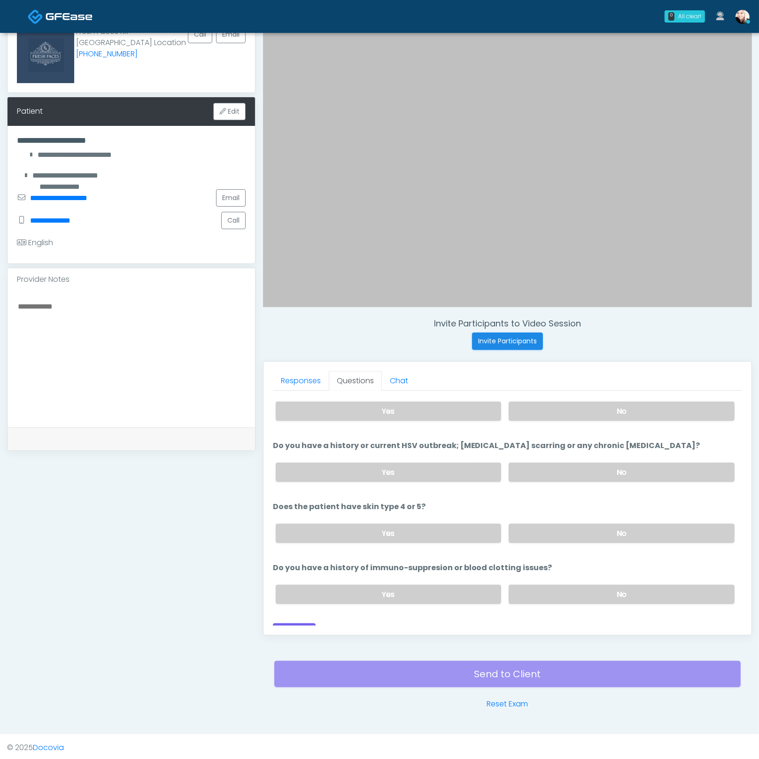
click at [628, 440] on li "Do you have a history or current HSV outbreak; keloid scarring or any chronic s…" at bounding box center [507, 464] width 469 height 49
click at [303, 623] on button "Continue" at bounding box center [294, 631] width 43 height 17
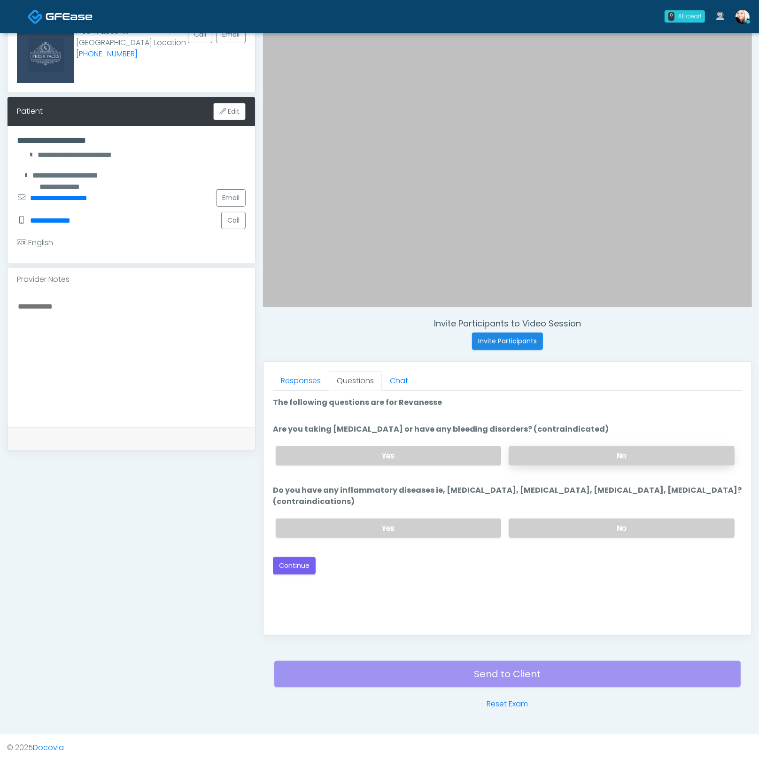
click at [576, 455] on label "No" at bounding box center [622, 455] width 226 height 19
click at [571, 526] on label "No" at bounding box center [622, 528] width 226 height 19
click at [275, 561] on button "Continue" at bounding box center [294, 565] width 43 height 17
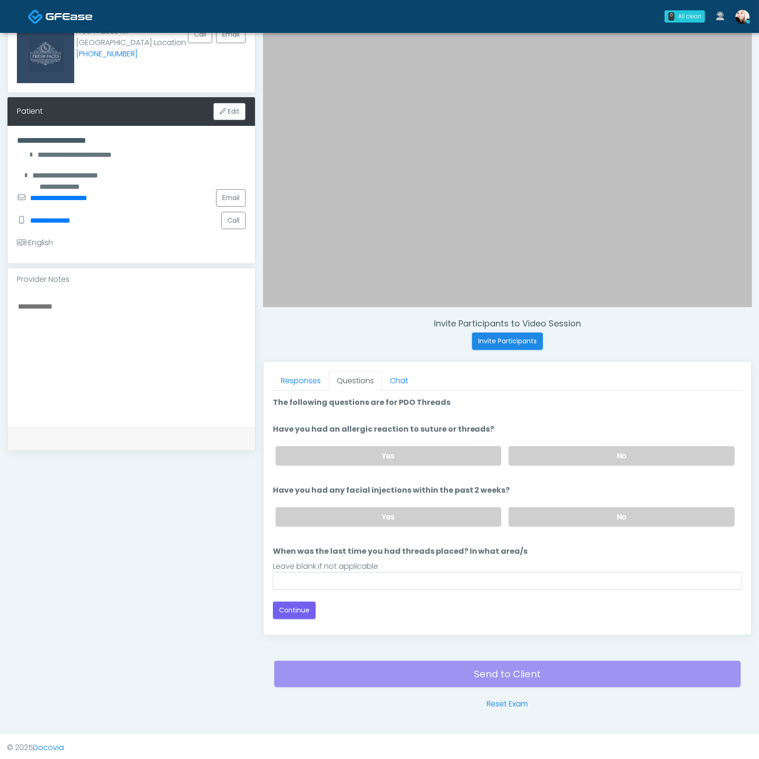
drag, startPoint x: 549, startPoint y: 457, endPoint x: 550, endPoint y: 492, distance: 34.8
click at [548, 458] on label "No" at bounding box center [622, 455] width 226 height 19
drag, startPoint x: 549, startPoint y: 514, endPoint x: 398, endPoint y: 583, distance: 165.7
click at [549, 514] on label "No" at bounding box center [622, 516] width 226 height 19
click at [355, 584] on input "When was the last time you had threads placed? In what area/s" at bounding box center [507, 581] width 469 height 18
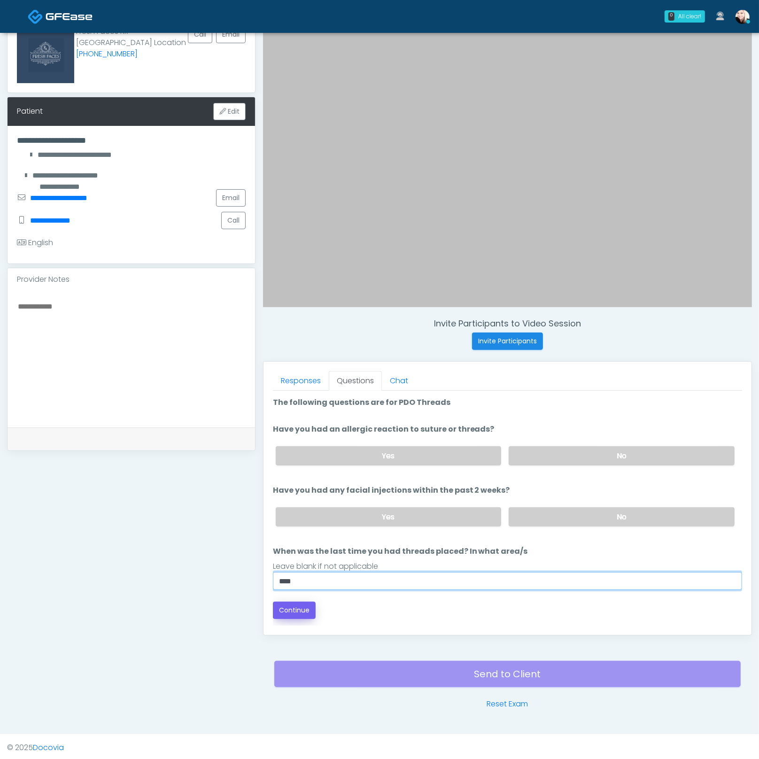
type input "****"
click at [291, 602] on button "Continue" at bounding box center [294, 610] width 43 height 17
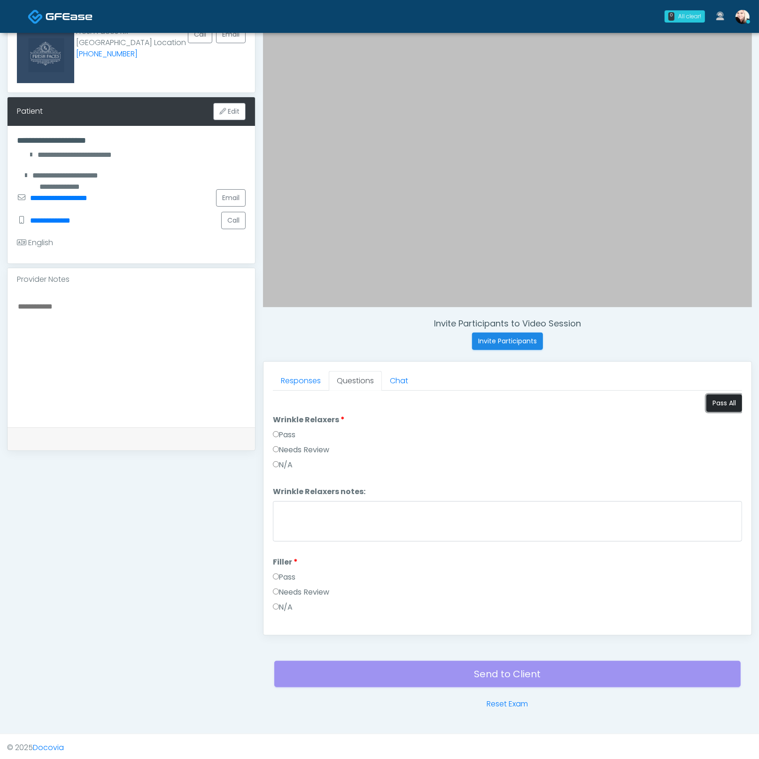
click at [724, 401] on button "Pass All" at bounding box center [725, 403] width 36 height 17
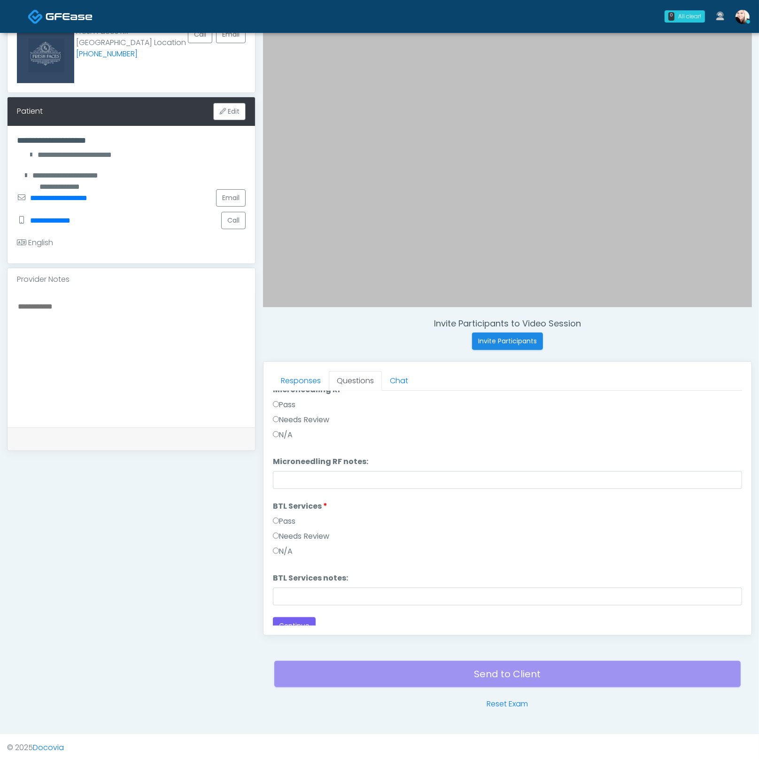
scroll to position [1588, 0]
click at [300, 613] on button "Continue" at bounding box center [294, 621] width 43 height 17
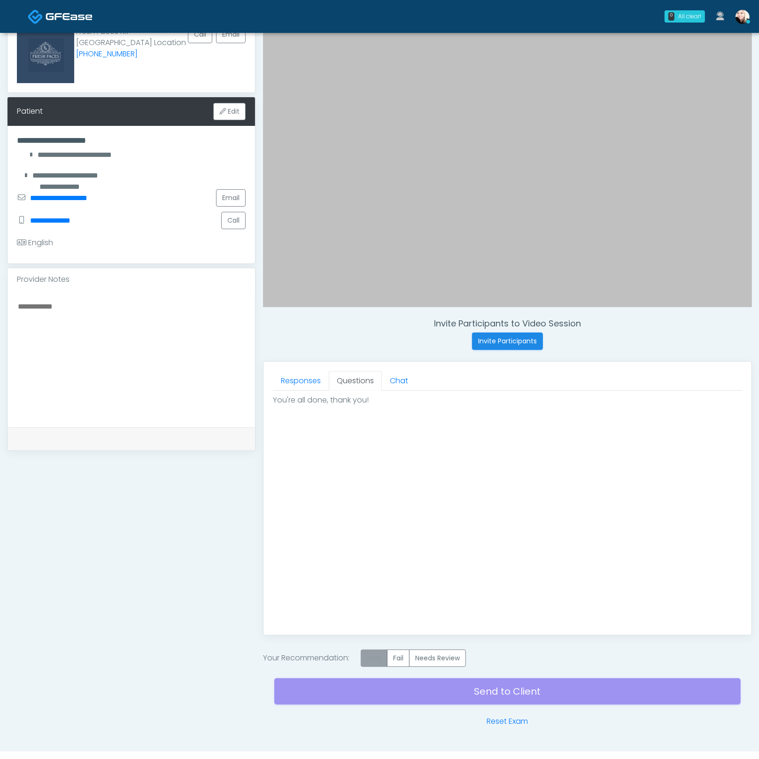
click at [381, 654] on label "Pass" at bounding box center [374, 658] width 27 height 17
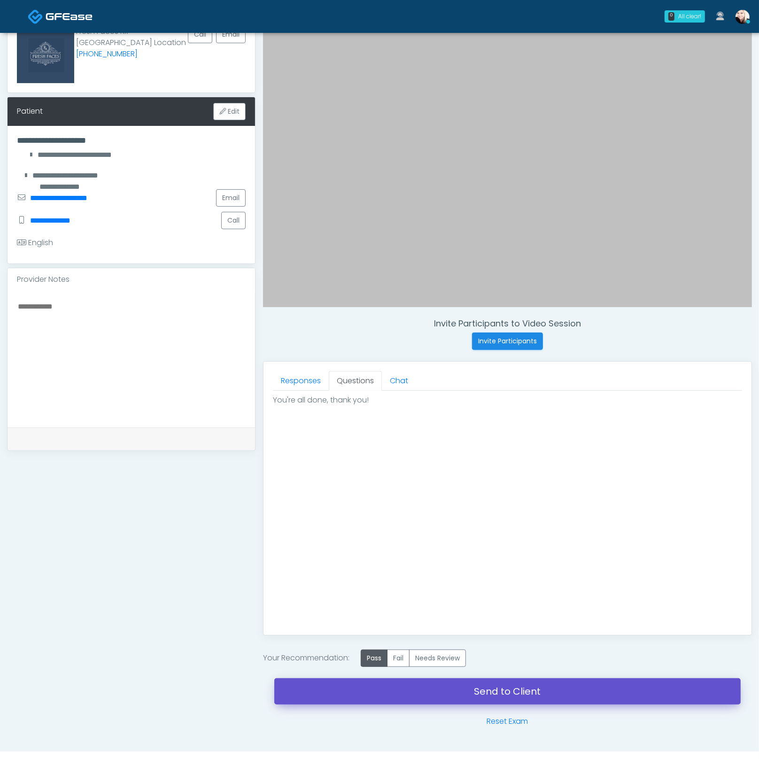
drag, startPoint x: 498, startPoint y: 693, endPoint x: 485, endPoint y: 305, distance: 388.3
click at [498, 693] on link "Send to Client" at bounding box center [507, 691] width 467 height 26
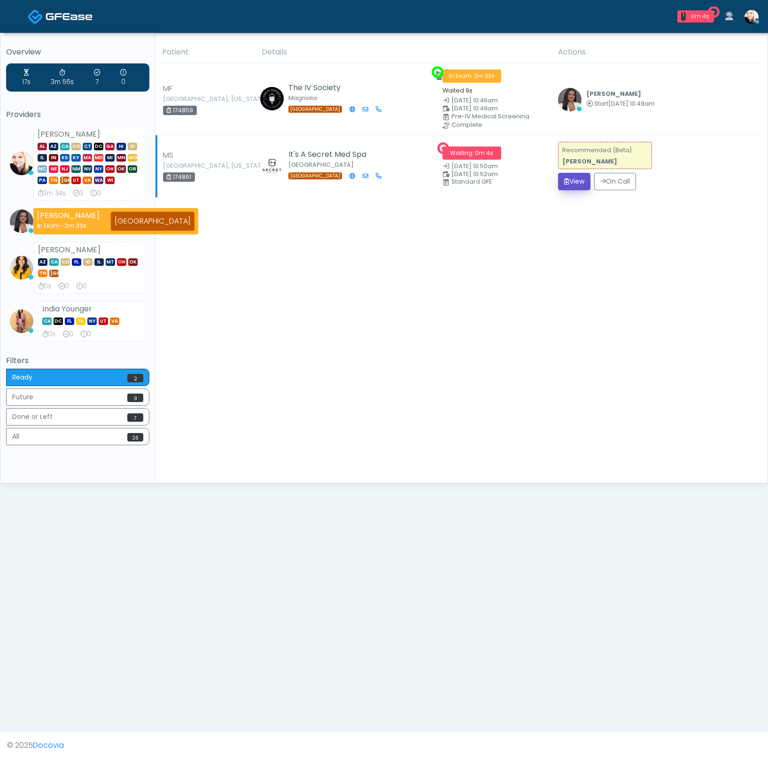
click at [559, 181] on button "View" at bounding box center [574, 181] width 32 height 17
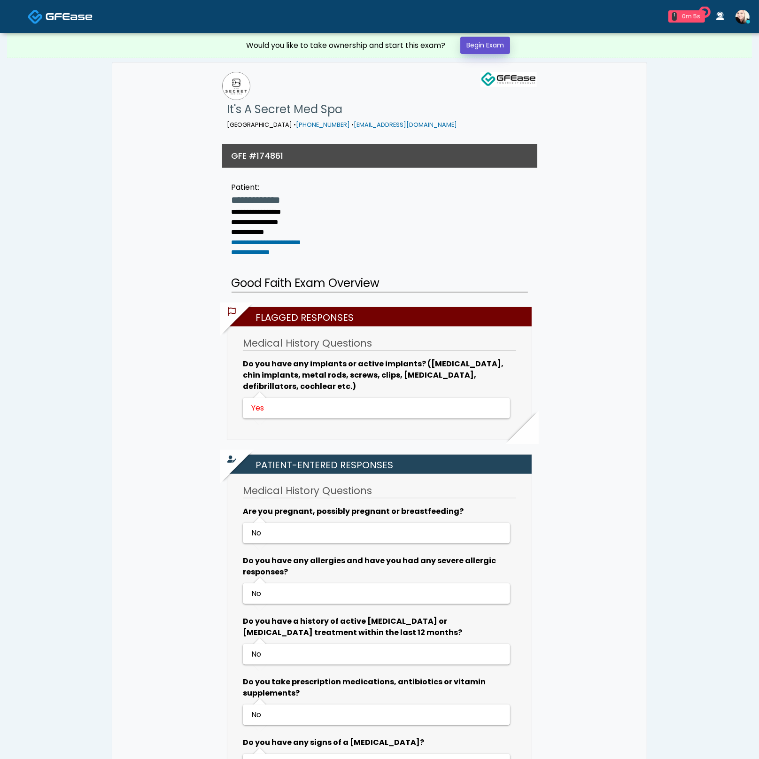
click at [472, 41] on link "Begin Exam" at bounding box center [485, 45] width 50 height 17
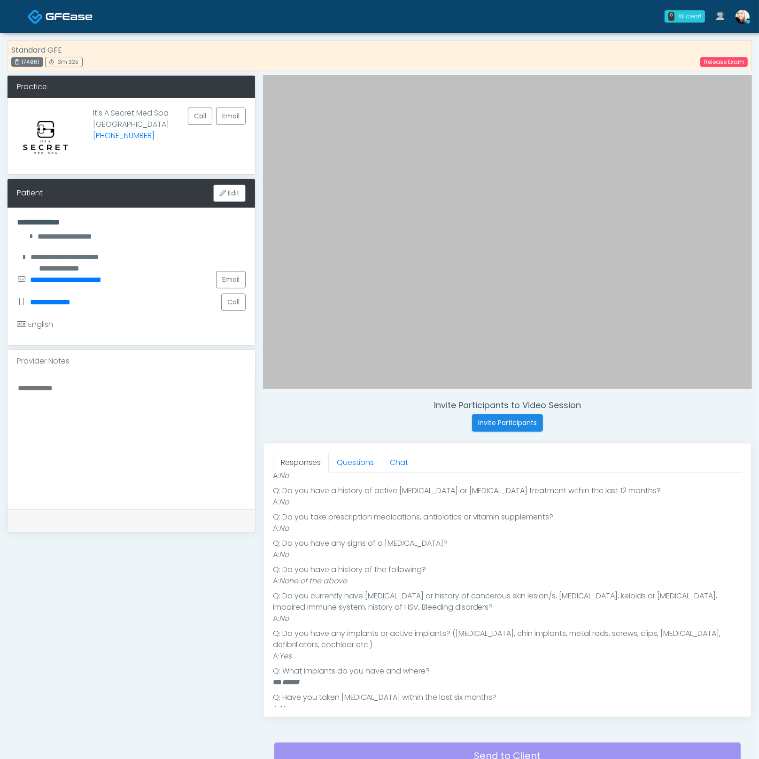
scroll to position [192, 0]
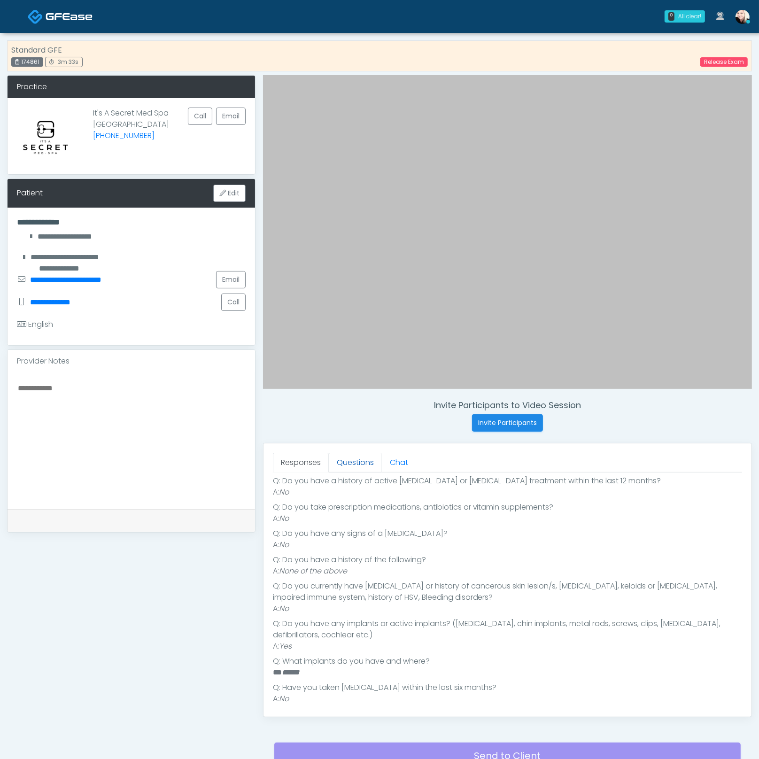
click at [356, 457] on link "Questions" at bounding box center [355, 463] width 53 height 20
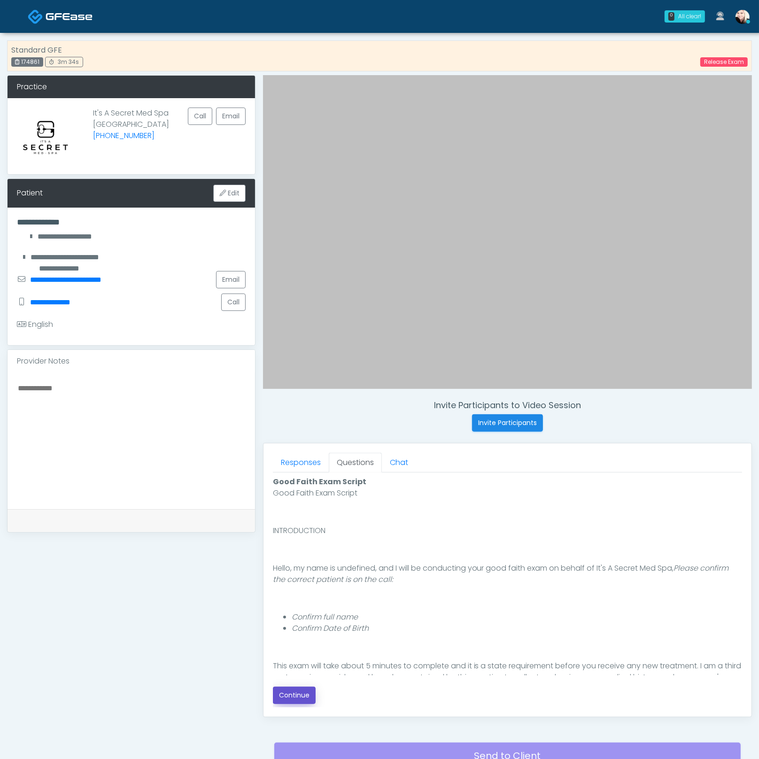
click at [294, 701] on button "Continue" at bounding box center [294, 695] width 43 height 17
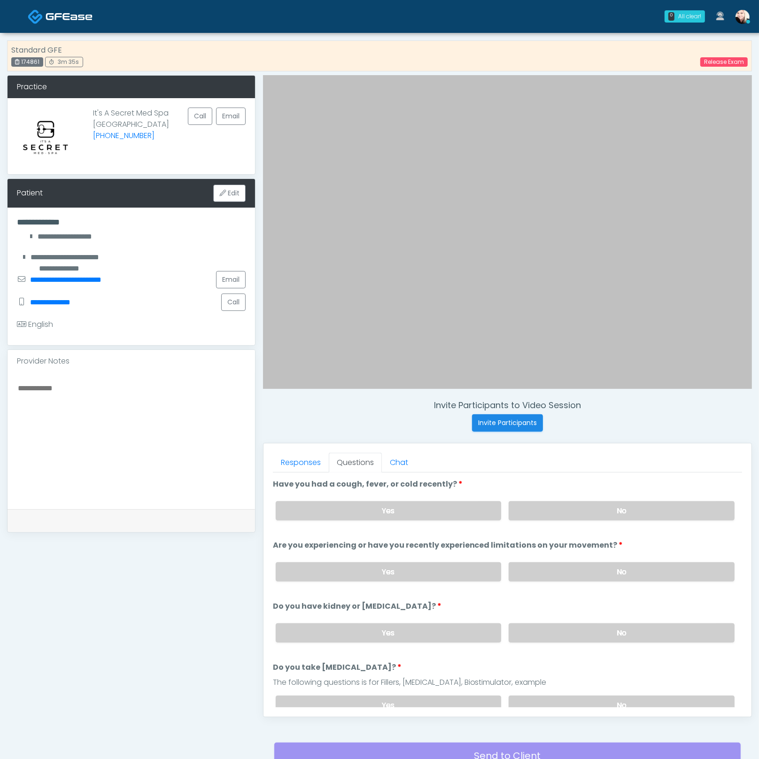
scroll to position [82, 0]
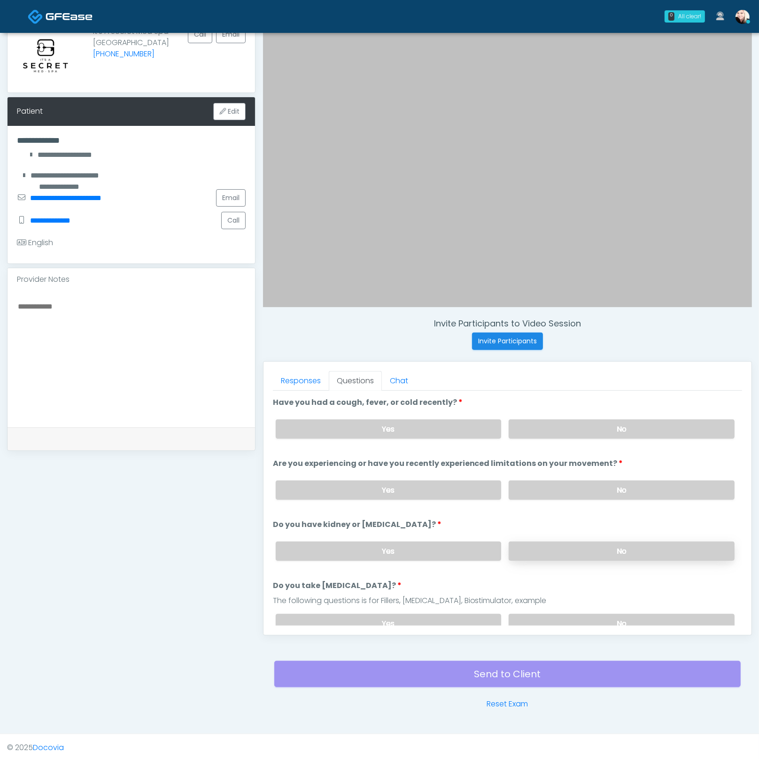
drag, startPoint x: 561, startPoint y: 623, endPoint x: 556, endPoint y: 553, distance: 70.2
click at [561, 623] on label "No" at bounding box center [622, 623] width 226 height 19
drag, startPoint x: 554, startPoint y: 549, endPoint x: 541, endPoint y: 516, distance: 35.3
click at [554, 549] on label "No" at bounding box center [622, 551] width 226 height 19
click at [531, 491] on label "No" at bounding box center [622, 490] width 226 height 19
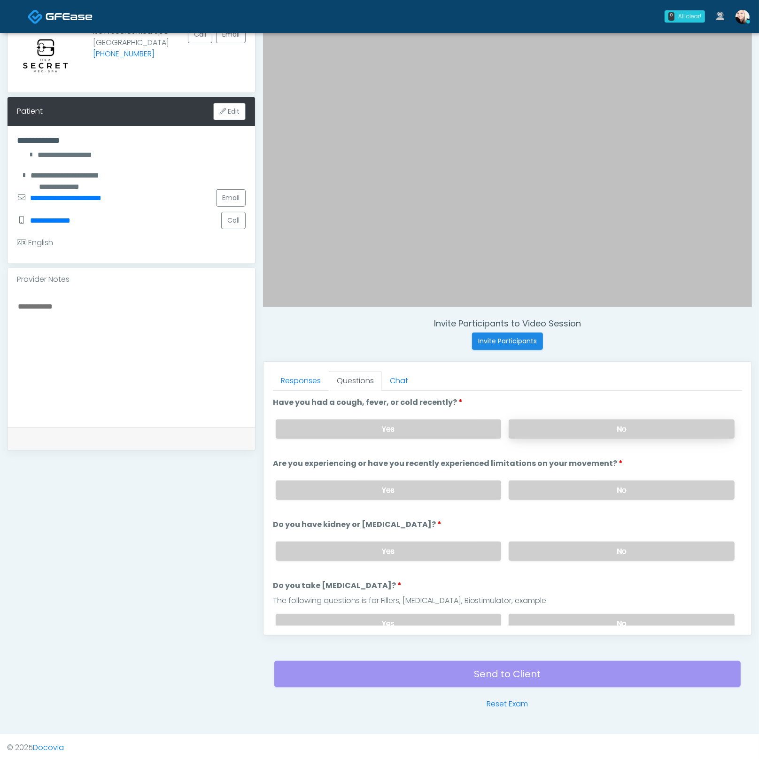
click at [509, 431] on label "No" at bounding box center [622, 429] width 226 height 19
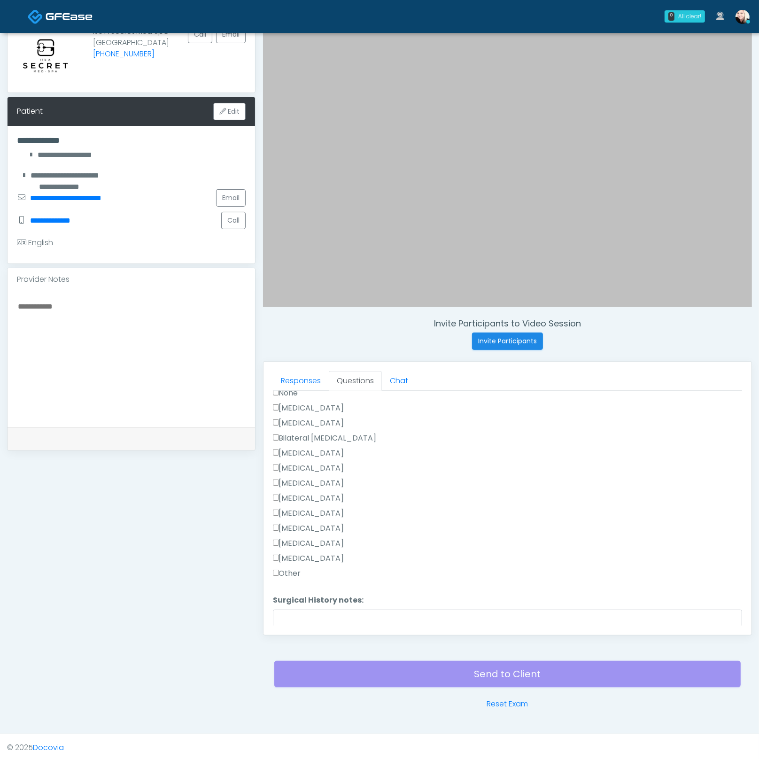
scroll to position [544, 0]
click at [272, 462] on div "Responses Questions Chat Good Faith Exam Script Good Faith Exam Script INTRODUC…" at bounding box center [508, 498] width 488 height 273
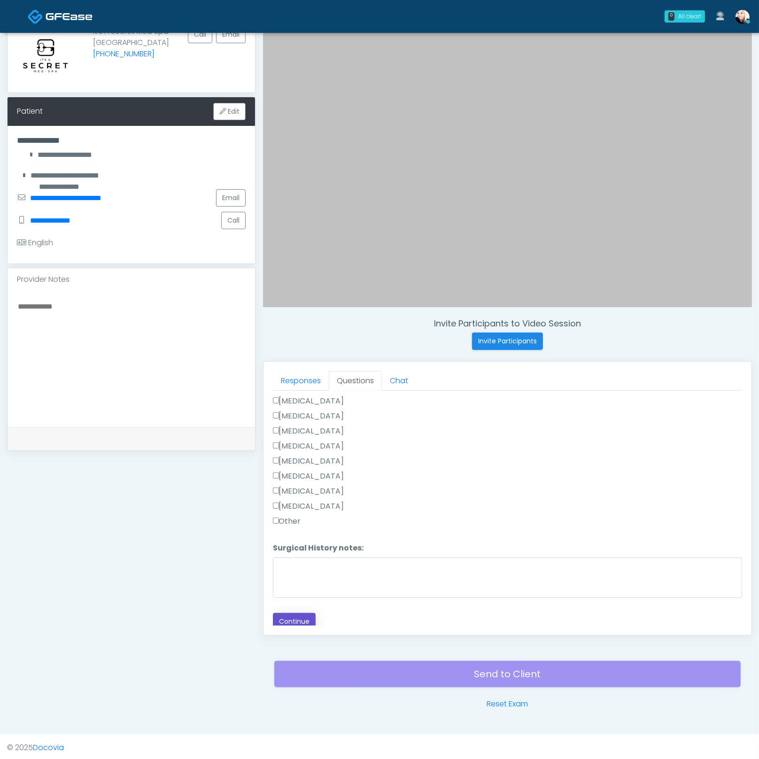
click at [288, 621] on button "Continue" at bounding box center [294, 621] width 43 height 17
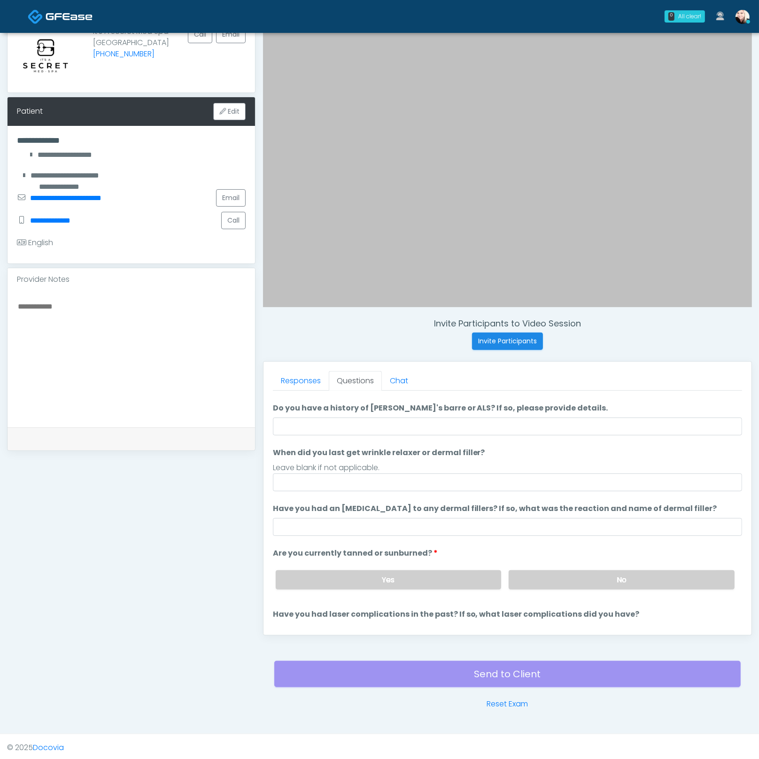
scroll to position [0, 0]
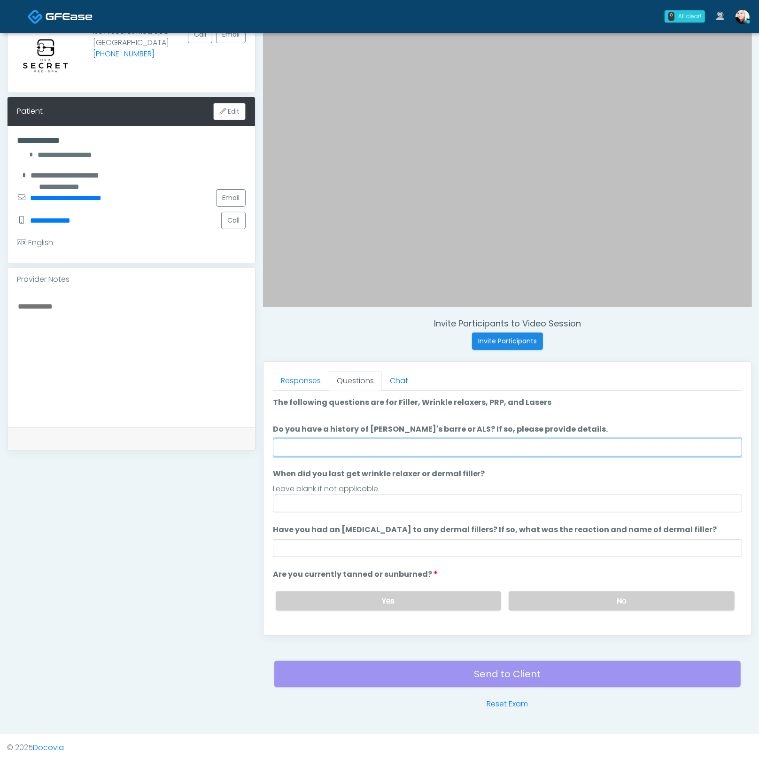
click at [333, 450] on input "Do you have a history of Guillain's barre or ALS? If so, please provide details." at bounding box center [507, 448] width 469 height 18
type input "*"
type input "****"
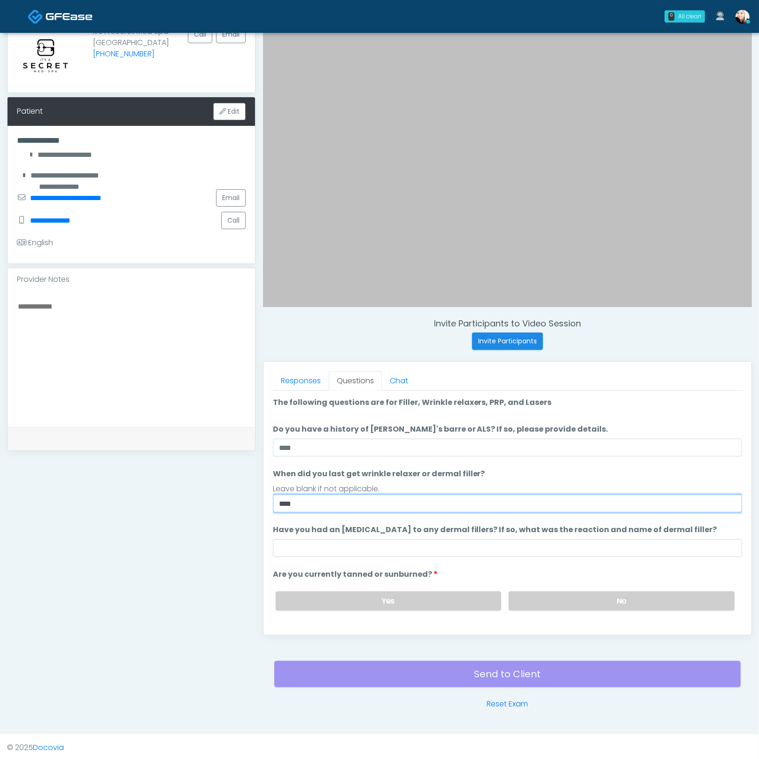
type input "****"
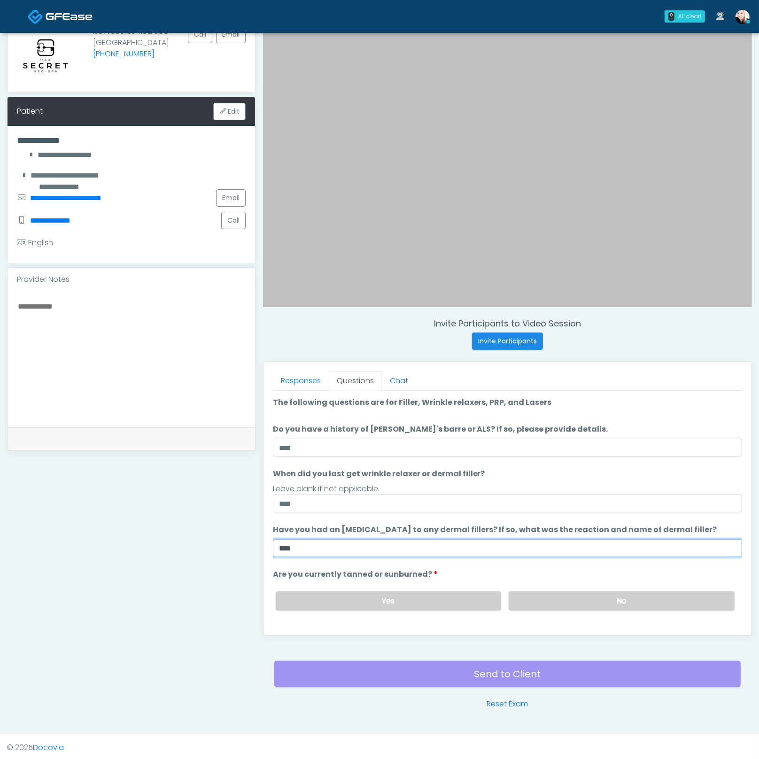
type input "****"
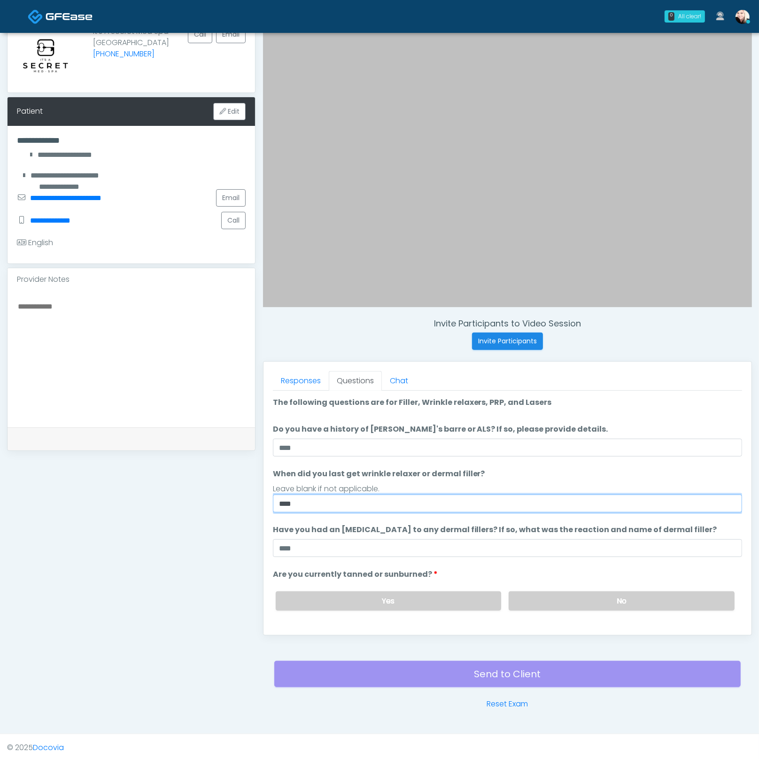
drag, startPoint x: 273, startPoint y: 503, endPoint x: 257, endPoint y: 496, distance: 17.9
click at [271, 503] on div "Responses Questions Chat Good Faith Exam Script Good Faith Exam Script INTRODUC…" at bounding box center [508, 498] width 488 height 273
type input "**********"
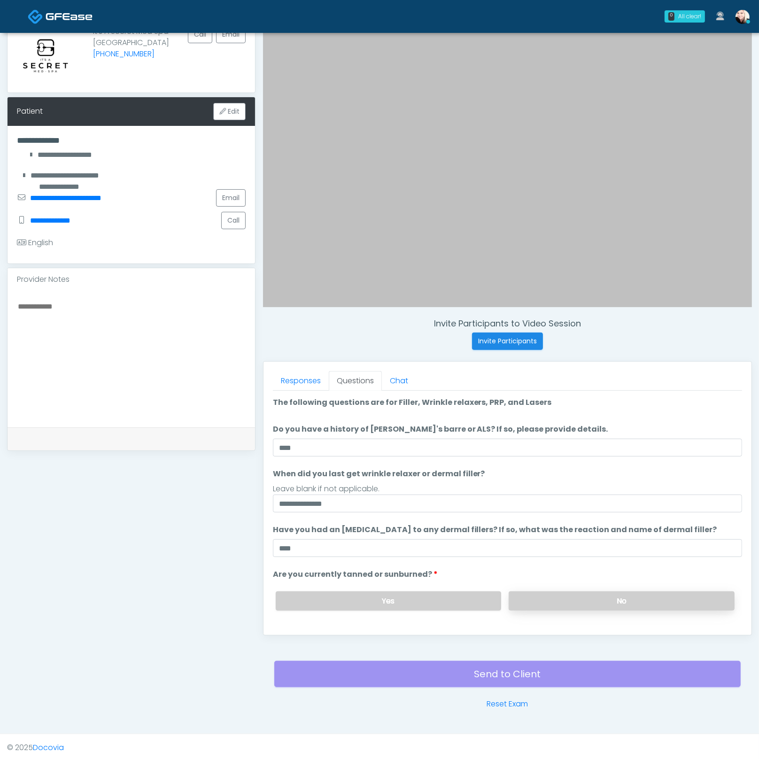
drag, startPoint x: 543, startPoint y: 582, endPoint x: 550, endPoint y: 592, distance: 12.4
click at [543, 584] on div "Yes No" at bounding box center [505, 601] width 474 height 34
click at [550, 594] on label "No" at bounding box center [622, 601] width 226 height 19
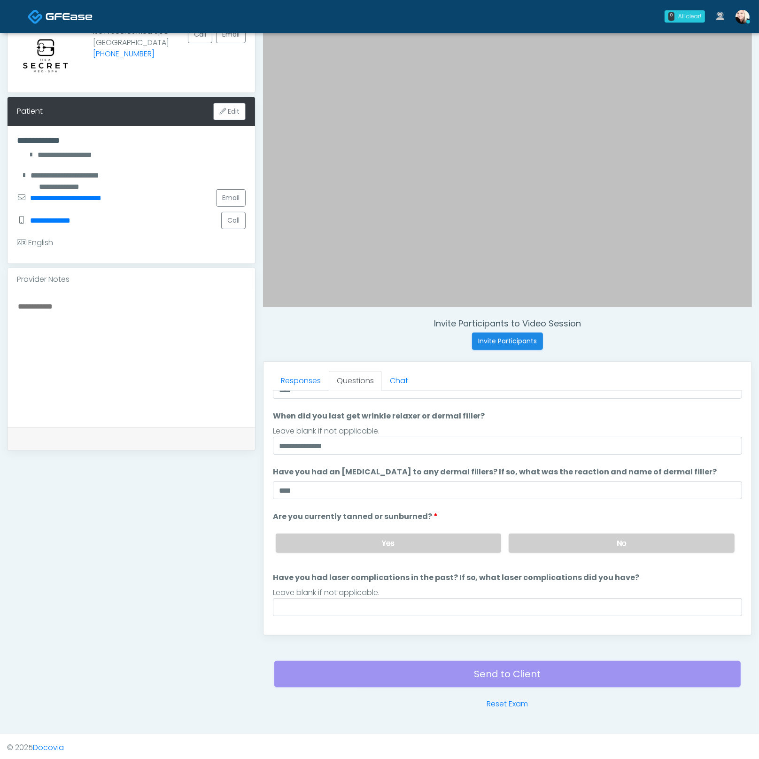
scroll to position [63, 0]
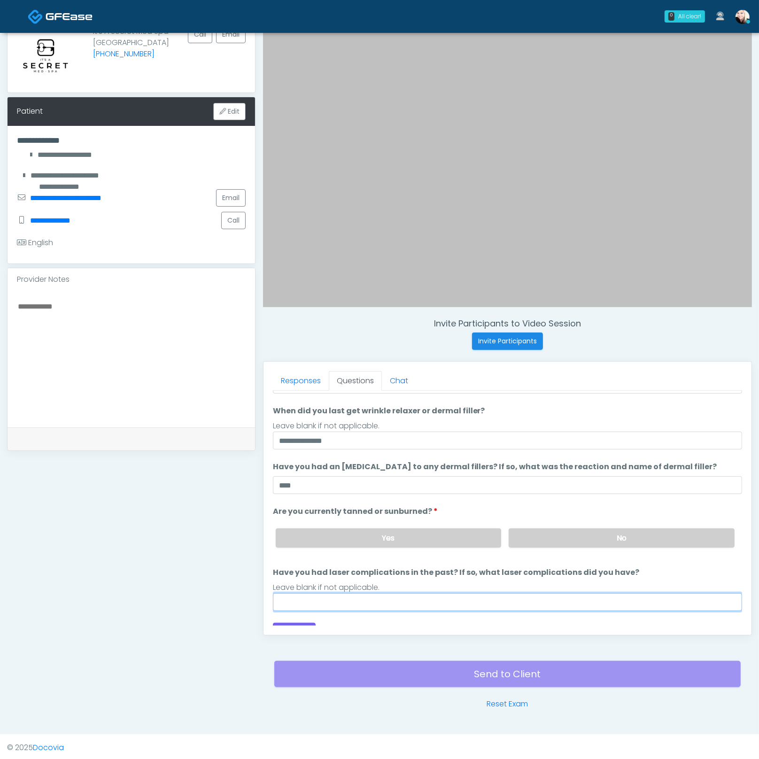
click at [476, 608] on input "Have you had laser complications in the past? If so, what laser complications d…" at bounding box center [507, 602] width 469 height 18
type input "****"
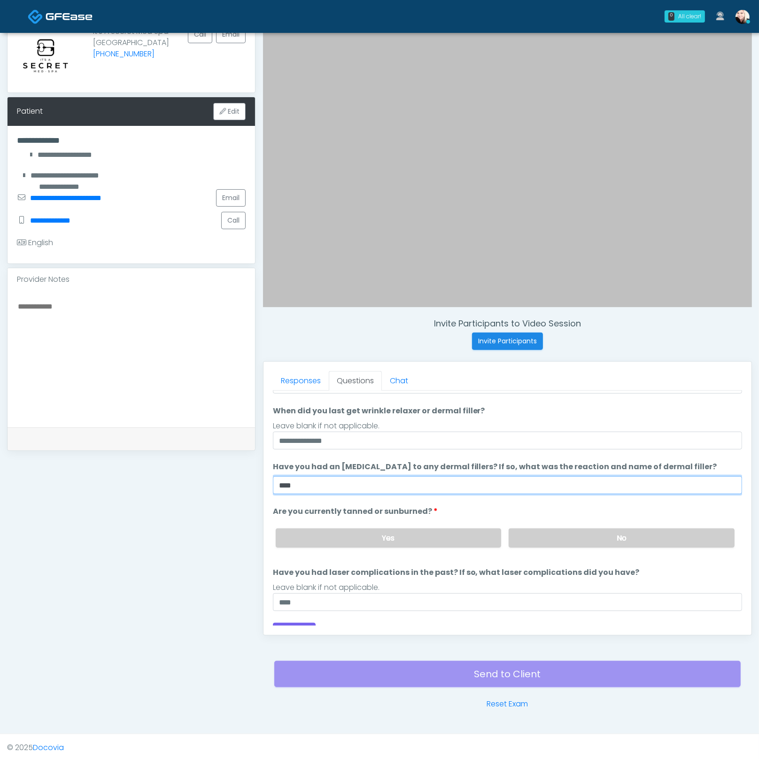
drag, startPoint x: 315, startPoint y: 480, endPoint x: 265, endPoint y: 474, distance: 50.2
click at [265, 474] on div "Responses Questions Chat Good Faith Exam Script Good Faith Exam Script INTRODUC…" at bounding box center [508, 498] width 488 height 273
type input "***"
drag, startPoint x: 268, startPoint y: 580, endPoint x: 288, endPoint y: 579, distance: 19.8
click at [272, 580] on div "Responses Questions Chat Good Faith Exam Script Good Faith Exam Script INTRODUC…" at bounding box center [508, 498] width 488 height 273
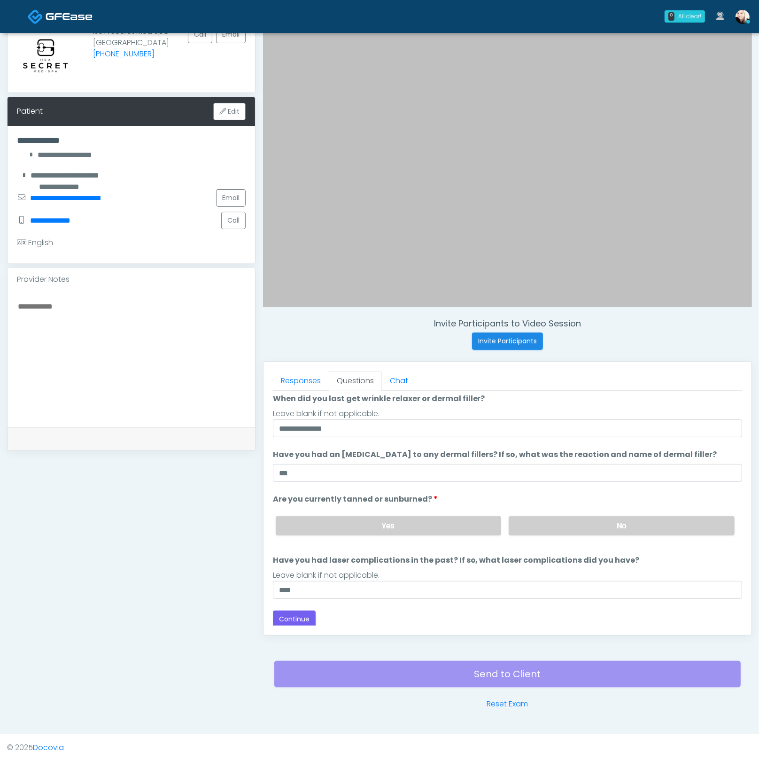
scroll to position [76, 0]
click at [339, 587] on input "****" at bounding box center [507, 589] width 469 height 18
click at [297, 615] on button "Continue" at bounding box center [294, 618] width 43 height 17
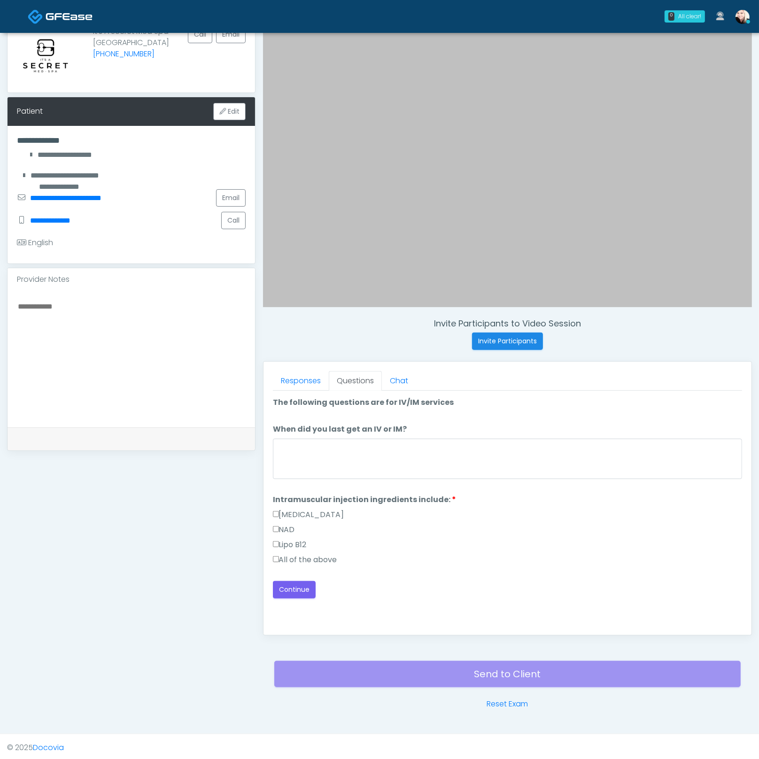
scroll to position [0, 0]
click at [285, 559] on label "All of the above" at bounding box center [305, 559] width 64 height 11
click at [327, 456] on textarea "When did you last get an IV or IM?" at bounding box center [507, 459] width 469 height 40
type textarea "********"
click at [308, 587] on button "Continue" at bounding box center [294, 589] width 43 height 17
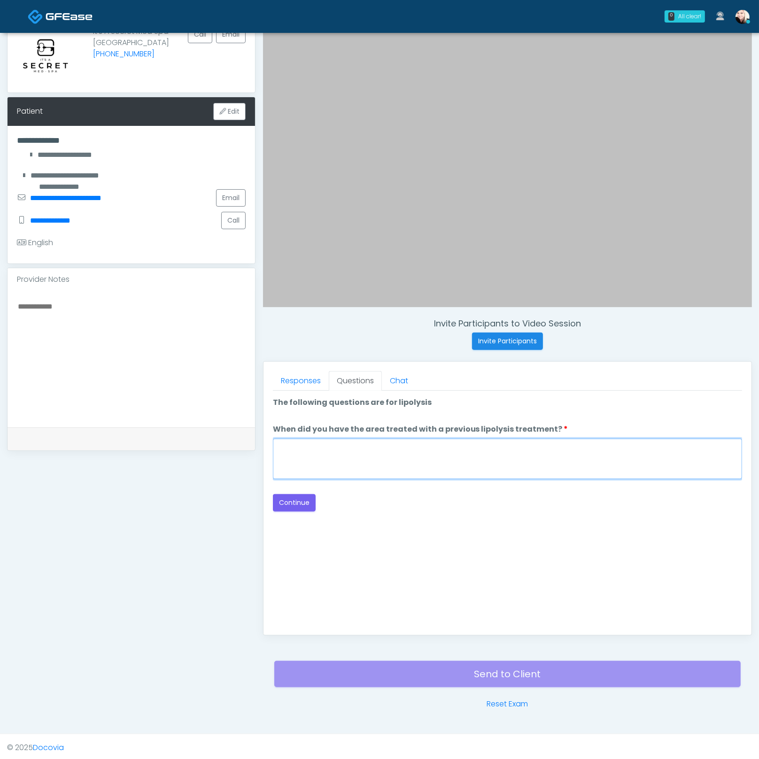
click at [441, 460] on textarea "When did you have the area treated with a previous lipolysis treatment?" at bounding box center [507, 459] width 469 height 40
type textarea "****"
click at [300, 491] on div "Loading... Connecting to your agent... Please wait while we prepare your person…" at bounding box center [507, 454] width 469 height 115
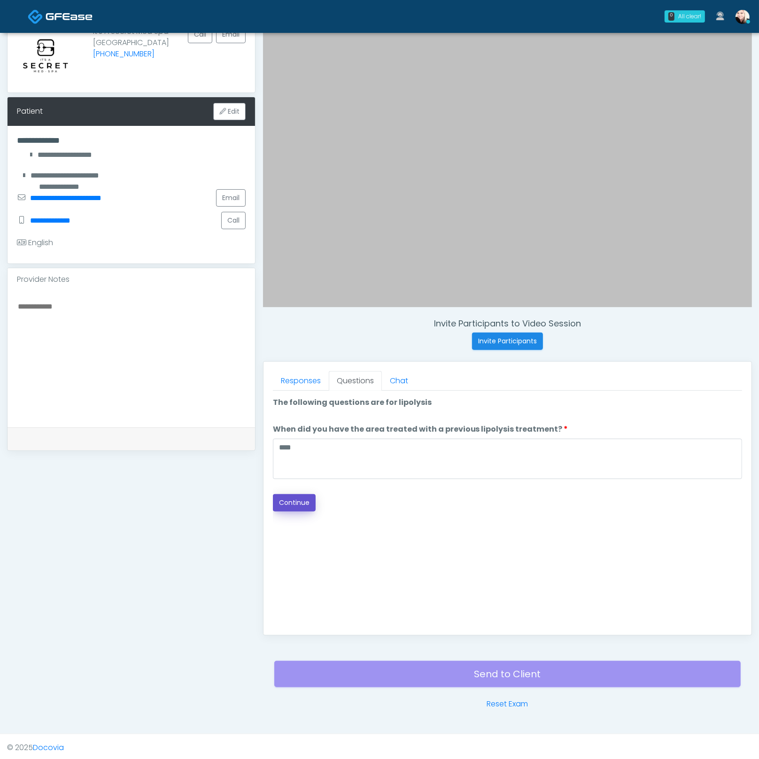
click at [300, 495] on button "Continue" at bounding box center [294, 502] width 43 height 17
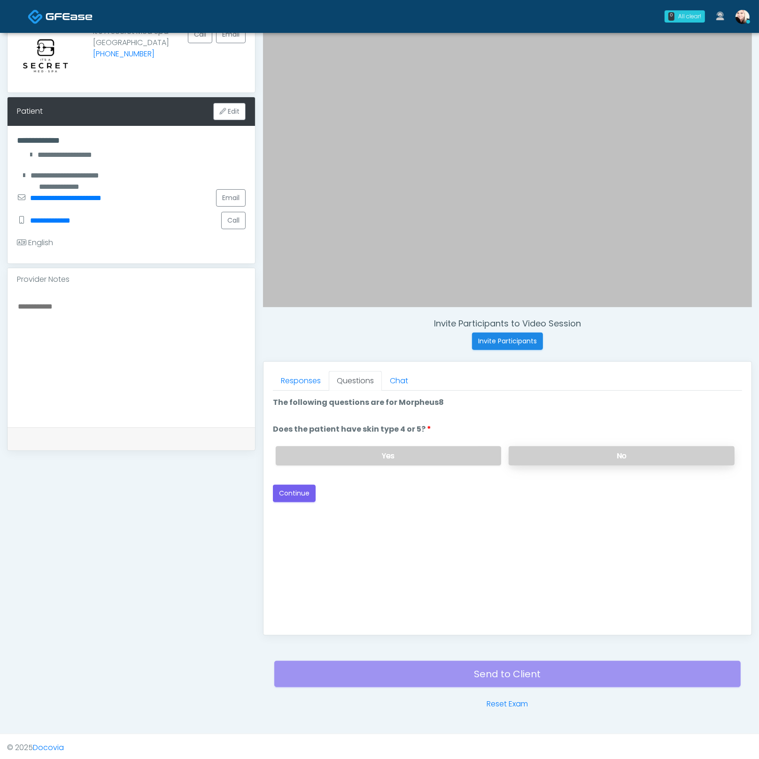
click at [550, 456] on label "No" at bounding box center [622, 455] width 226 height 19
click at [312, 491] on button "Continue" at bounding box center [294, 493] width 43 height 17
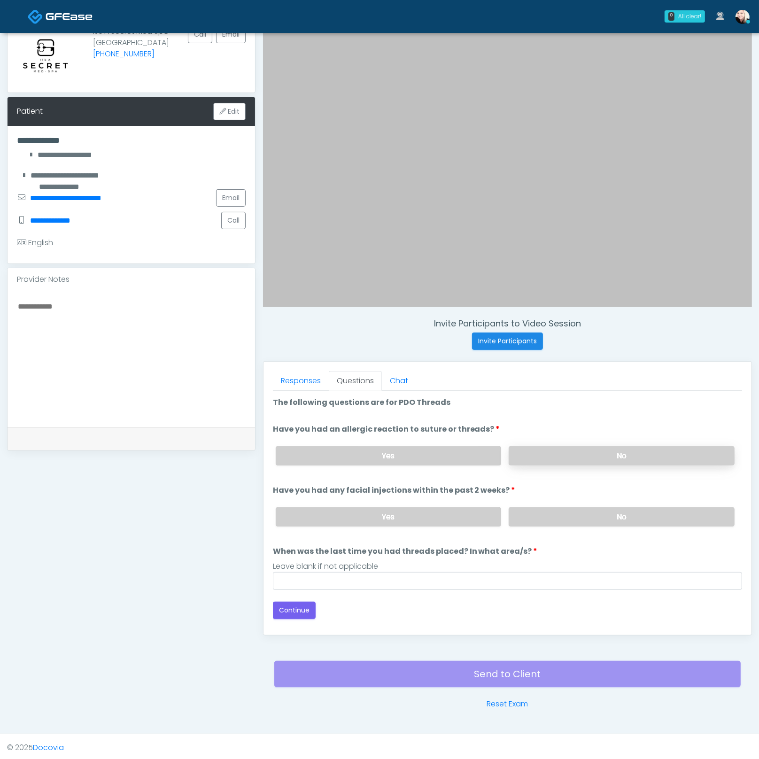
click at [543, 446] on label "No" at bounding box center [622, 455] width 226 height 19
click at [556, 510] on label "No" at bounding box center [622, 516] width 226 height 19
click at [440, 566] on div "Leave blank if not applicable" at bounding box center [507, 566] width 469 height 11
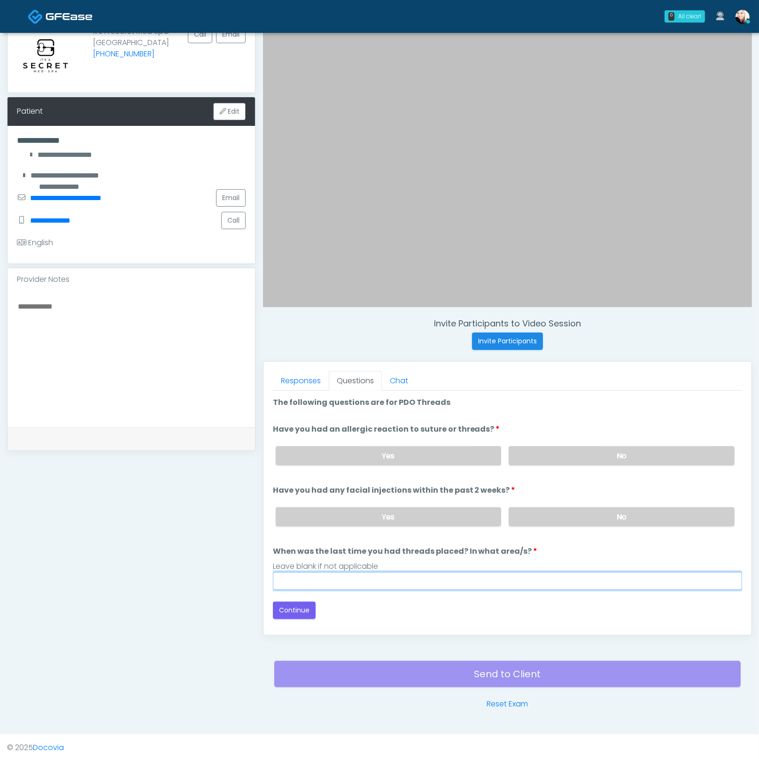
click at [438, 572] on input "When was the last time you had threads placed? In what area/s?" at bounding box center [507, 581] width 469 height 18
type input "****"
click at [292, 604] on button "Continue" at bounding box center [294, 610] width 43 height 17
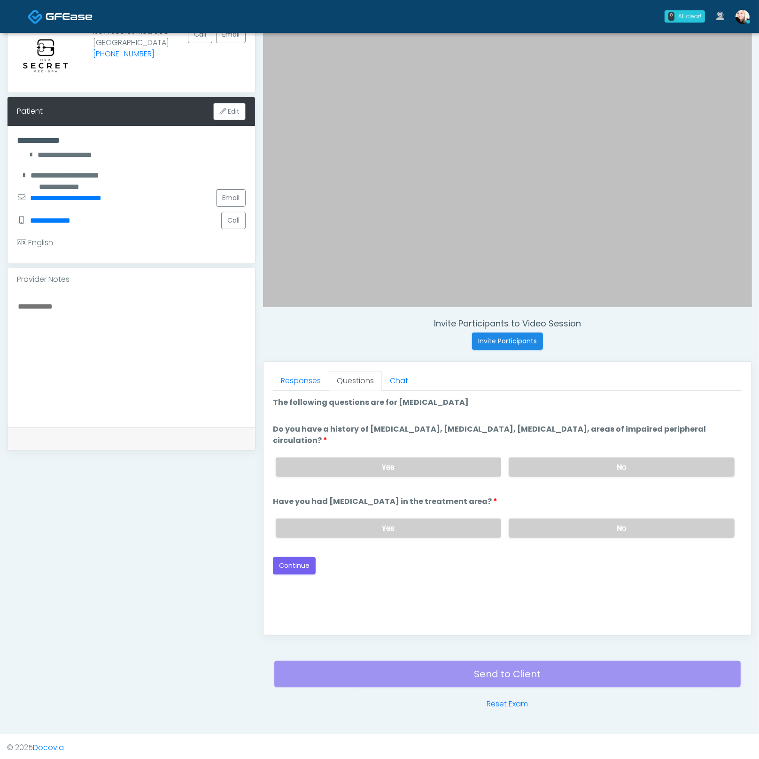
drag, startPoint x: 561, startPoint y: 470, endPoint x: 561, endPoint y: 504, distance: 33.4
click at [561, 471] on label "No" at bounding box center [622, 467] width 226 height 19
click at [564, 525] on label "No" at bounding box center [622, 528] width 226 height 19
click at [293, 563] on button "Continue" at bounding box center [294, 565] width 43 height 17
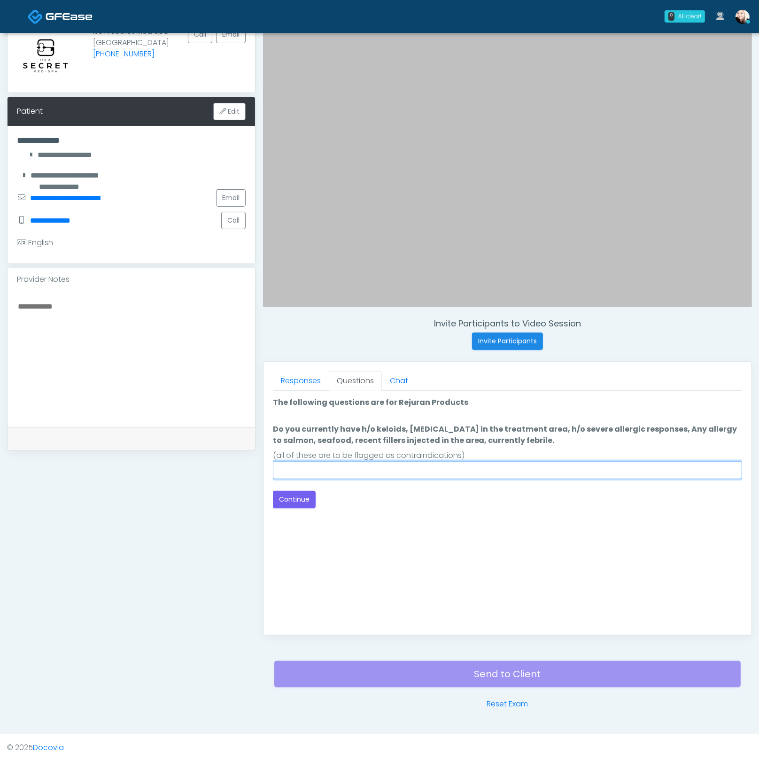
click at [421, 471] on input "Do you currently have h/o keloids, skin infection in the treatment area, h/o se…" at bounding box center [507, 470] width 469 height 18
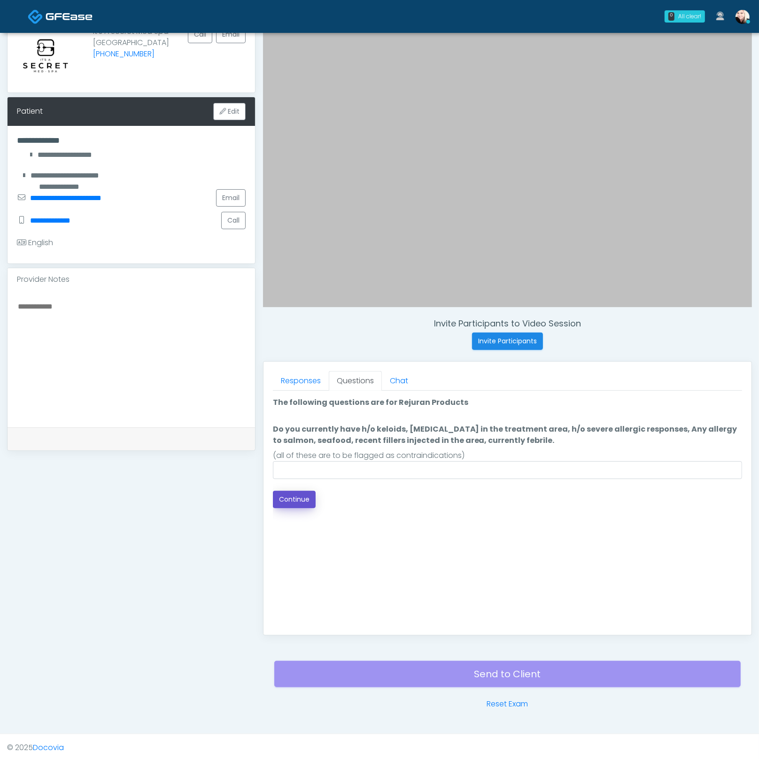
click at [290, 495] on button "Continue" at bounding box center [294, 499] width 43 height 17
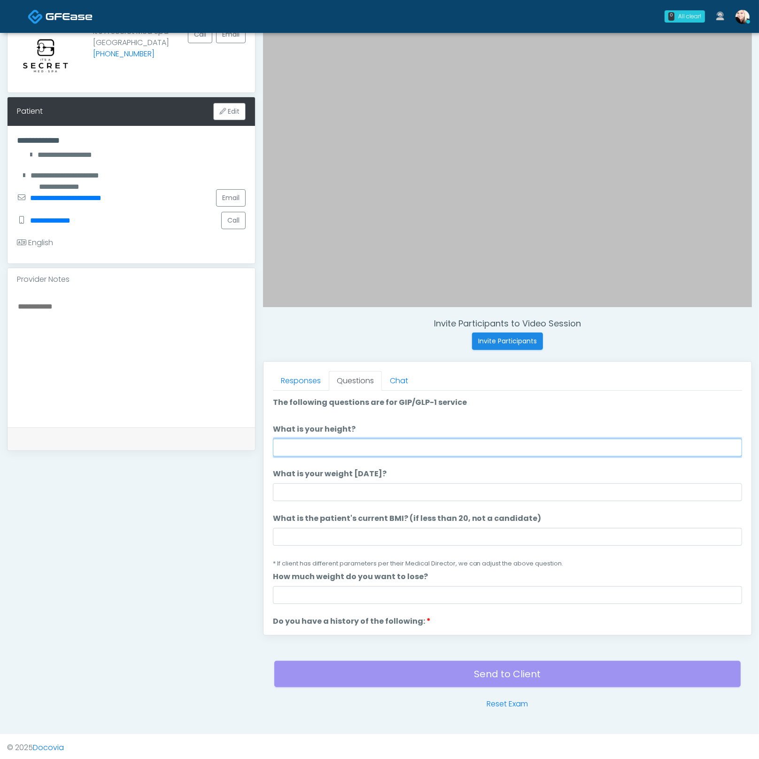
click at [375, 450] on input "What is your height?" at bounding box center [507, 448] width 469 height 18
type input "****"
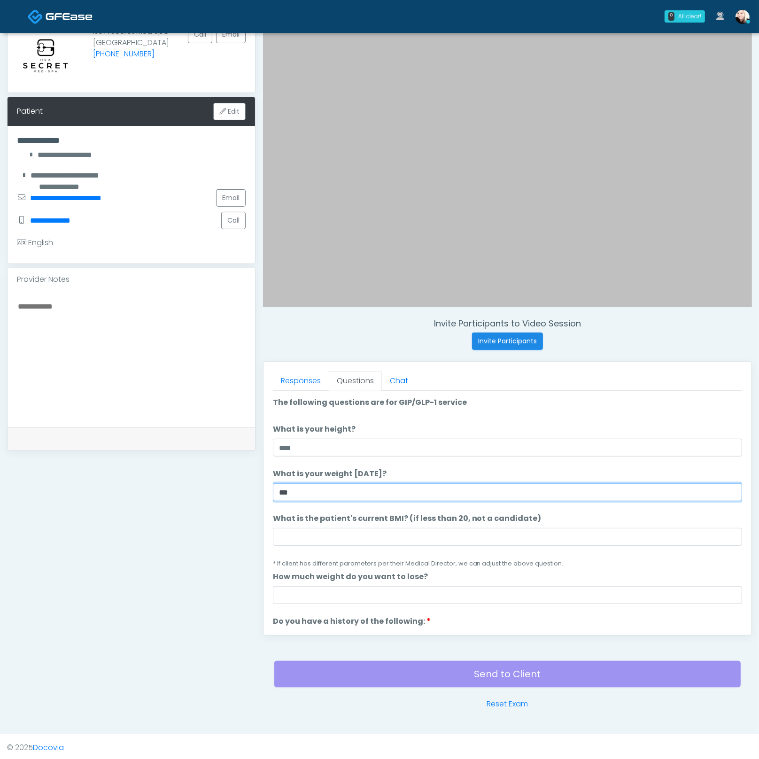
type input "***"
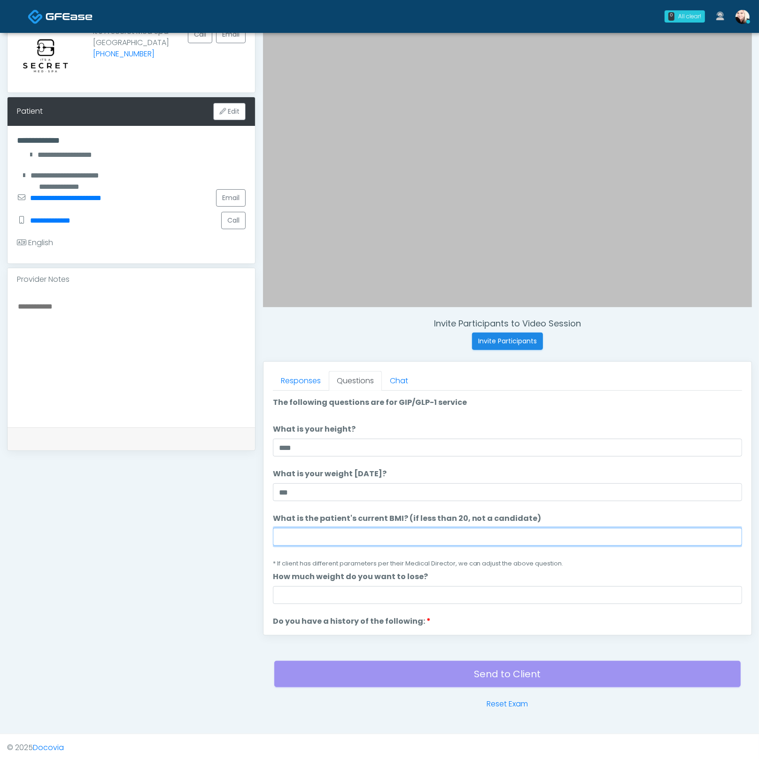
paste input "****"
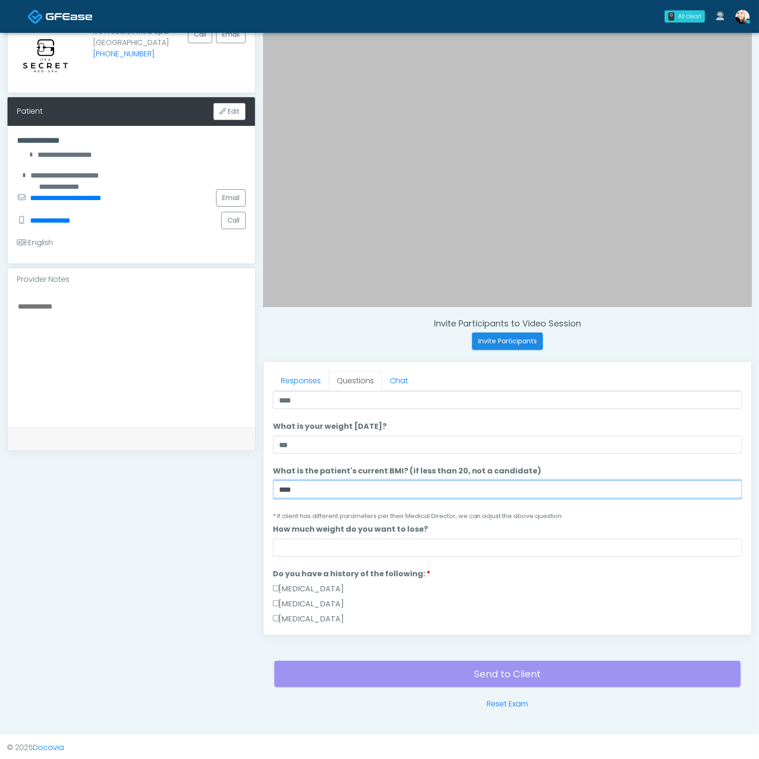
scroll to position [59, 0]
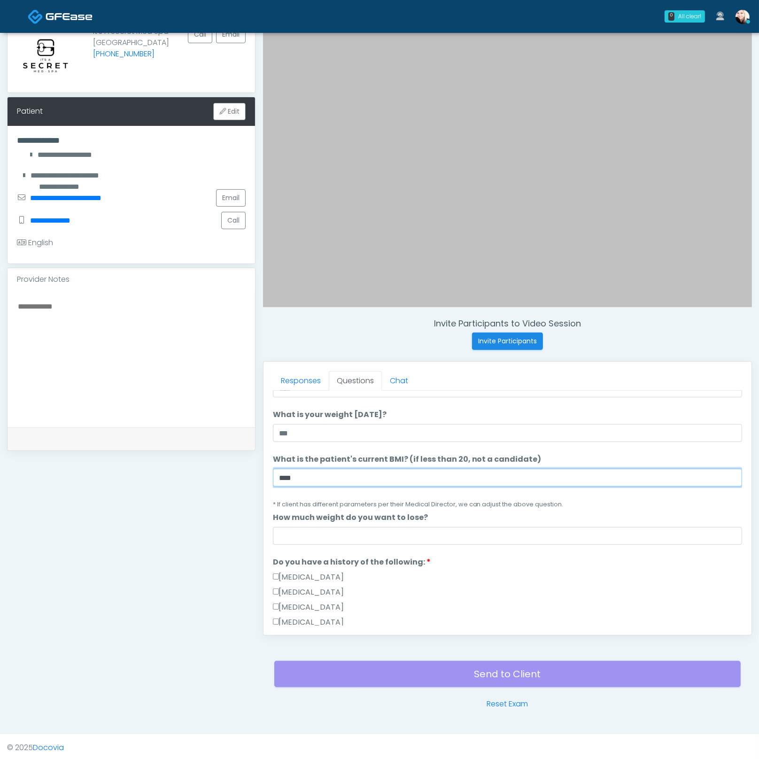
type input "****"
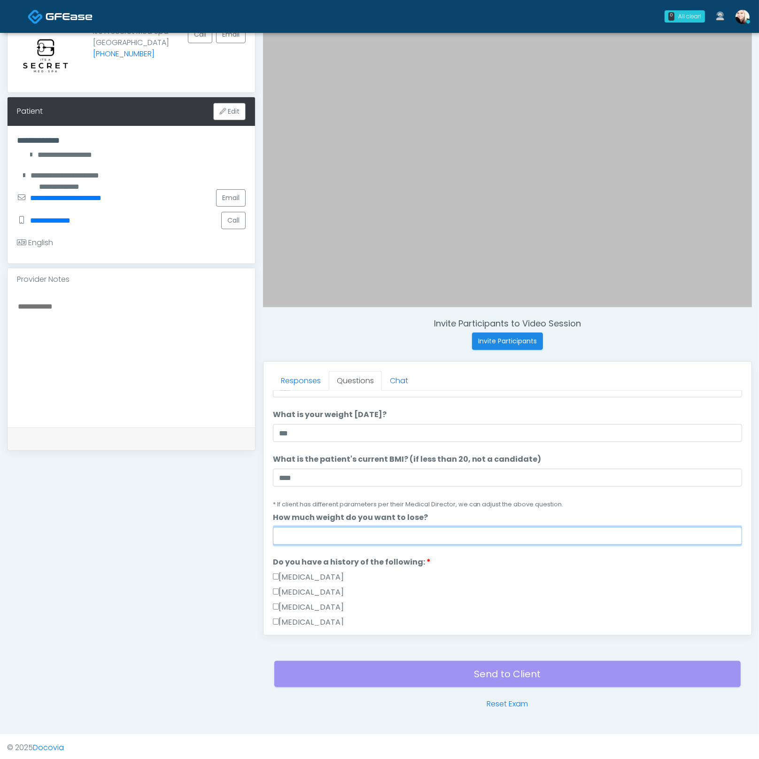
click at [340, 538] on input "How much weight do you want to lose?" at bounding box center [507, 536] width 469 height 18
type input "***"
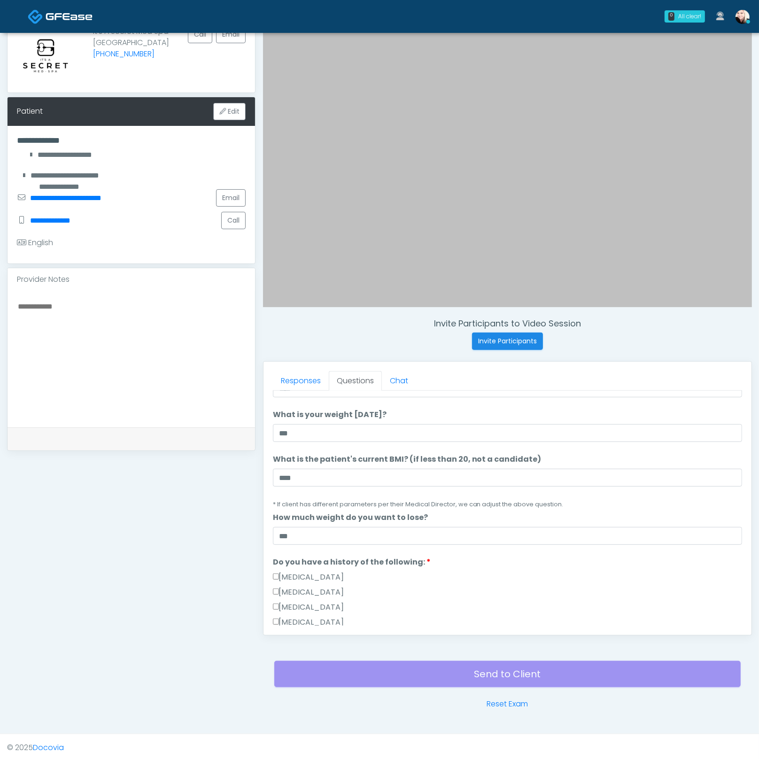
click at [547, 567] on li "Do you have a history of the following: Do you have a history of the following:…" at bounding box center [507, 624] width 469 height 135
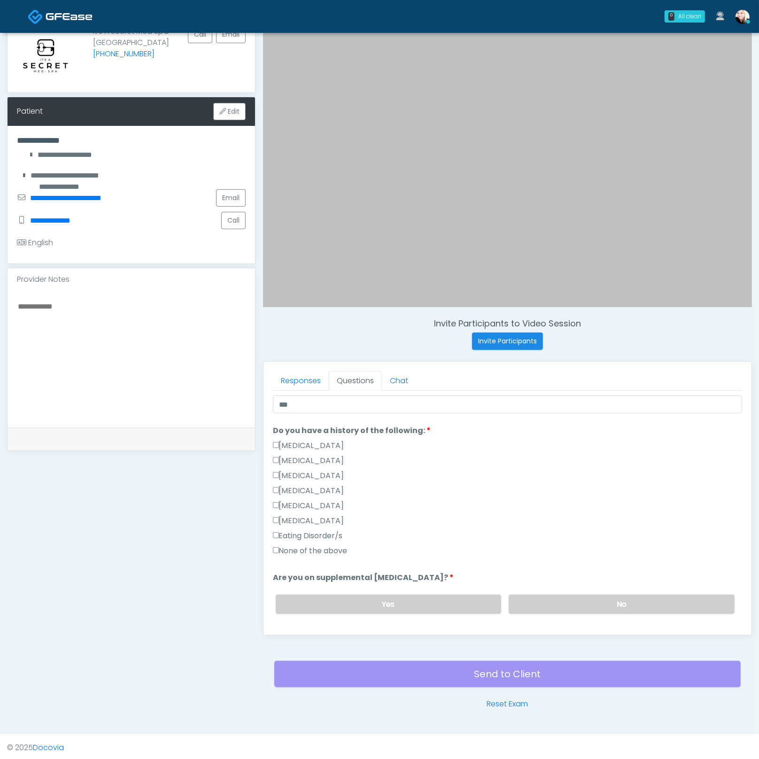
scroll to position [202, 0]
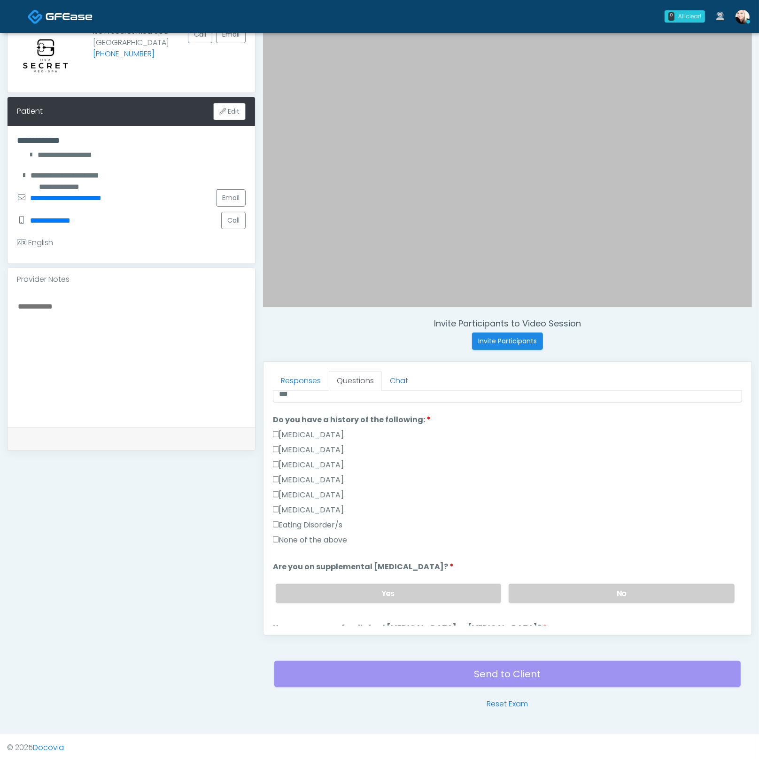
click at [342, 536] on label "None of the above" at bounding box center [310, 540] width 75 height 11
click at [568, 584] on label "No" at bounding box center [622, 593] width 226 height 19
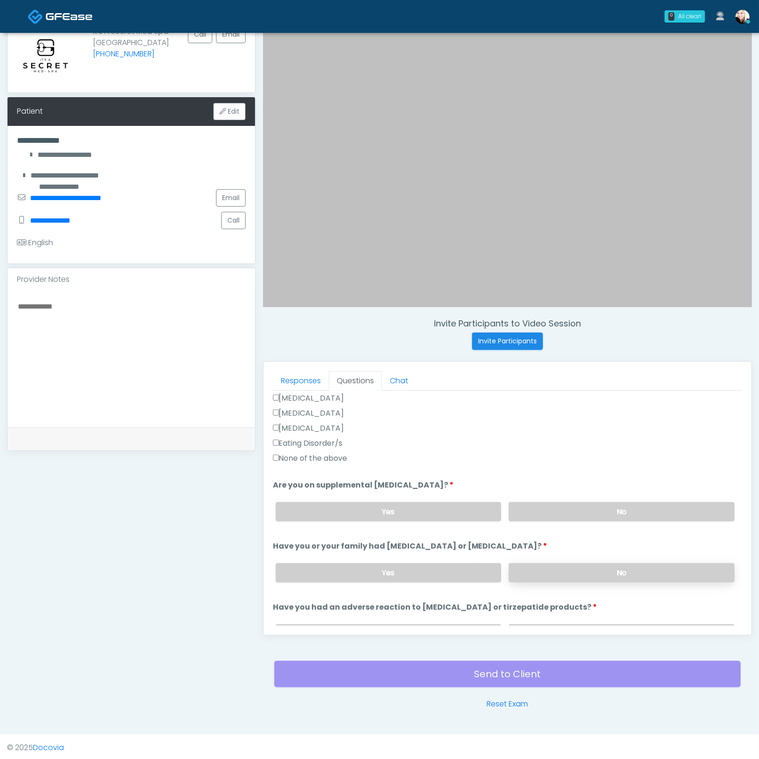
click at [557, 574] on label "No" at bounding box center [622, 572] width 226 height 19
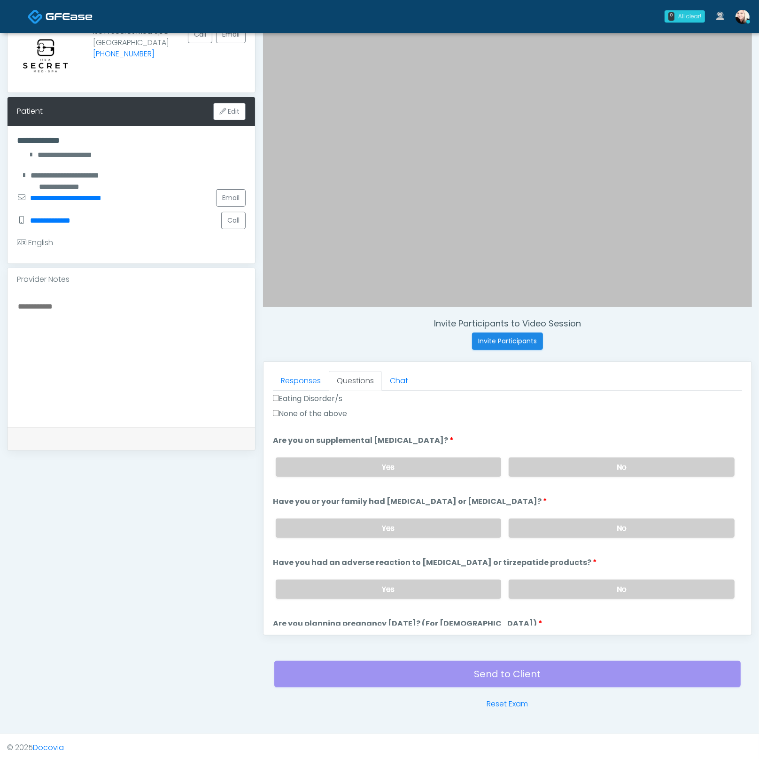
scroll to position [352, 0]
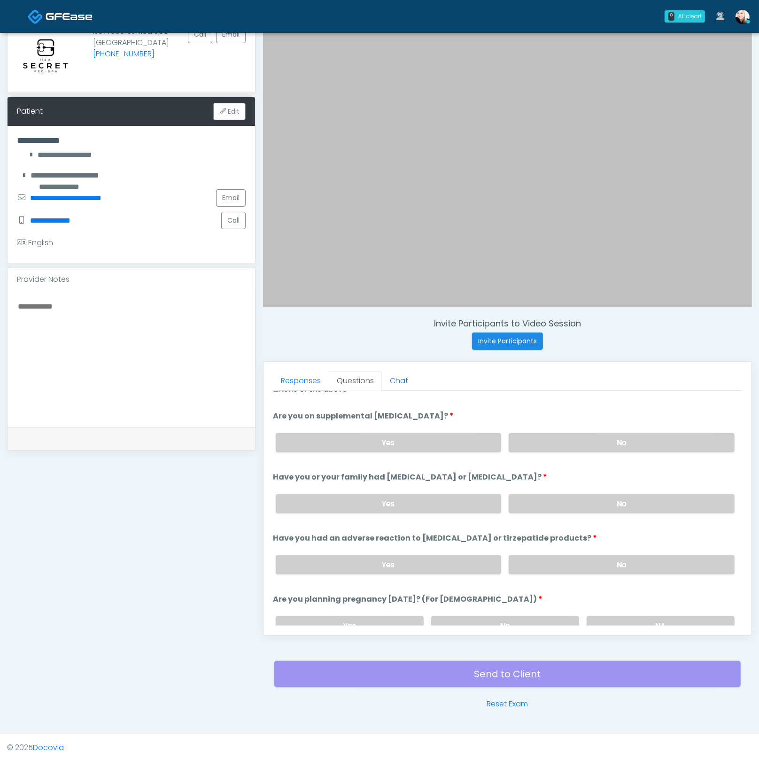
drag, startPoint x: 546, startPoint y: 558, endPoint x: 493, endPoint y: 589, distance: 61.9
click at [546, 558] on label "No" at bounding box center [622, 564] width 226 height 19
click at [495, 616] on label "No" at bounding box center [505, 625] width 148 height 19
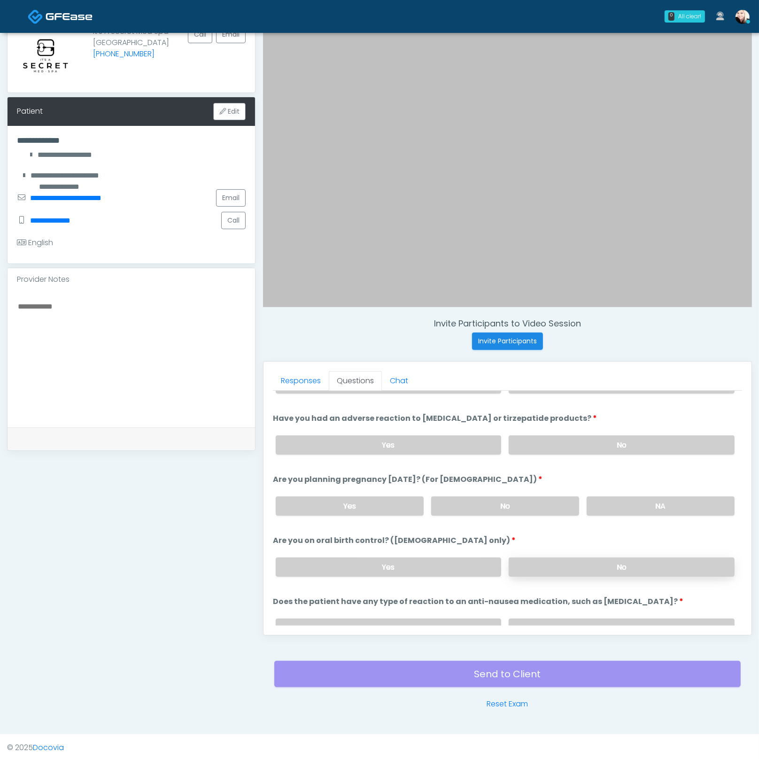
click at [527, 561] on label "No" at bounding box center [622, 567] width 226 height 19
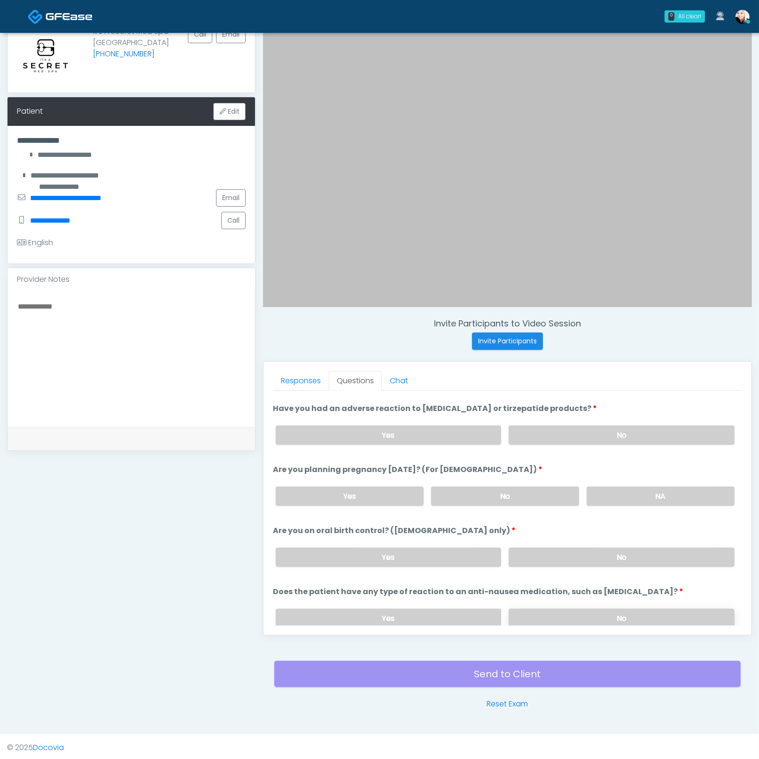
scroll to position [516, 0]
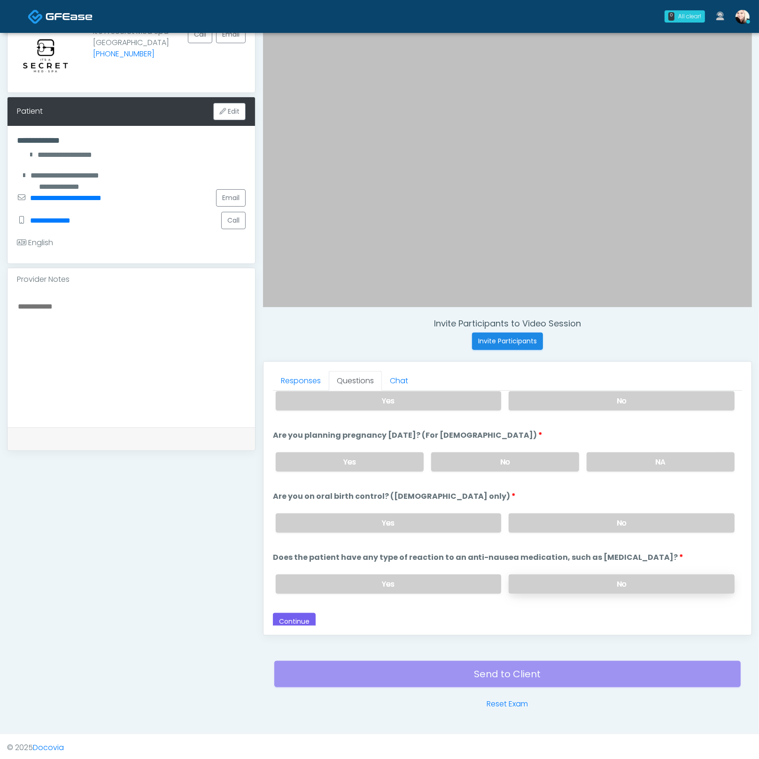
click at [566, 585] on label "No" at bounding box center [622, 584] width 226 height 19
click at [292, 616] on button "Continue" at bounding box center [294, 621] width 43 height 17
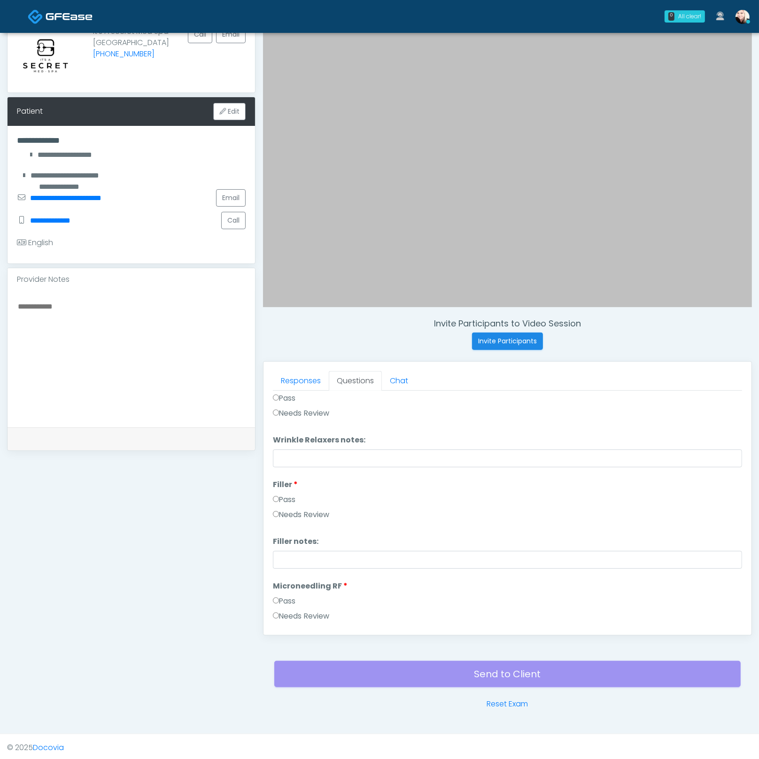
scroll to position [0, 0]
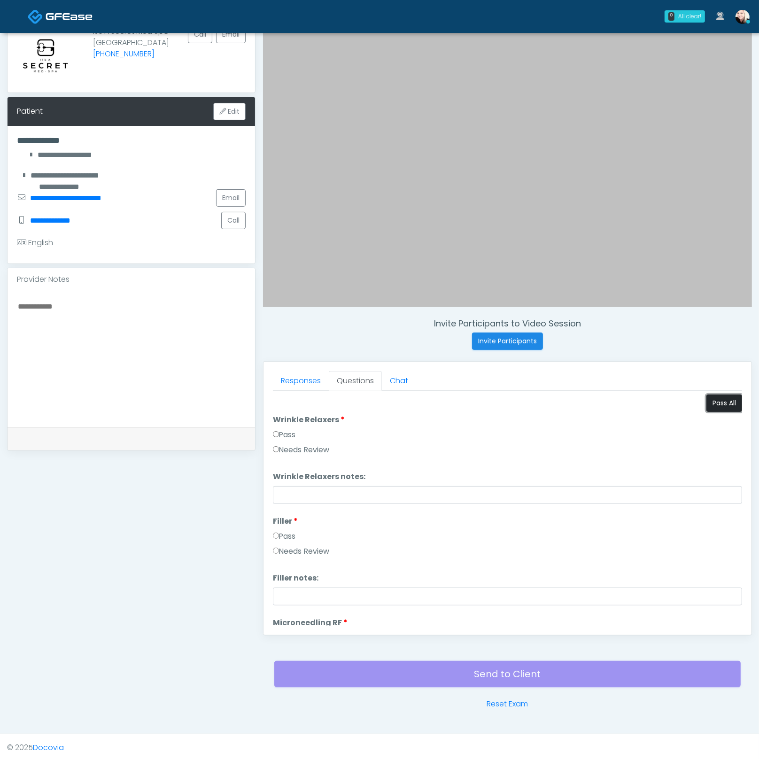
click at [711, 406] on button "Pass All" at bounding box center [725, 403] width 36 height 17
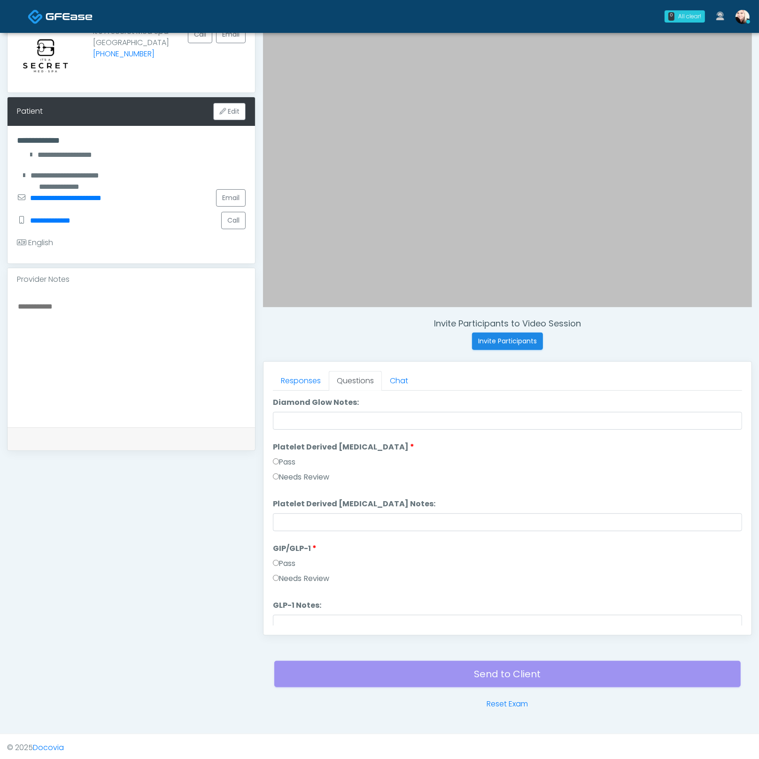
scroll to position [1849, 0]
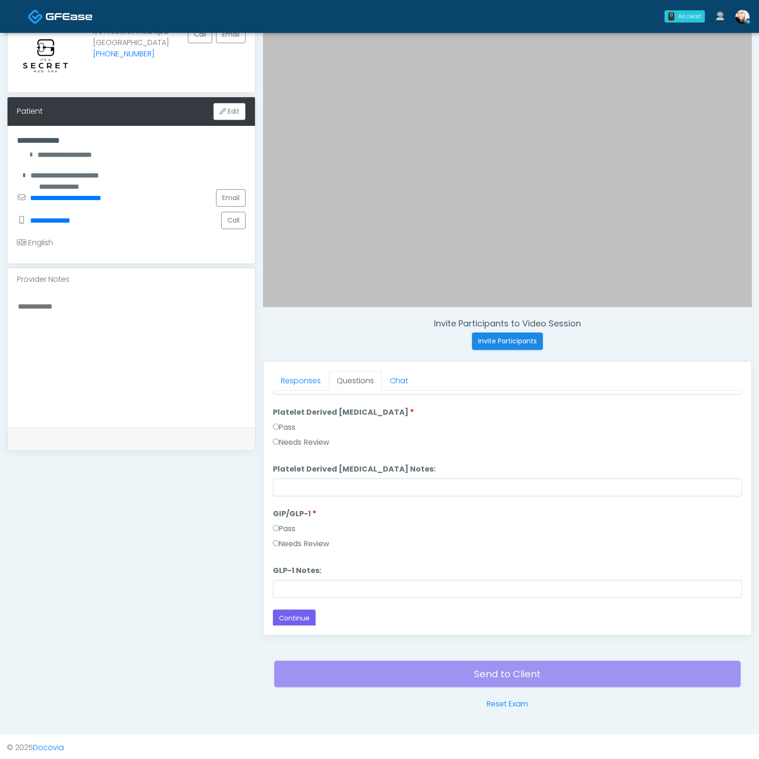
click at [285, 610] on button "Continue" at bounding box center [294, 618] width 43 height 17
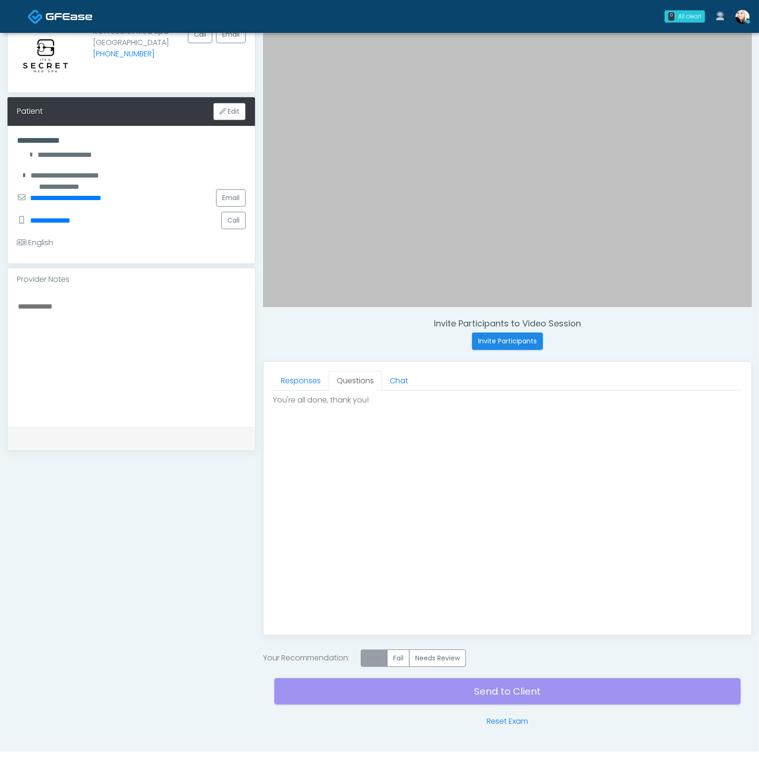
click at [372, 650] on label "Pass" at bounding box center [374, 658] width 27 height 17
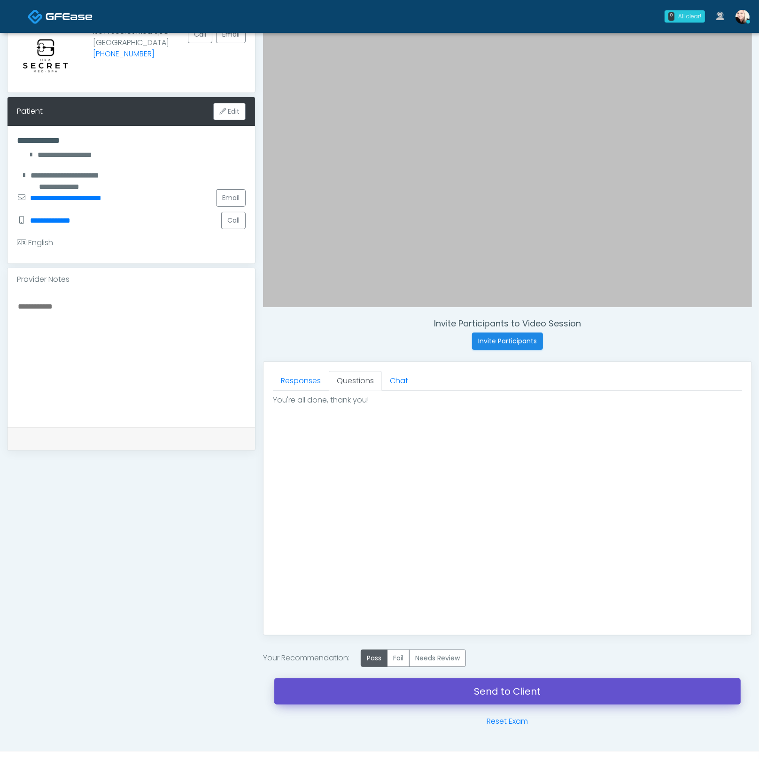
click at [478, 686] on link "Send to Client" at bounding box center [507, 691] width 467 height 26
click at [512, 687] on link "Send to Client" at bounding box center [507, 691] width 467 height 26
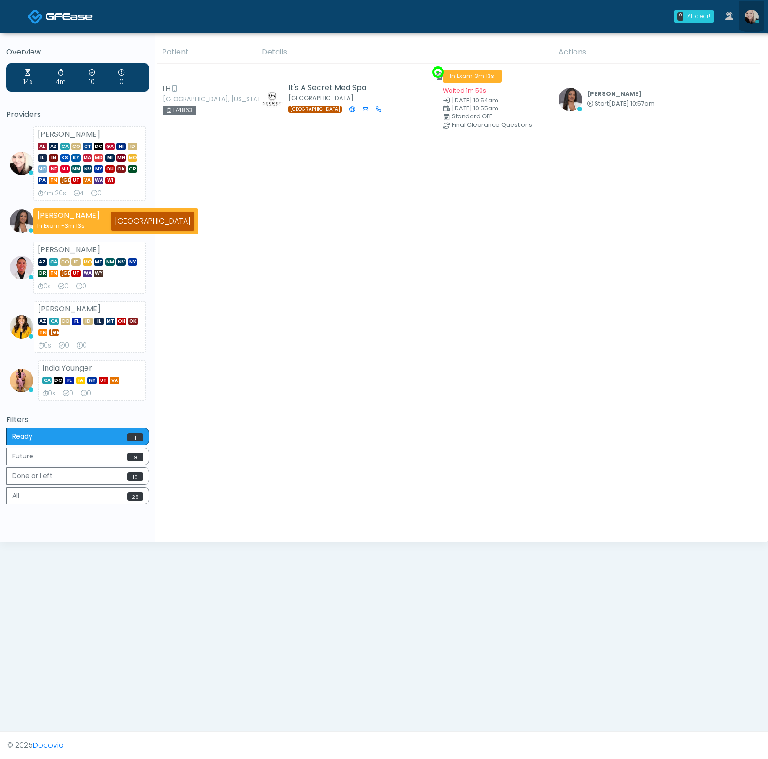
click at [752, 8] on link at bounding box center [751, 16] width 25 height 31
click at [746, 23] on link at bounding box center [751, 16] width 25 height 31
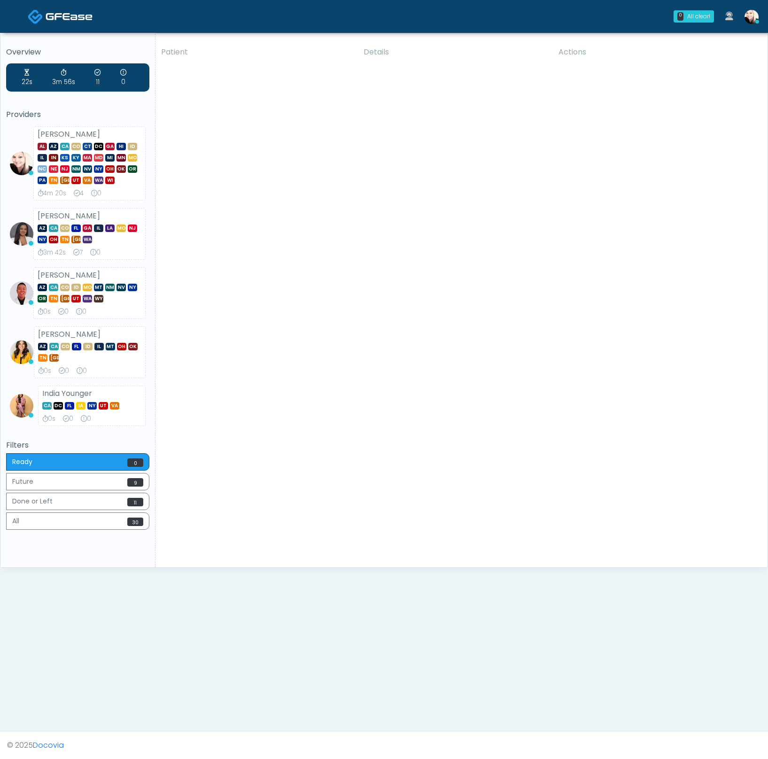
click at [753, 15] on img at bounding box center [752, 17] width 14 height 14
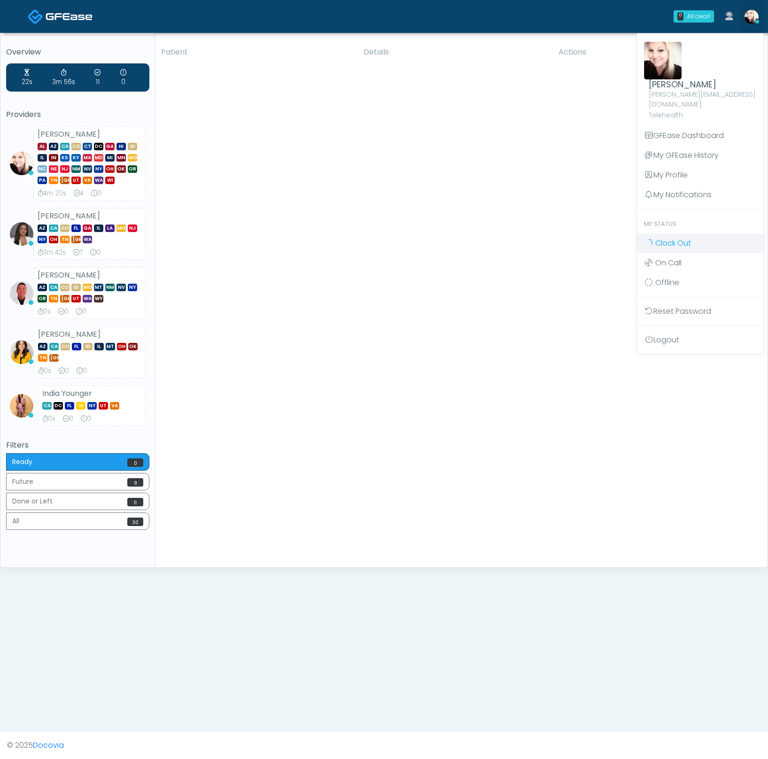
click at [675, 241] on link "Clock Out" at bounding box center [700, 244] width 127 height 20
